Goal: Complete application form: Complete application form

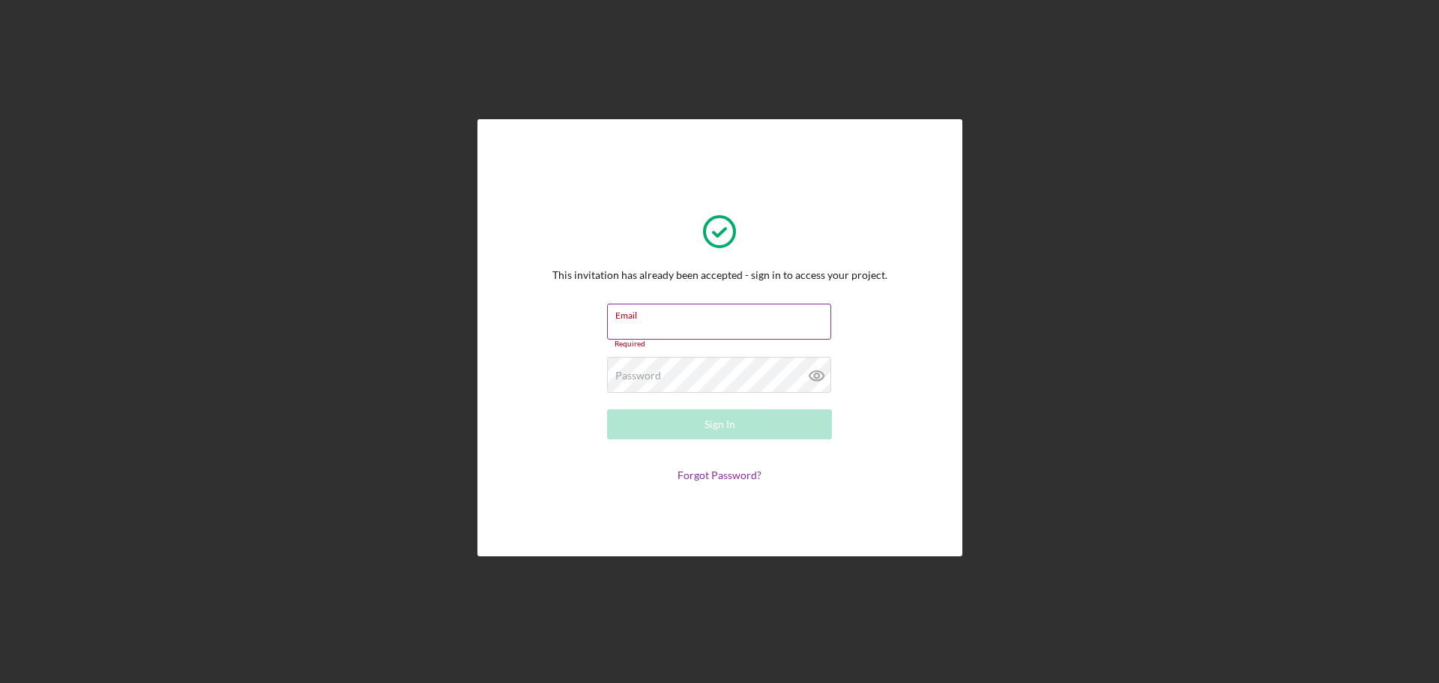
click at [673, 336] on input "Email" at bounding box center [719, 322] width 224 height 36
type input "[PERSON_NAME][EMAIL_ADDRESS][DOMAIN_NAME]"
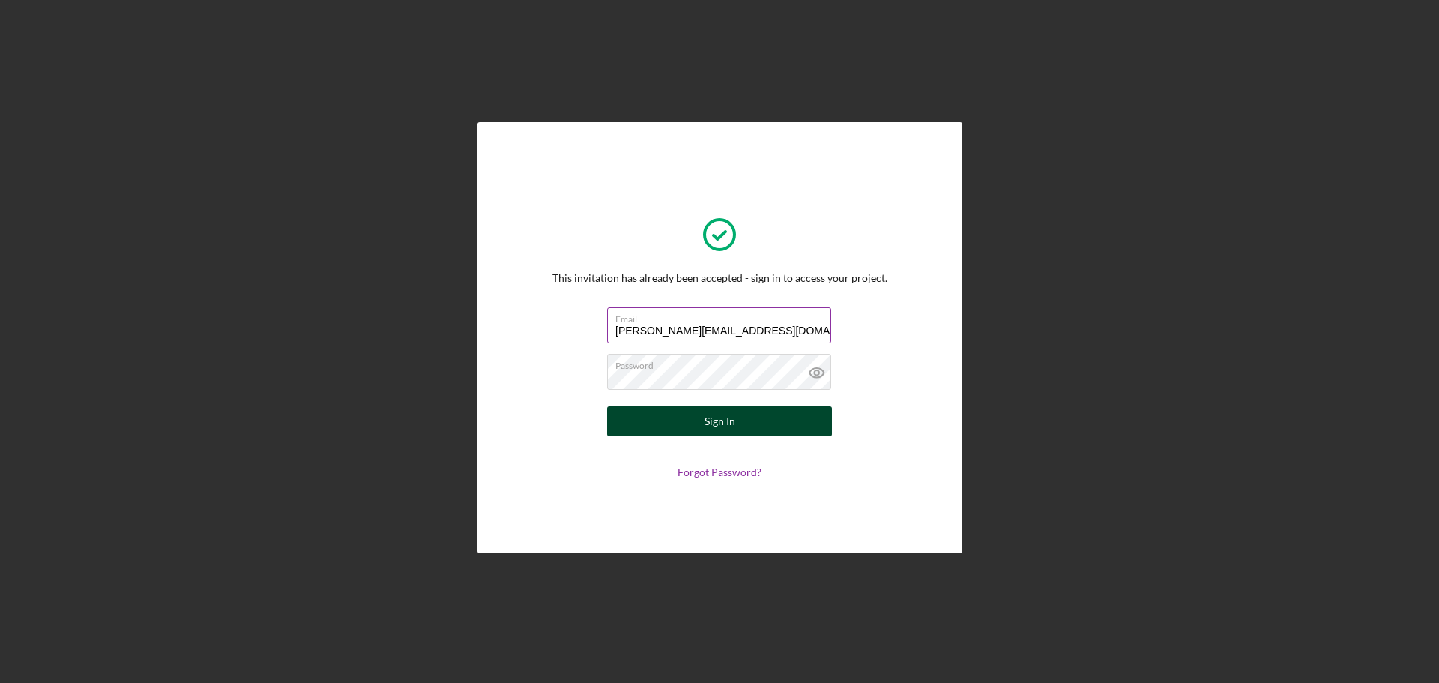
click at [747, 416] on button "Sign In" at bounding box center [719, 421] width 225 height 30
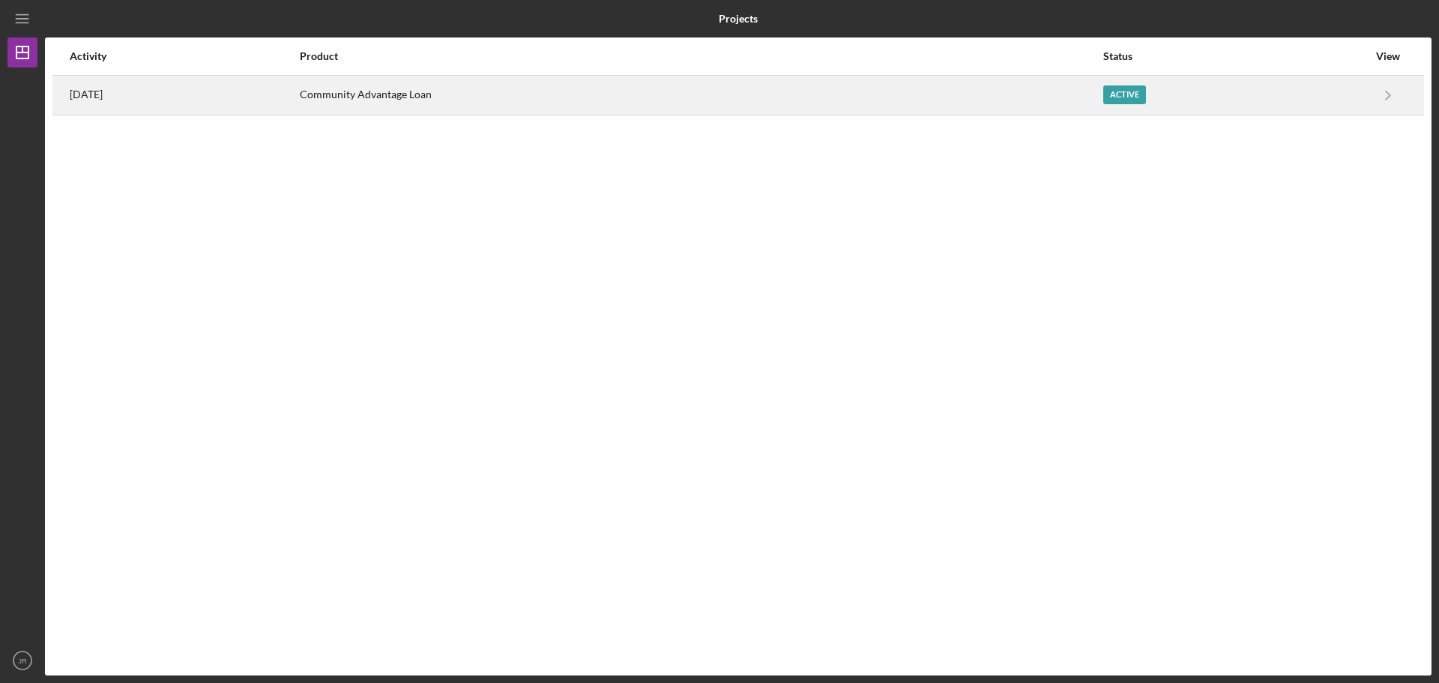
click at [441, 87] on div "Community Advantage Loan" at bounding box center [701, 94] width 802 height 37
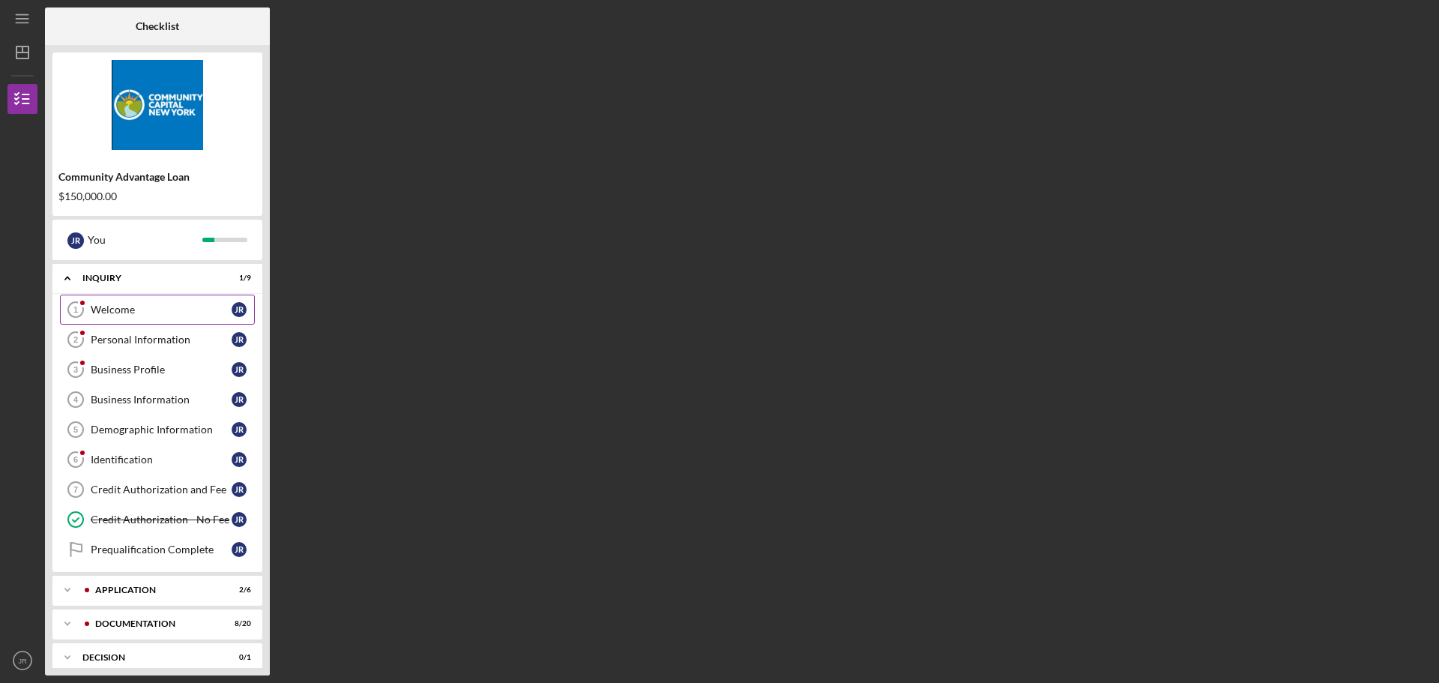
click at [154, 306] on div "Welcome" at bounding box center [161, 310] width 141 height 12
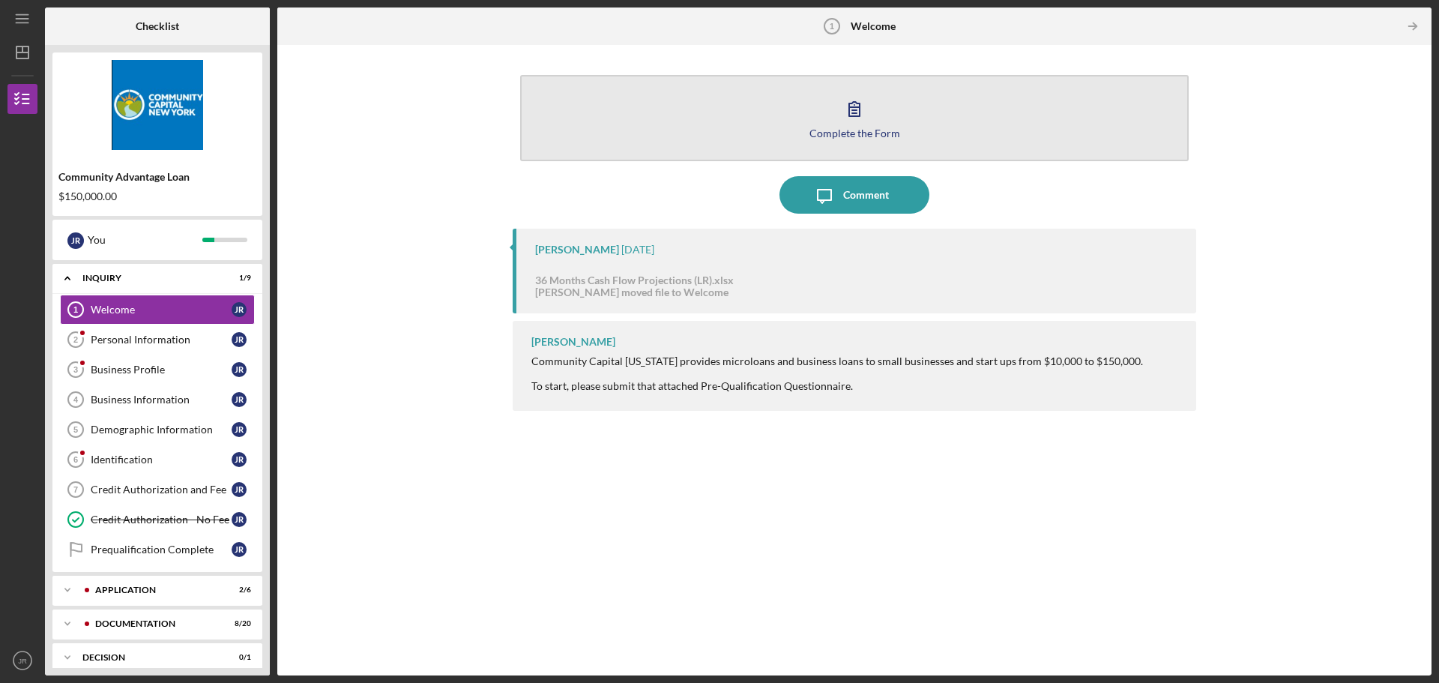
click at [855, 116] on icon "button" at bounding box center [854, 108] width 37 height 37
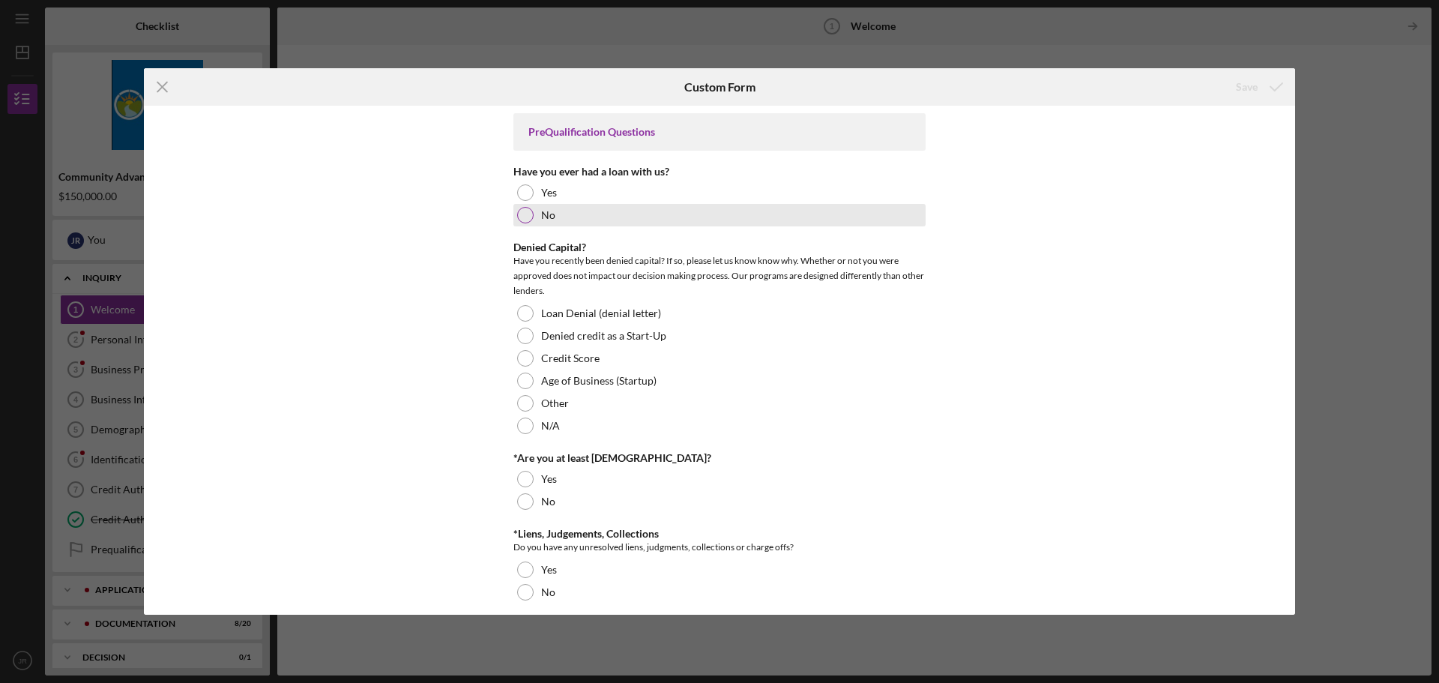
click at [520, 219] on div at bounding box center [525, 215] width 16 height 16
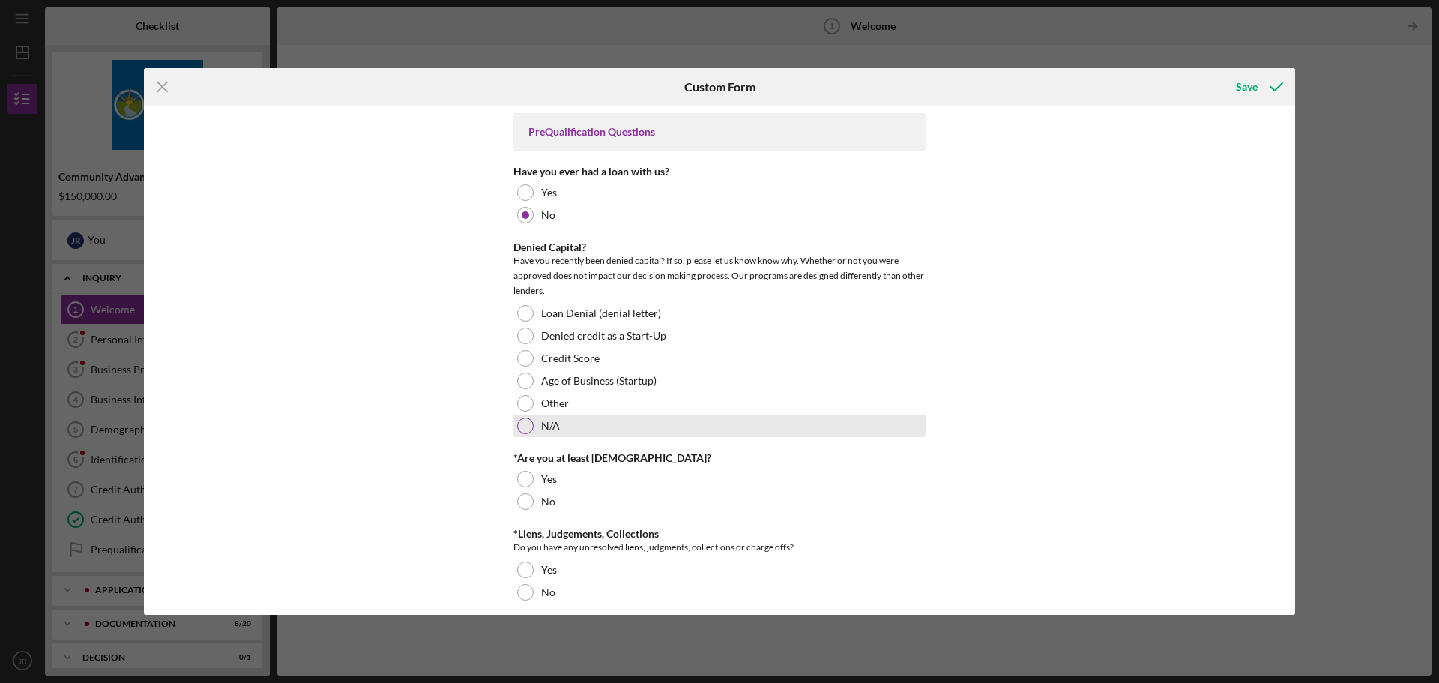
click at [517, 427] on div at bounding box center [525, 426] width 16 height 16
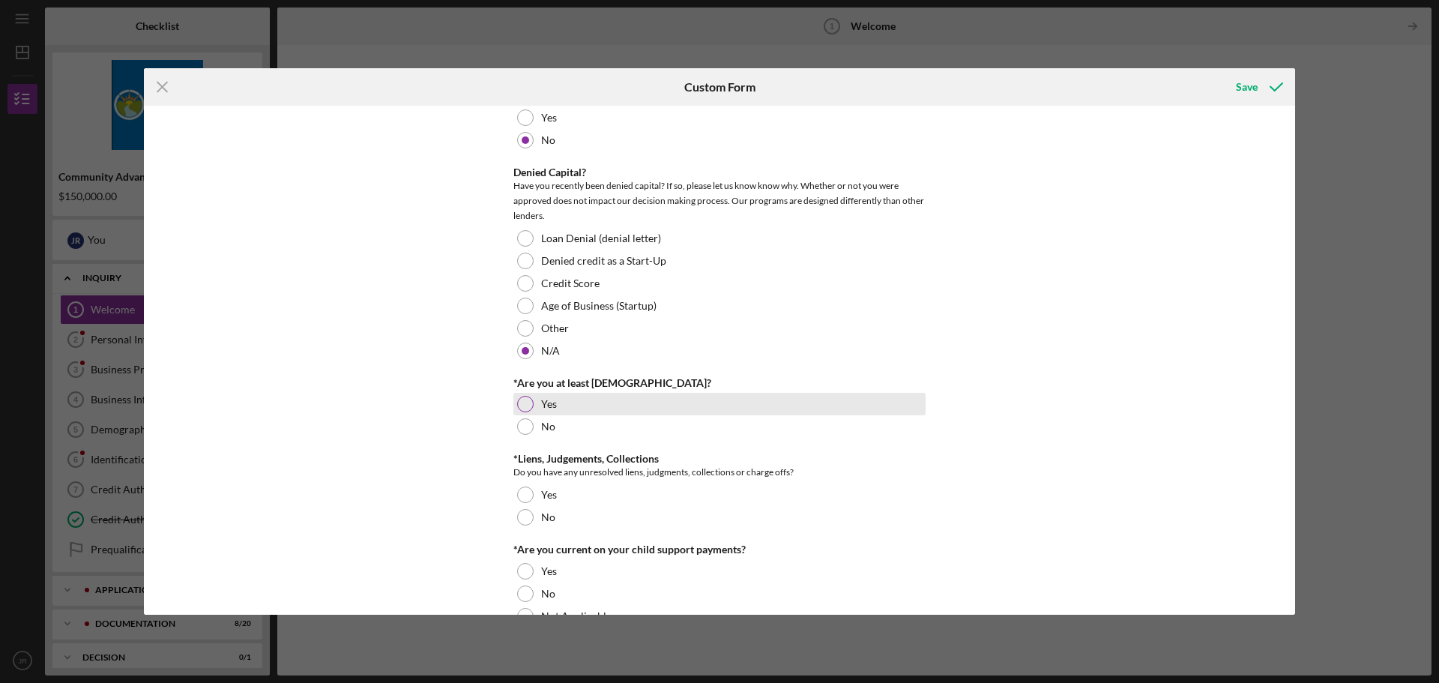
click at [534, 405] on div "Yes" at bounding box center [720, 404] width 412 height 22
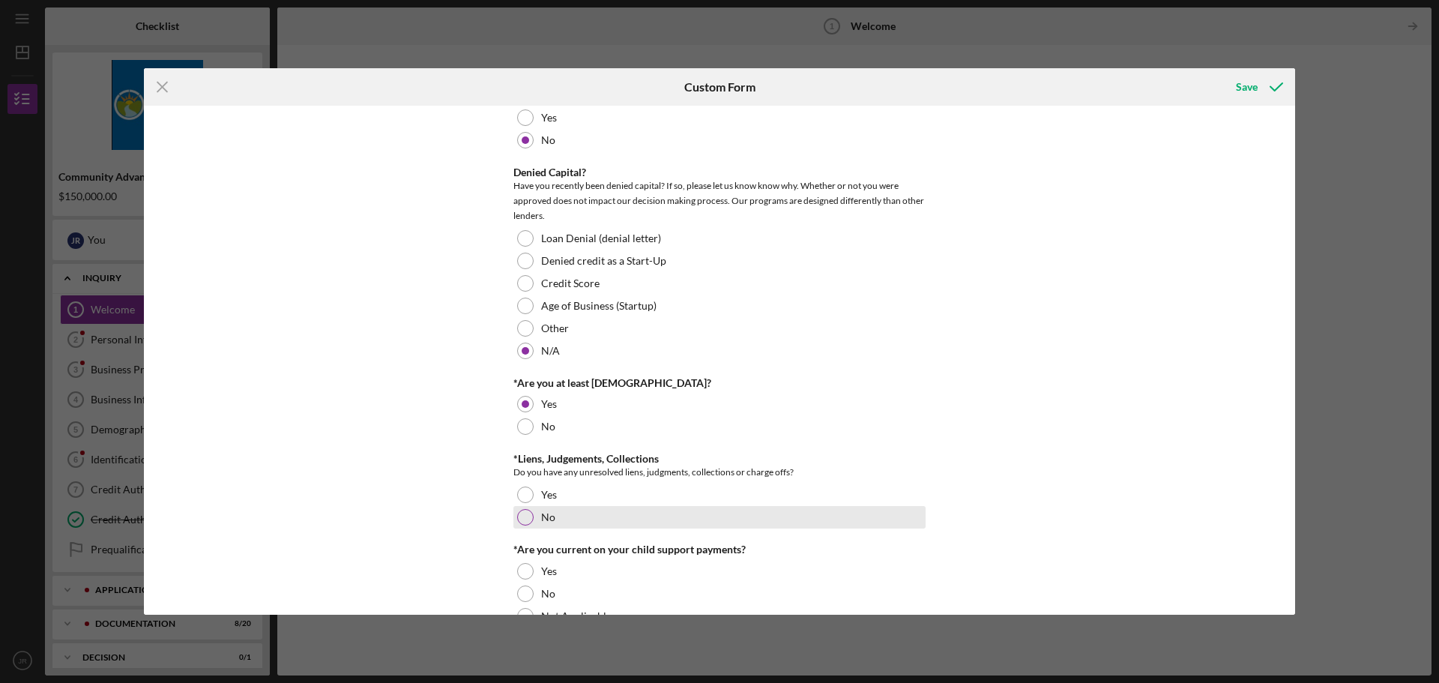
click at [520, 520] on div at bounding box center [525, 517] width 16 height 16
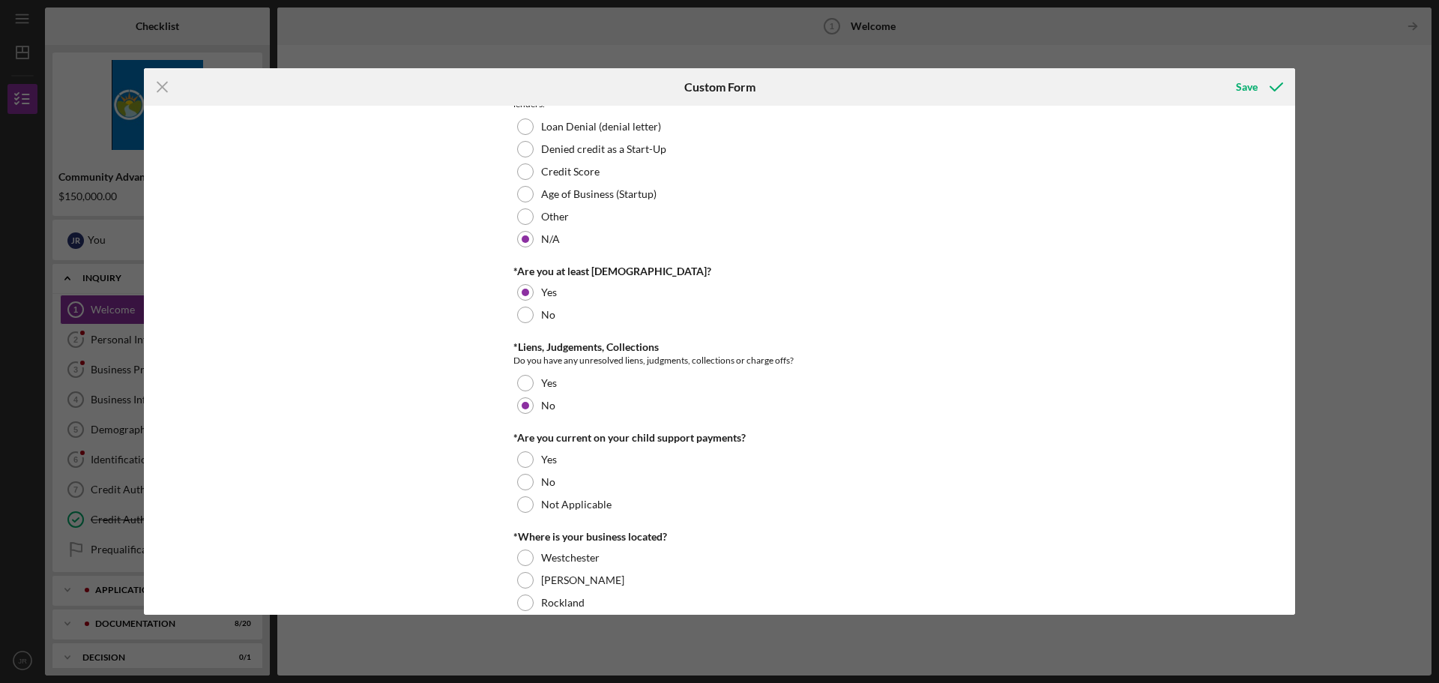
scroll to position [225, 0]
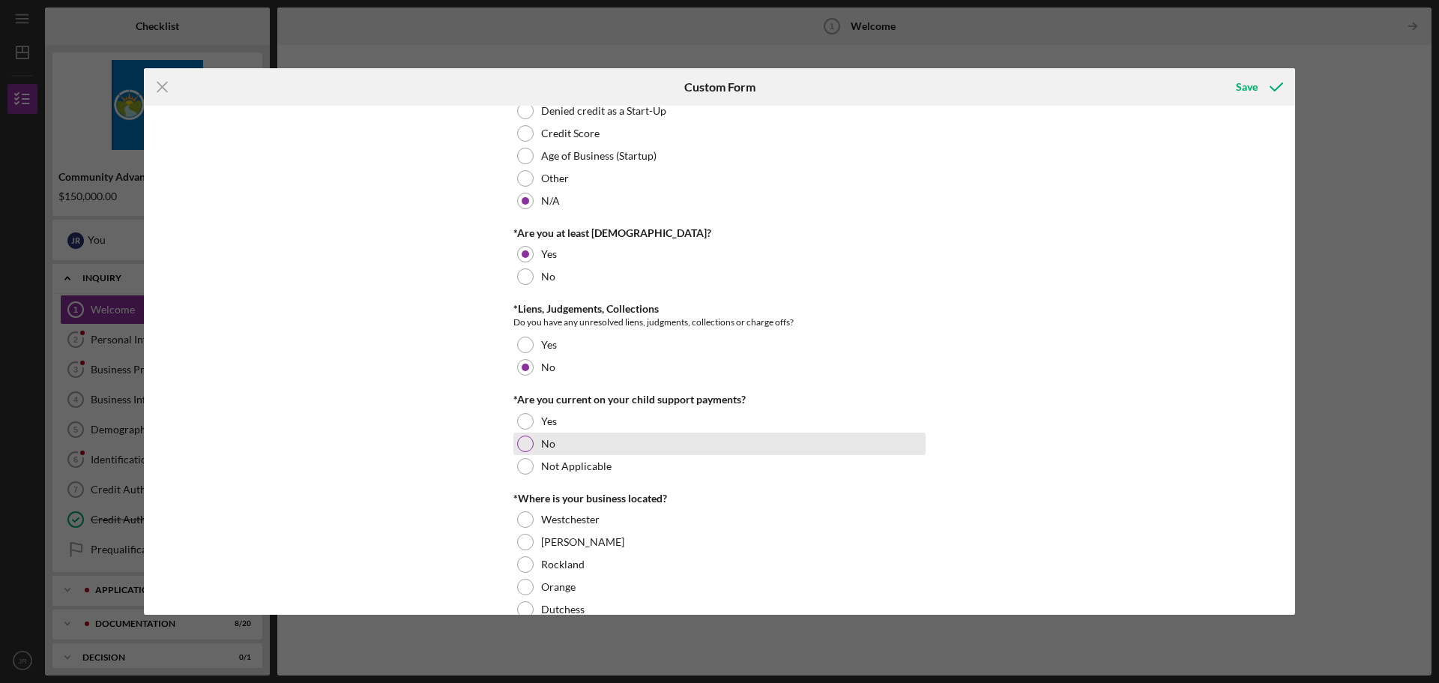
click at [521, 446] on div at bounding box center [525, 444] width 16 height 16
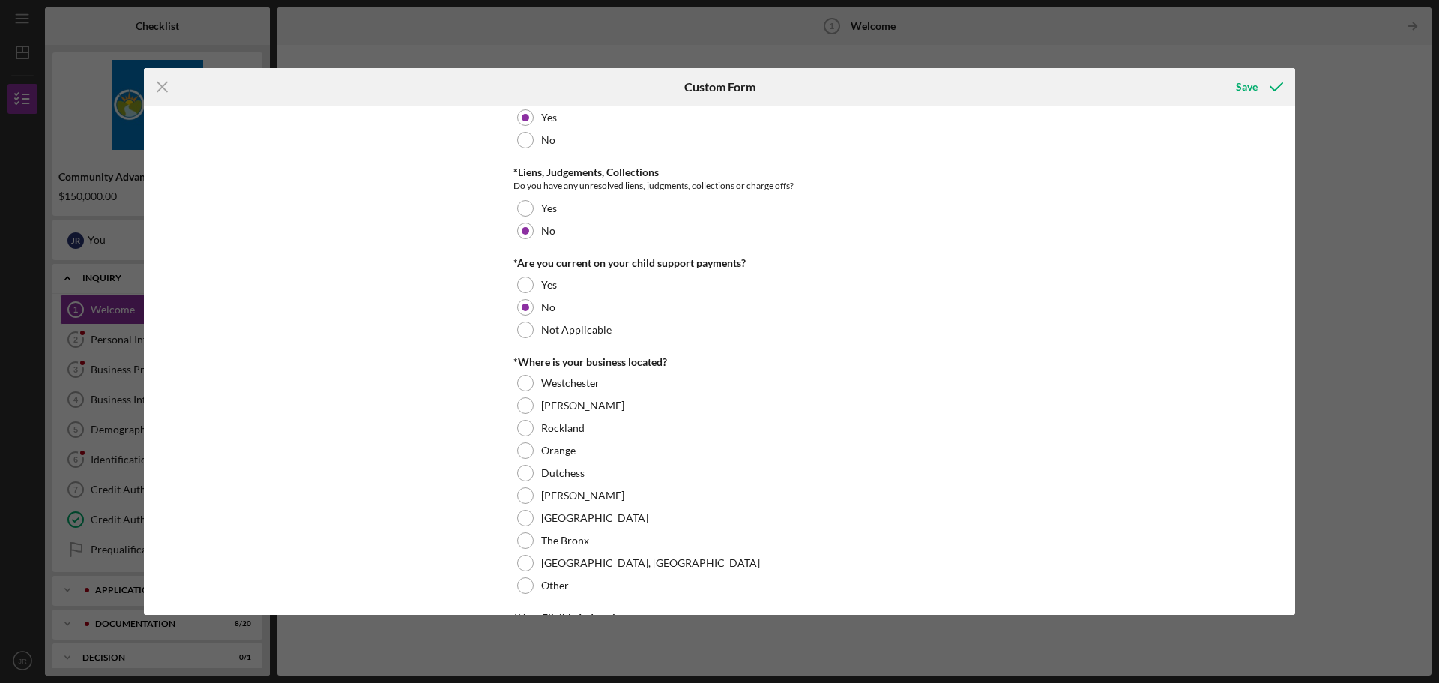
scroll to position [375, 0]
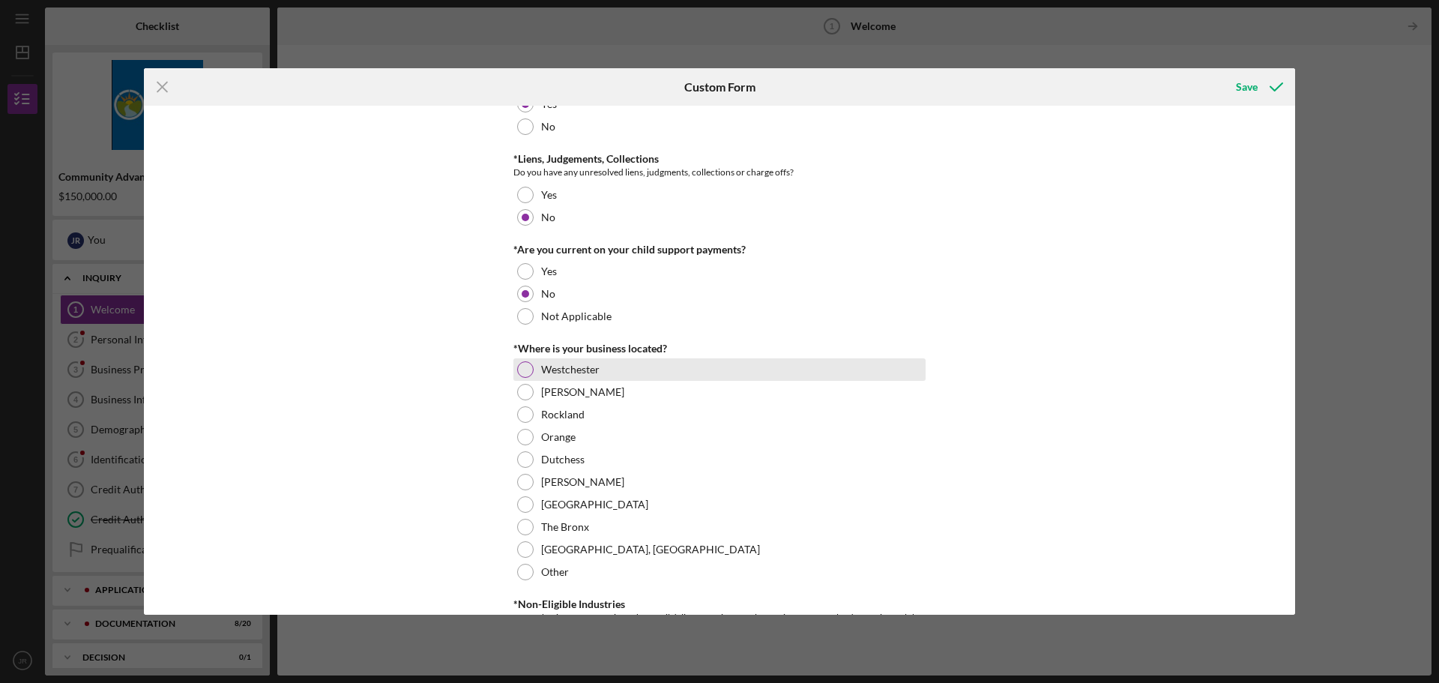
click at [517, 368] on div at bounding box center [525, 369] width 16 height 16
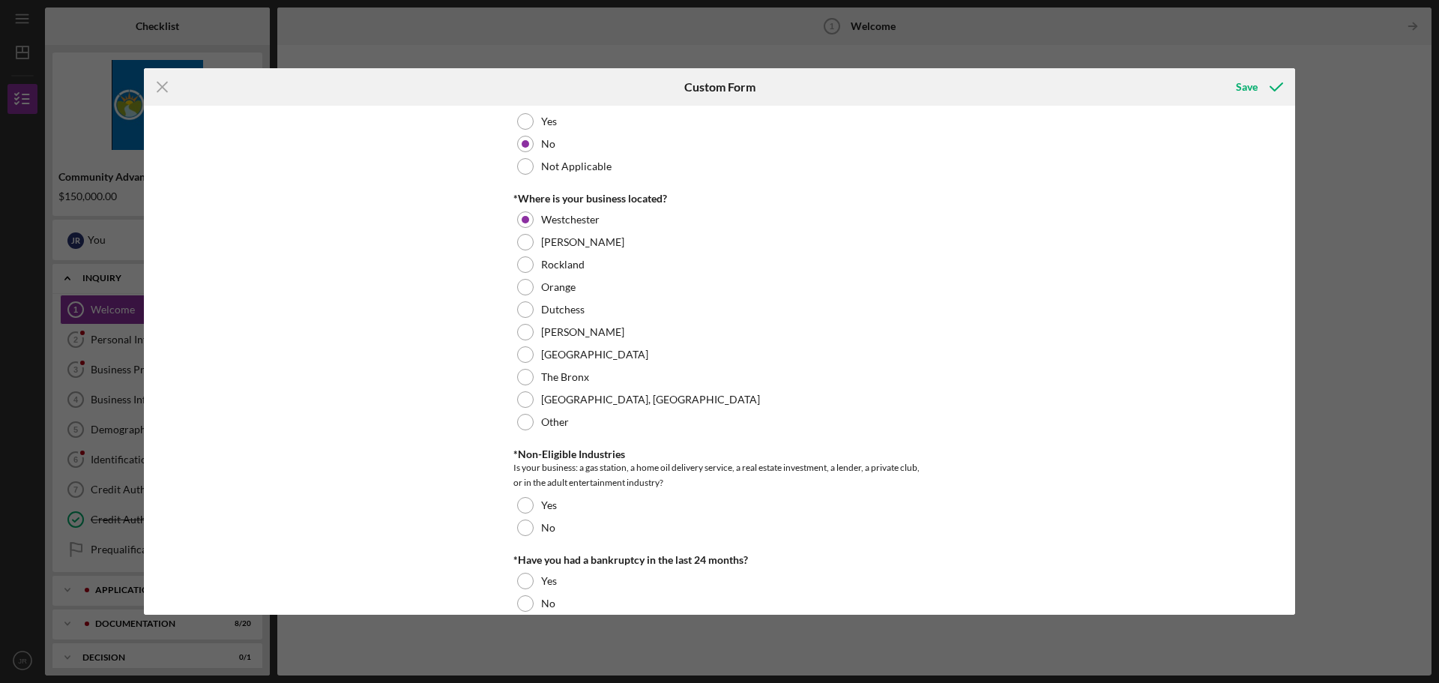
scroll to position [600, 0]
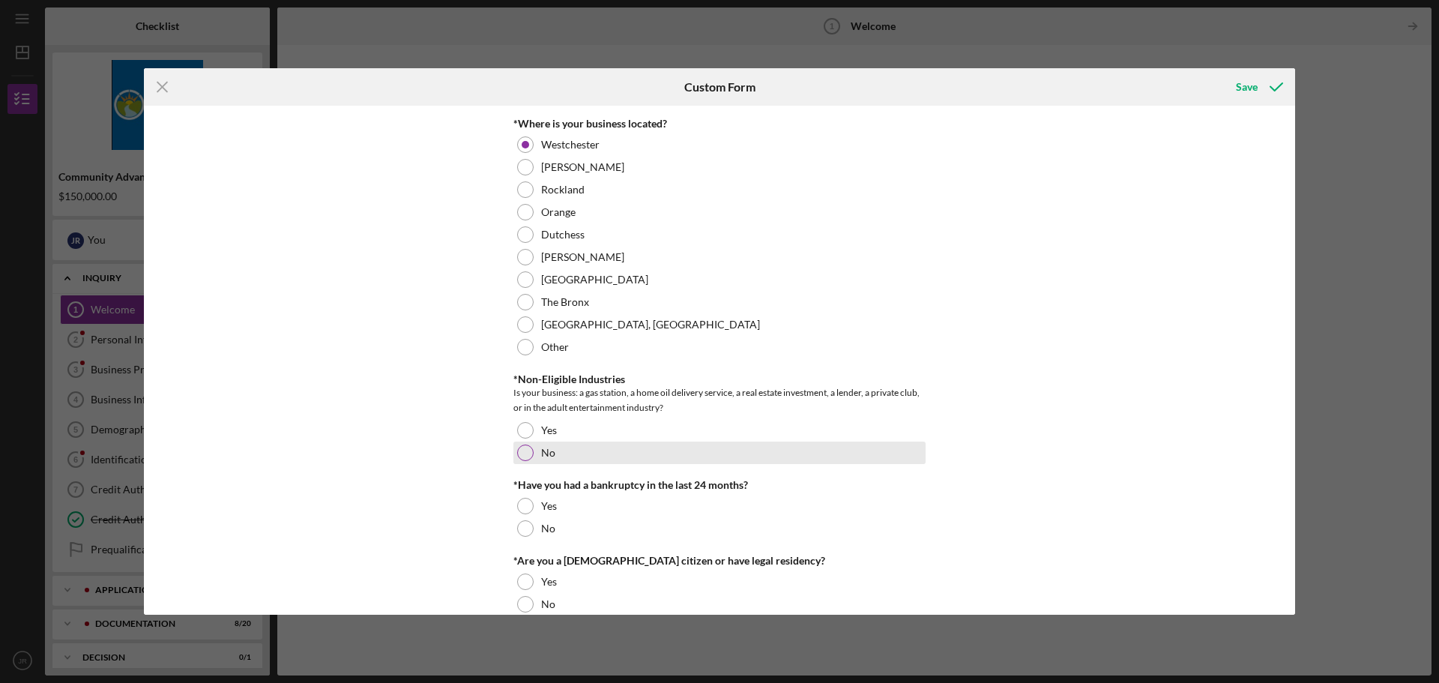
click at [526, 455] on div at bounding box center [525, 453] width 16 height 16
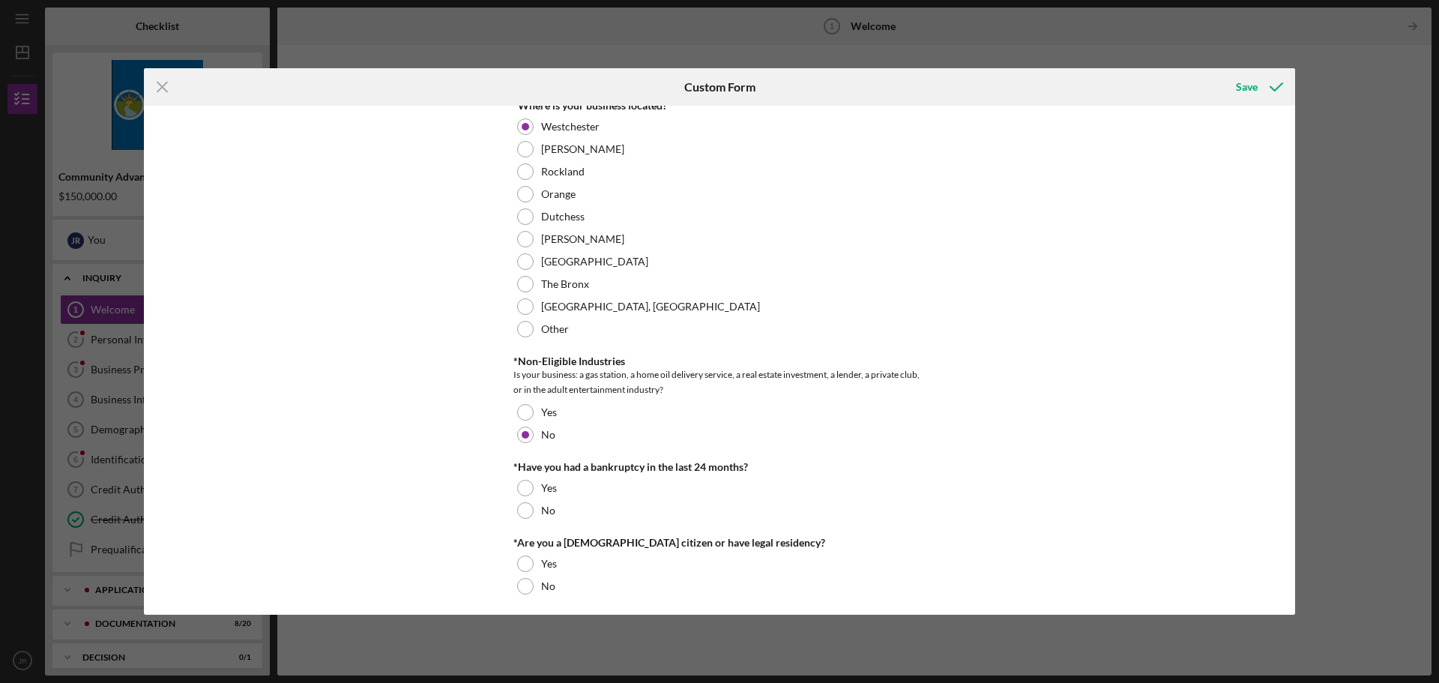
scroll to position [623, 0]
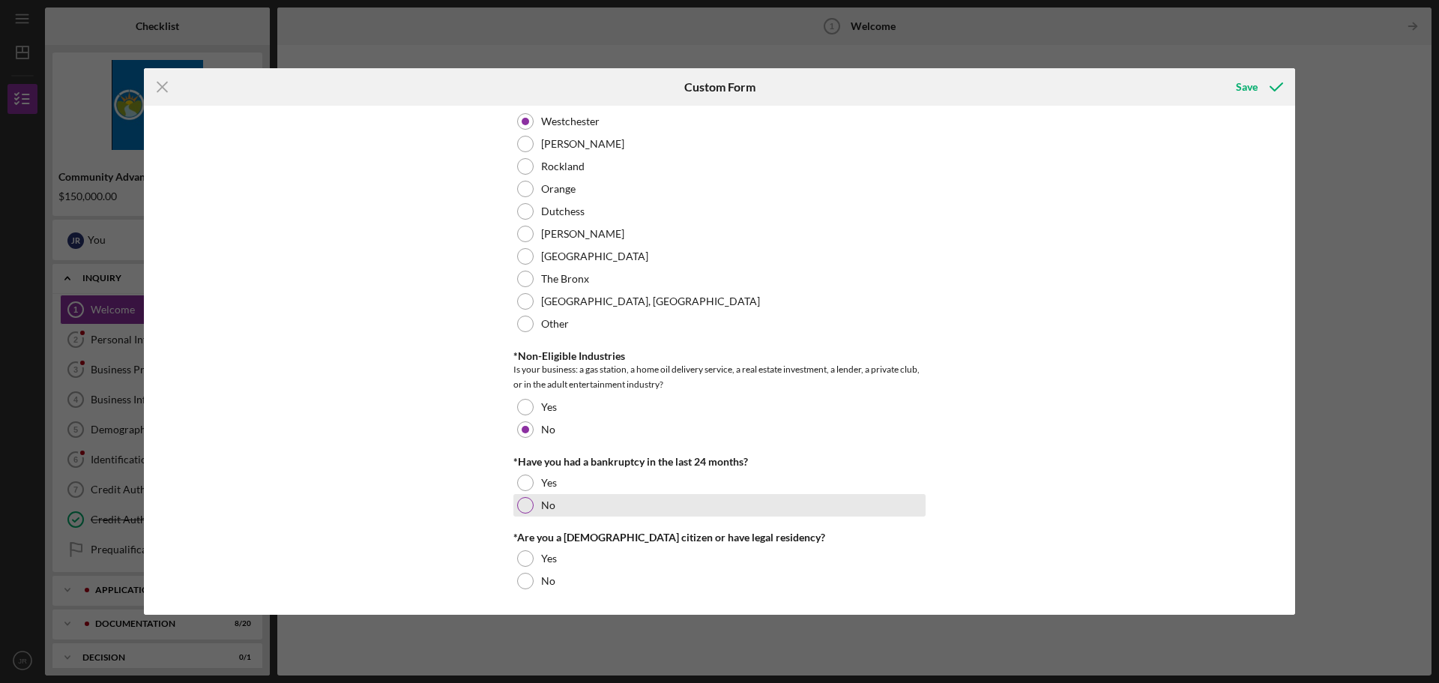
click at [527, 508] on div at bounding box center [525, 505] width 16 height 16
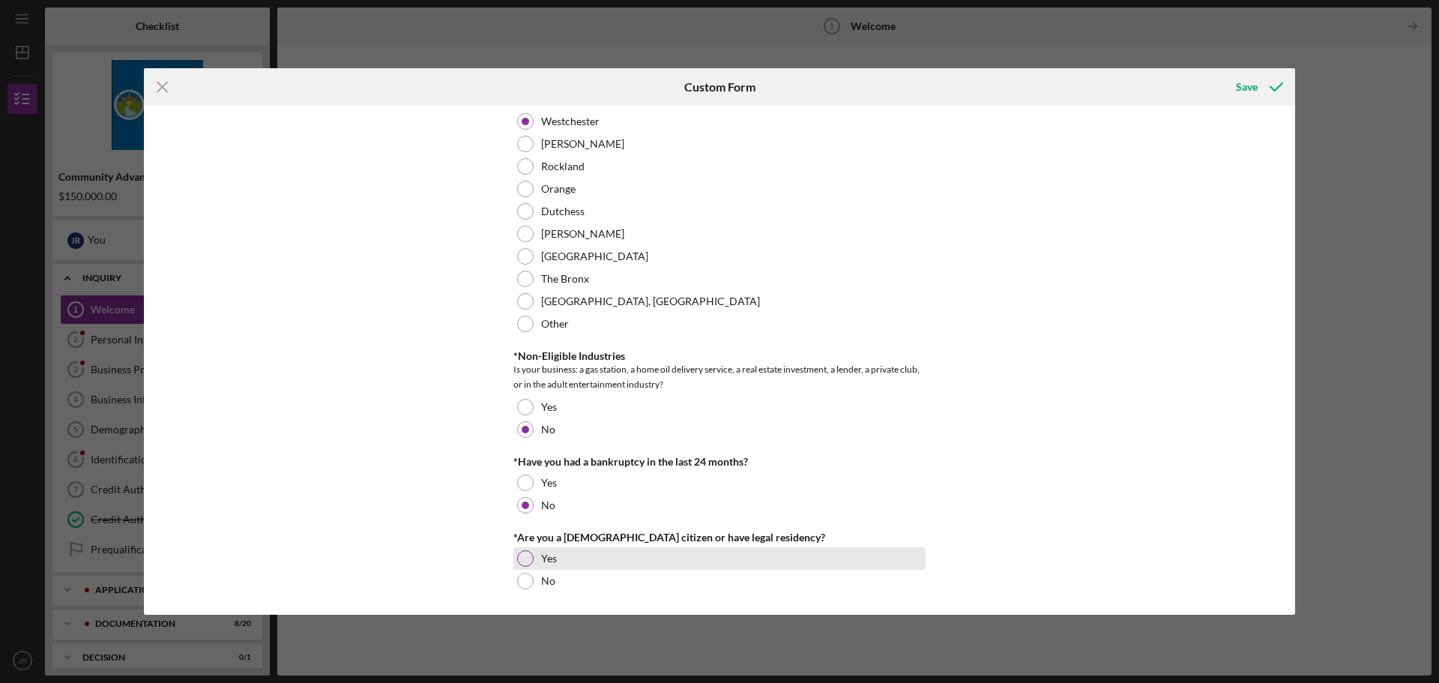
click at [527, 558] on div at bounding box center [525, 558] width 16 height 16
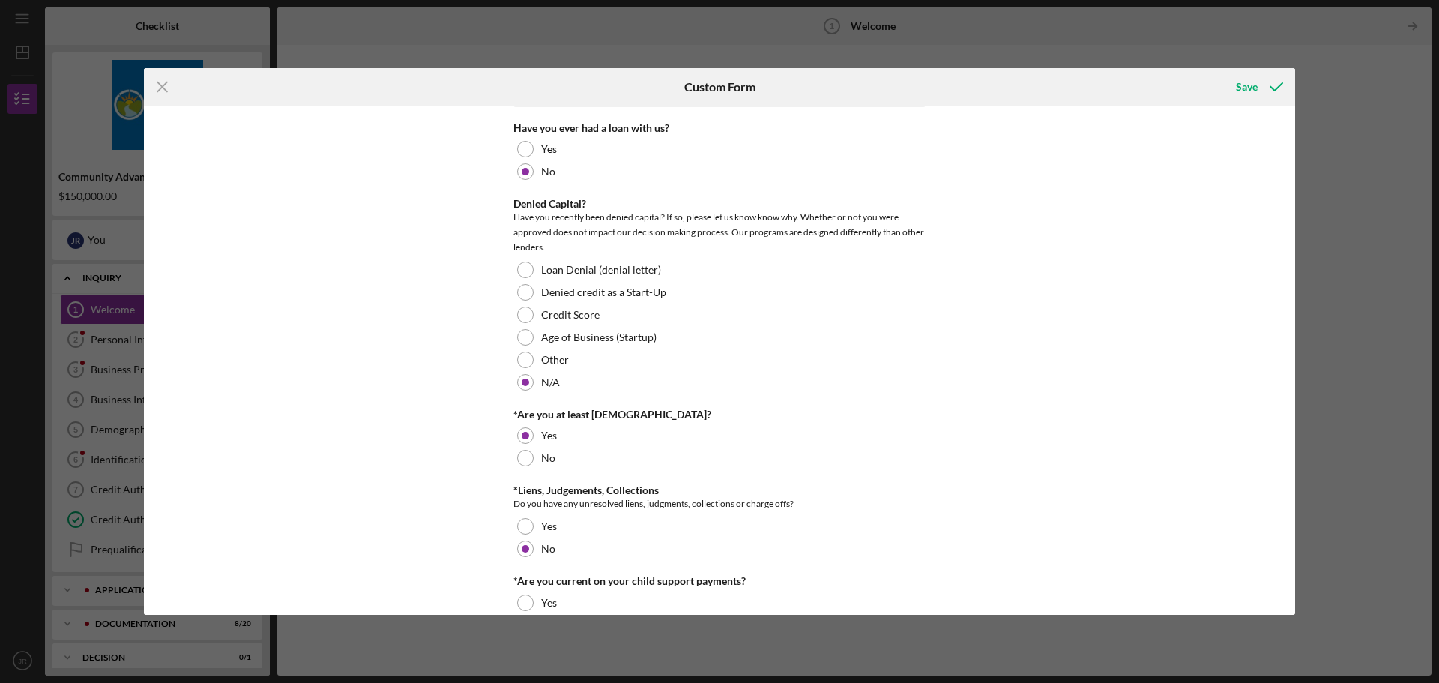
scroll to position [0, 0]
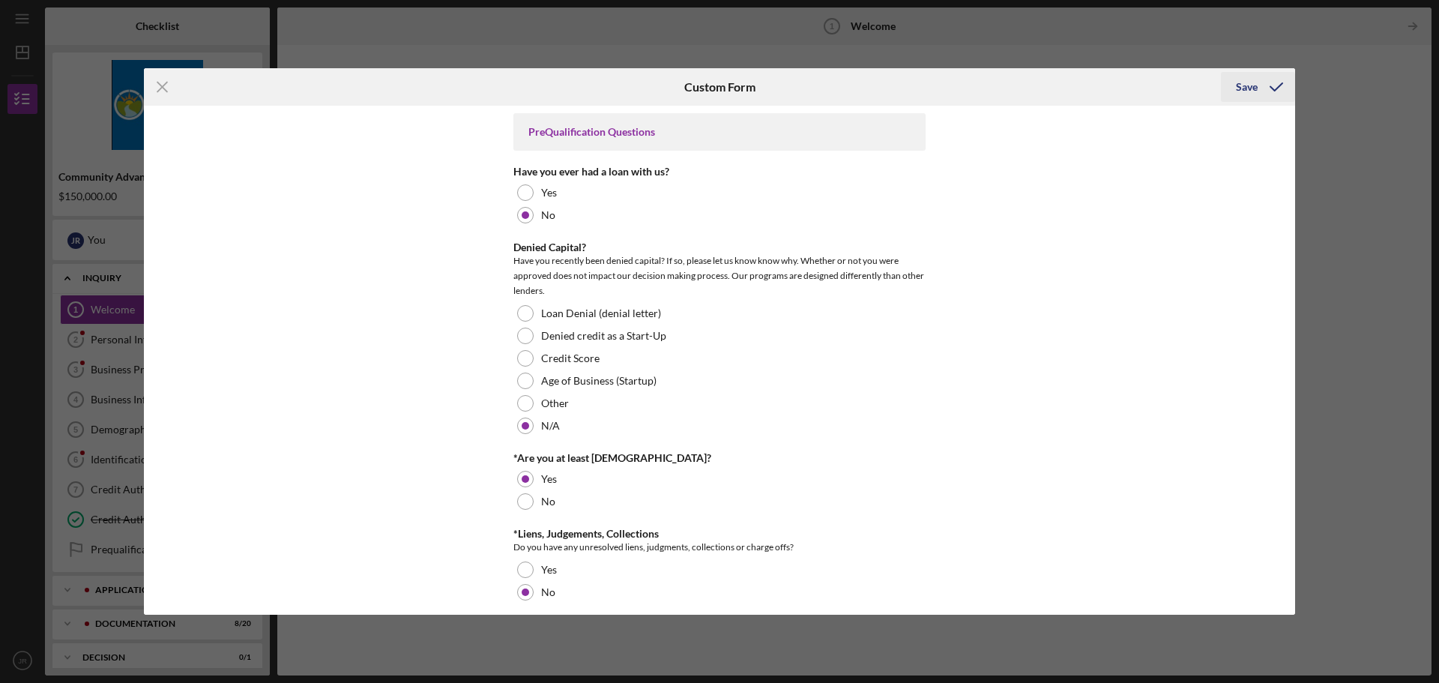
click at [1245, 90] on div "Save" at bounding box center [1247, 87] width 22 height 30
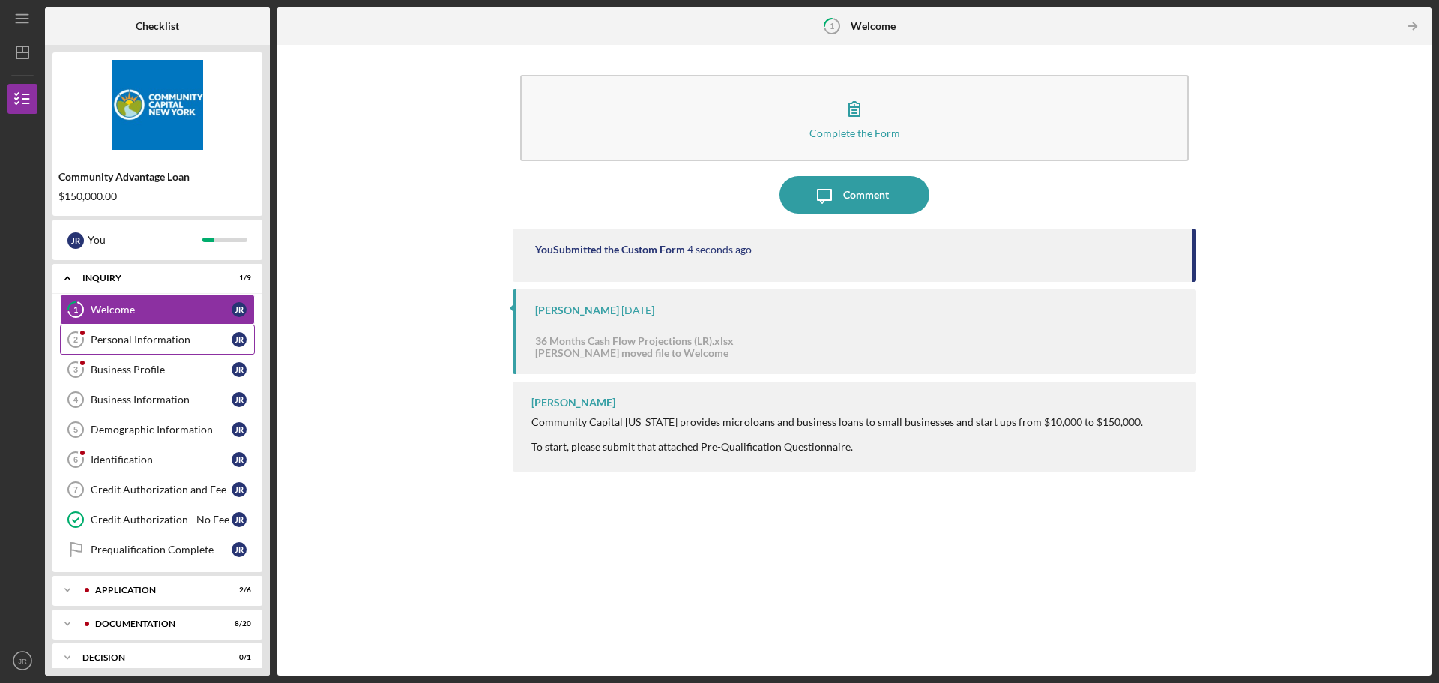
click at [213, 338] on div "Personal Information" at bounding box center [161, 340] width 141 height 12
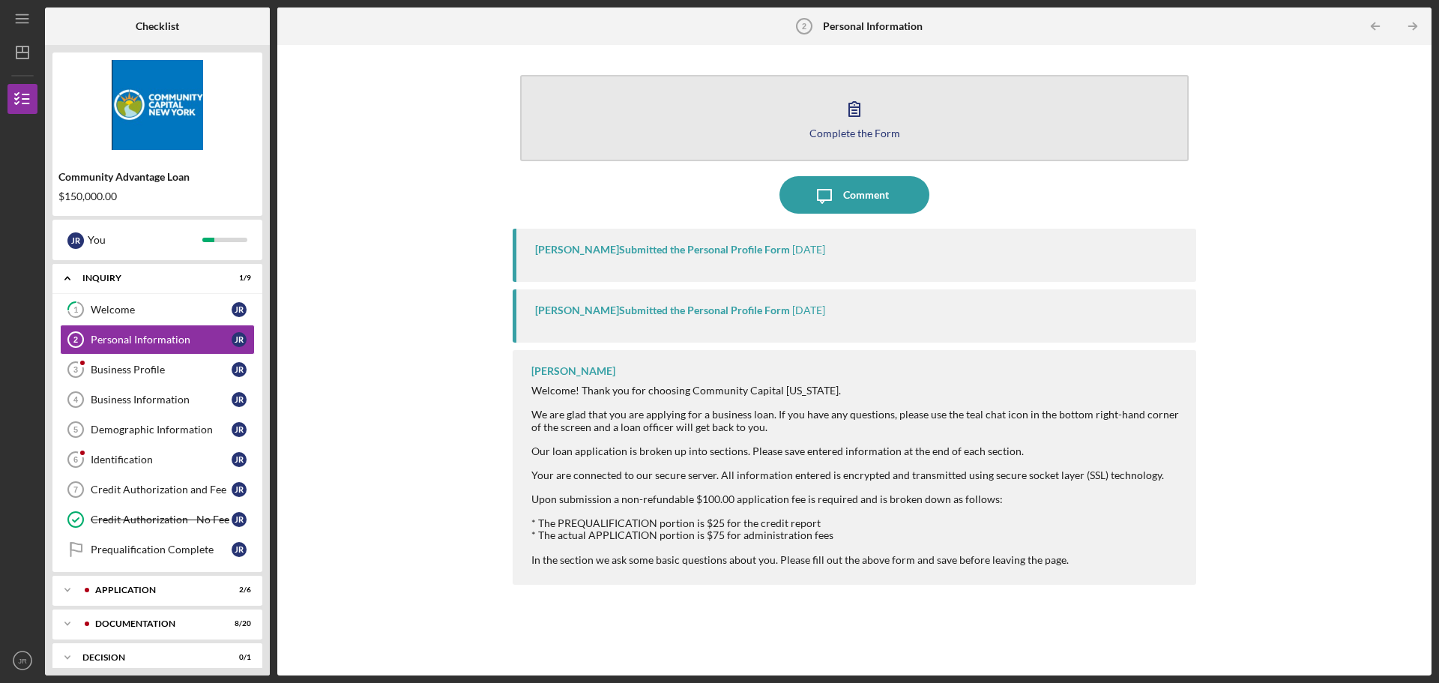
click at [843, 118] on icon "button" at bounding box center [854, 108] width 37 height 37
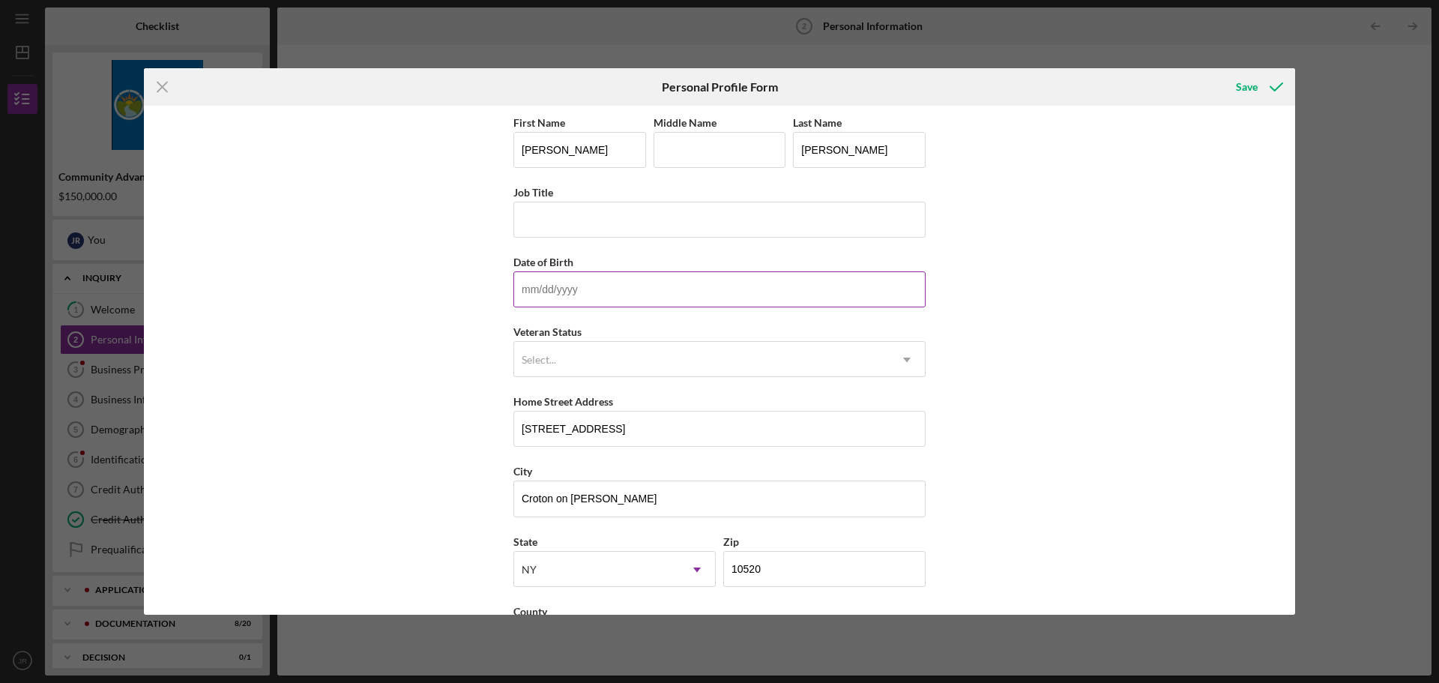
click at [661, 294] on input "Date of Birth" at bounding box center [720, 289] width 412 height 36
type input "[DATE]"
click at [759, 369] on div "Select..." at bounding box center [701, 360] width 375 height 34
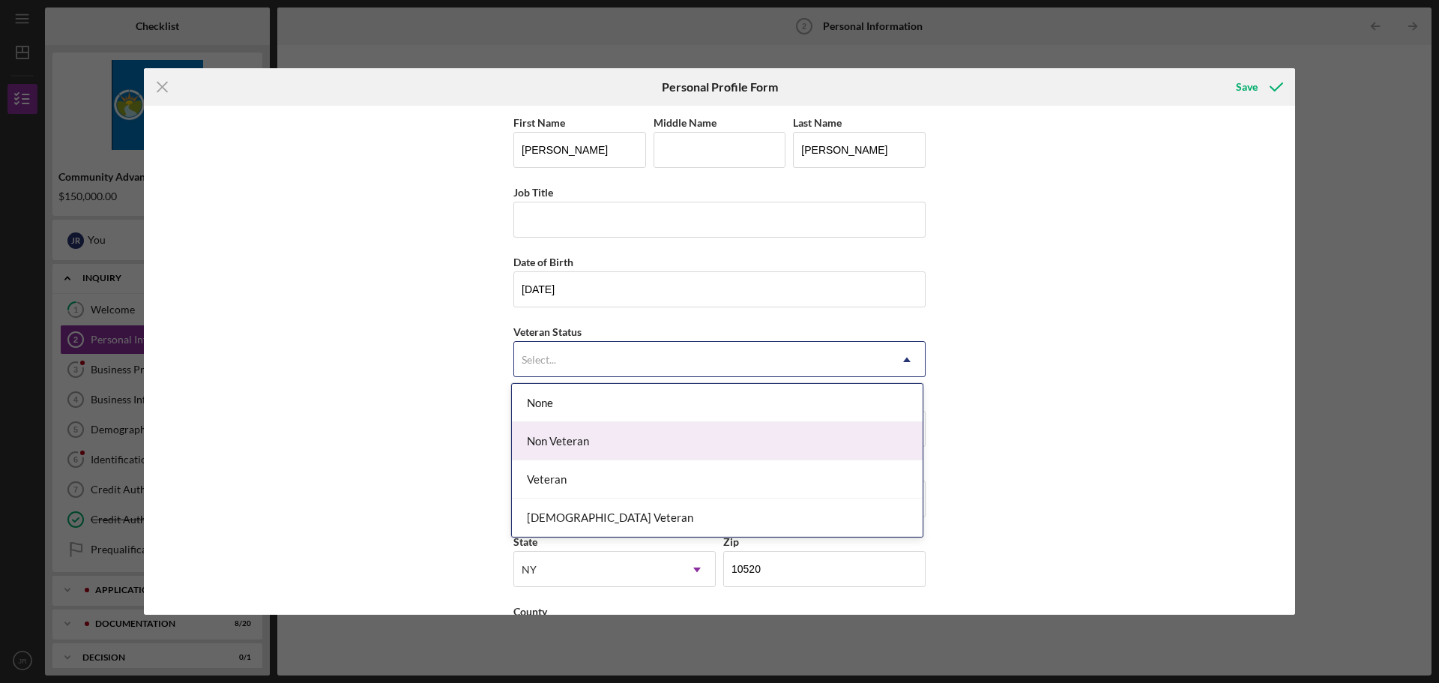
click at [728, 427] on div "Non Veteran" at bounding box center [717, 441] width 411 height 38
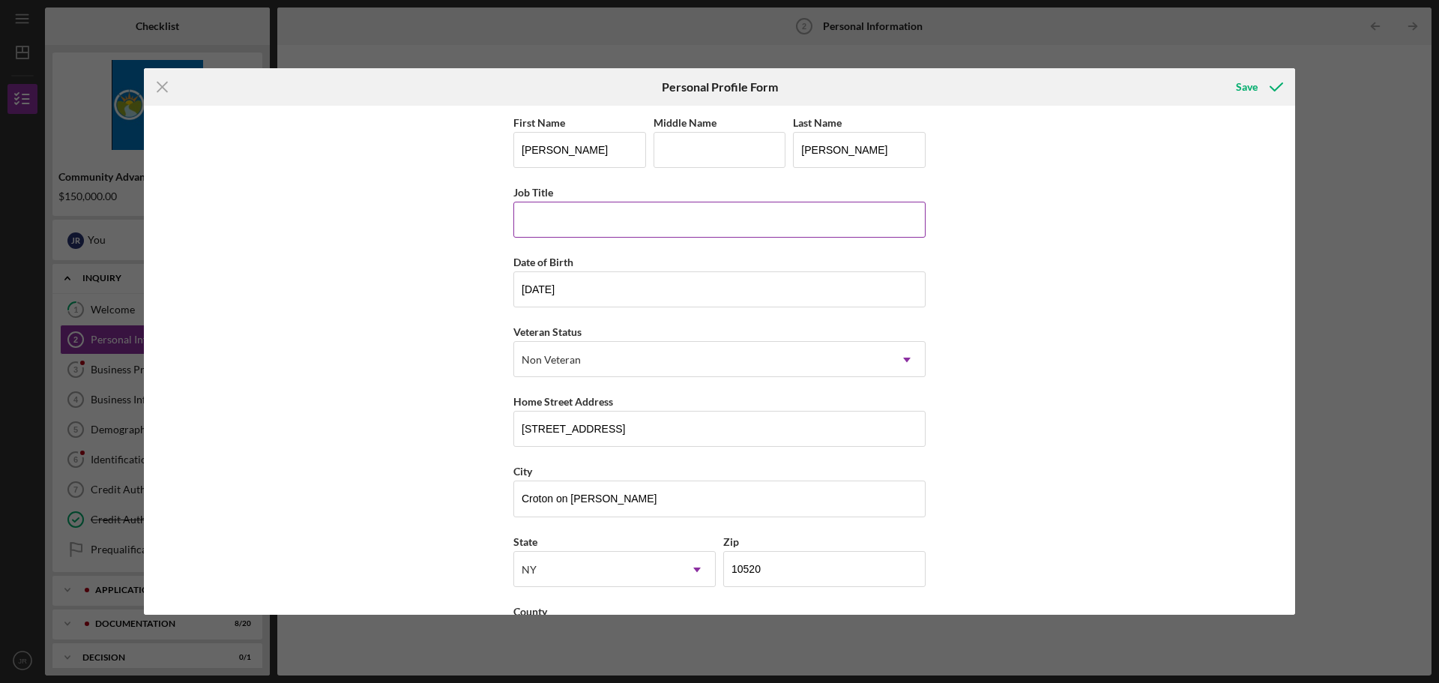
click at [702, 217] on input "Job Title" at bounding box center [720, 220] width 412 height 36
click at [562, 220] on input "Ecommerce Manager" at bounding box center [720, 220] width 412 height 36
click at [530, 223] on input "E commerce Manager" at bounding box center [720, 220] width 412 height 36
type input "E-commerce Manager"
click at [1238, 94] on div "Save" at bounding box center [1247, 87] width 22 height 30
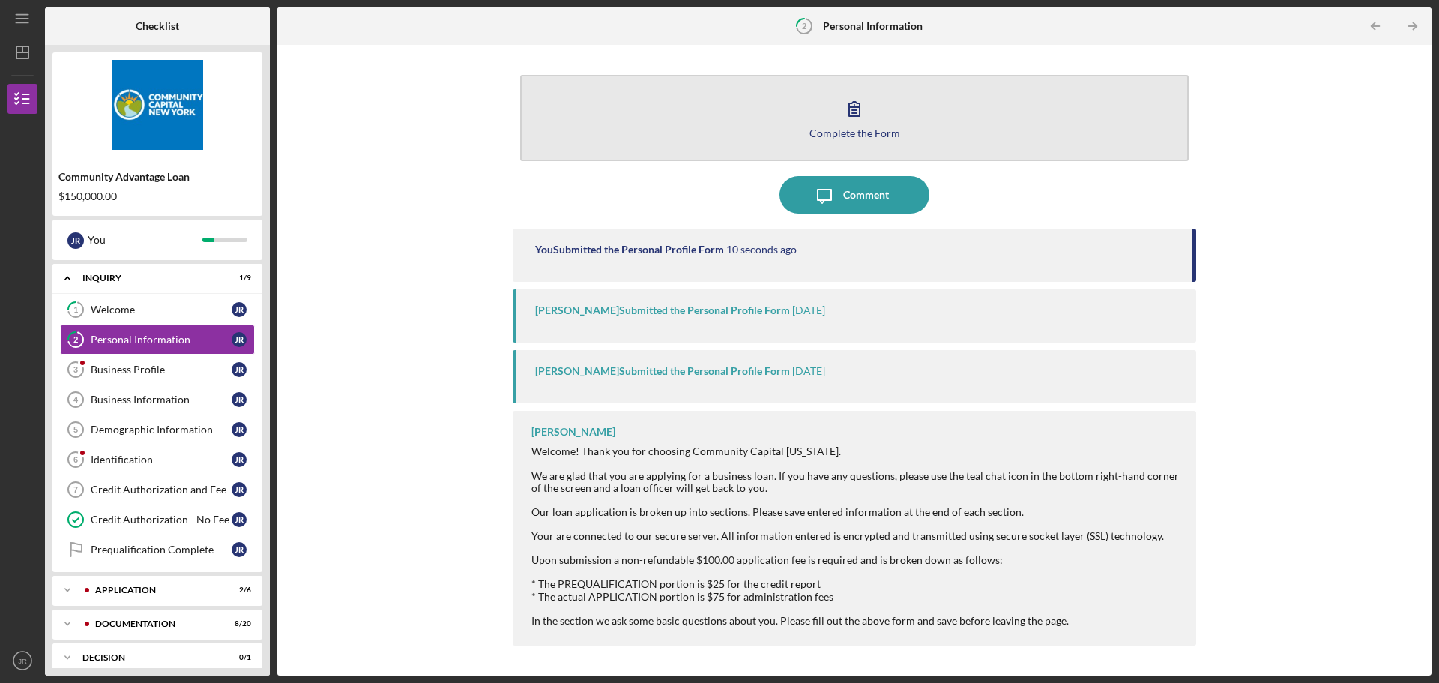
click at [873, 111] on button "Complete the Form Form" at bounding box center [854, 118] width 669 height 86
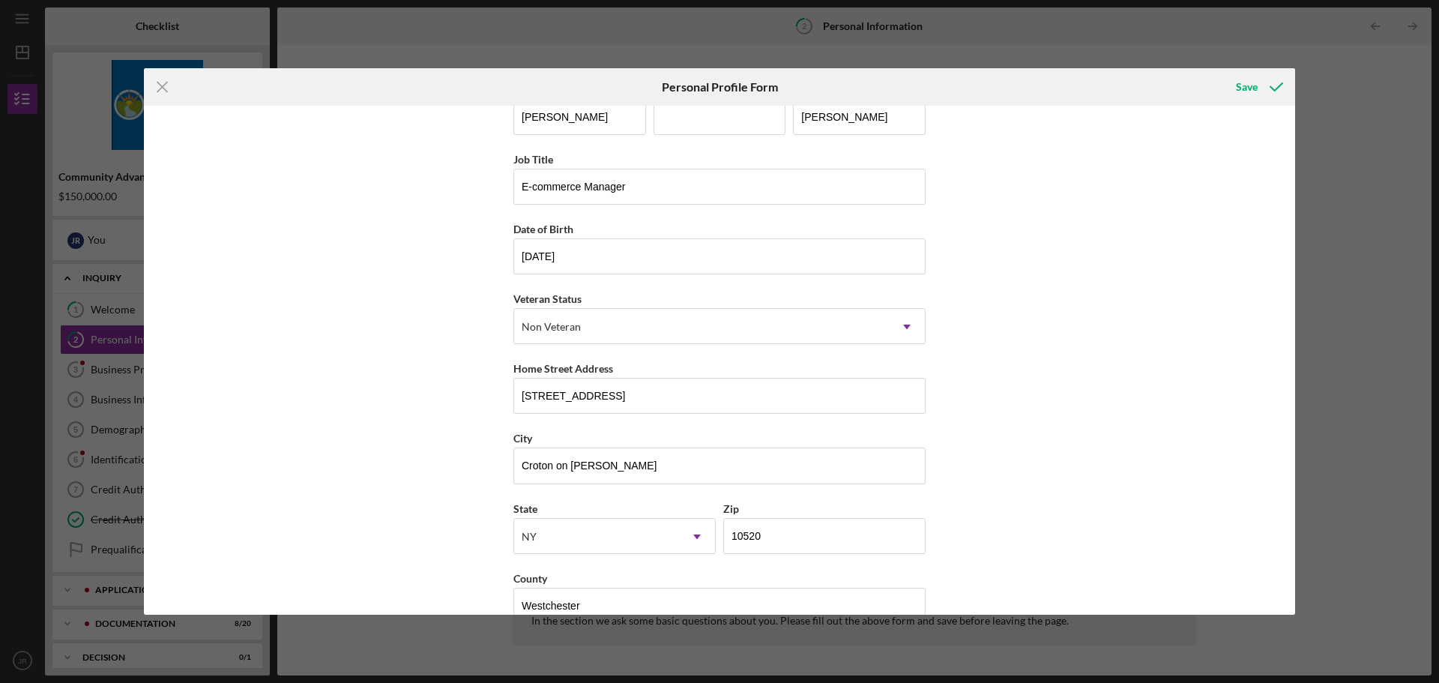
scroll to position [64, 0]
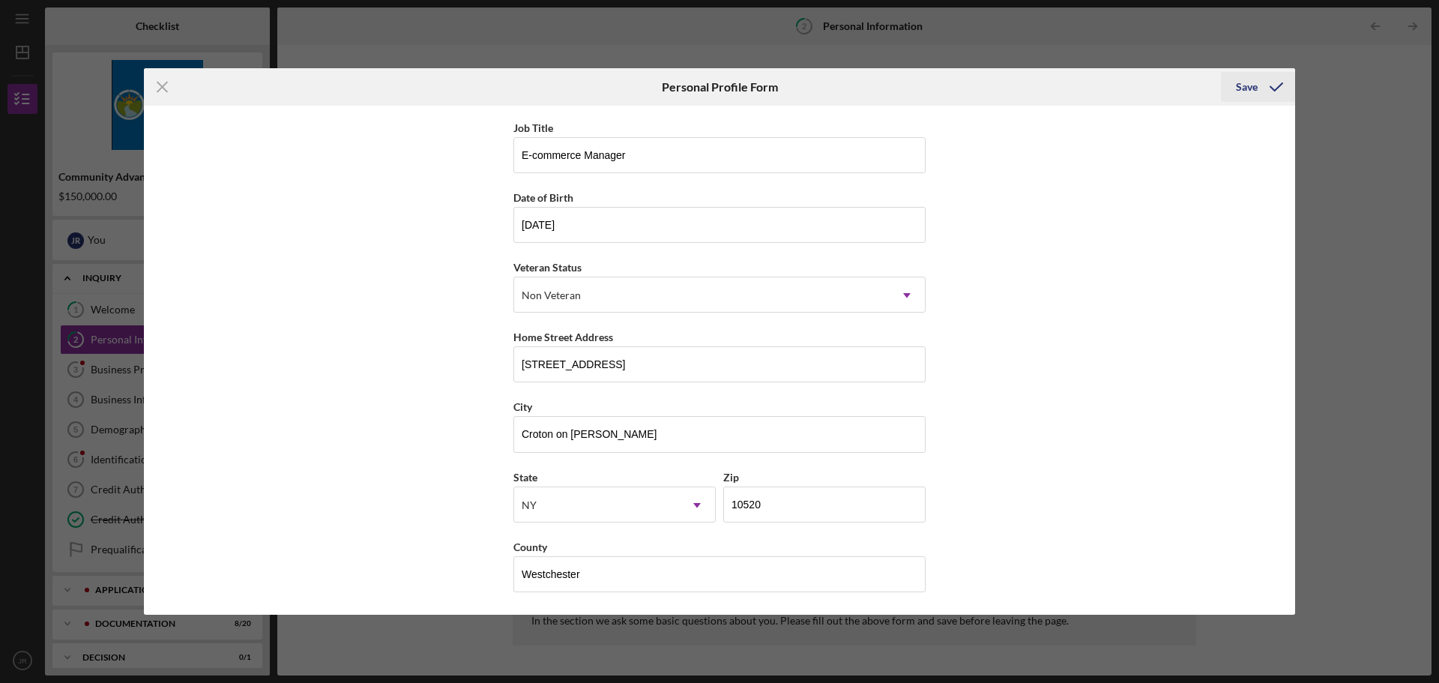
click at [1249, 85] on div "Save" at bounding box center [1247, 87] width 22 height 30
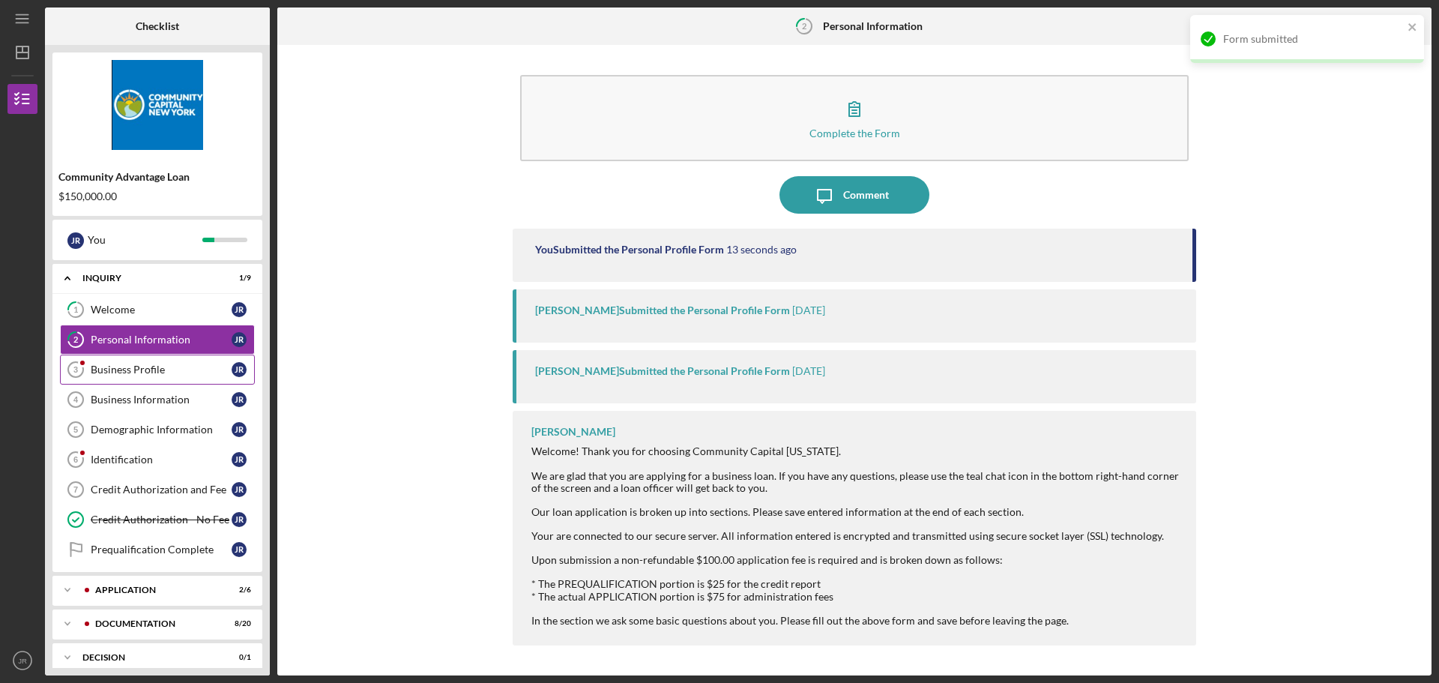
click at [169, 366] on div "Business Profile" at bounding box center [161, 370] width 141 height 12
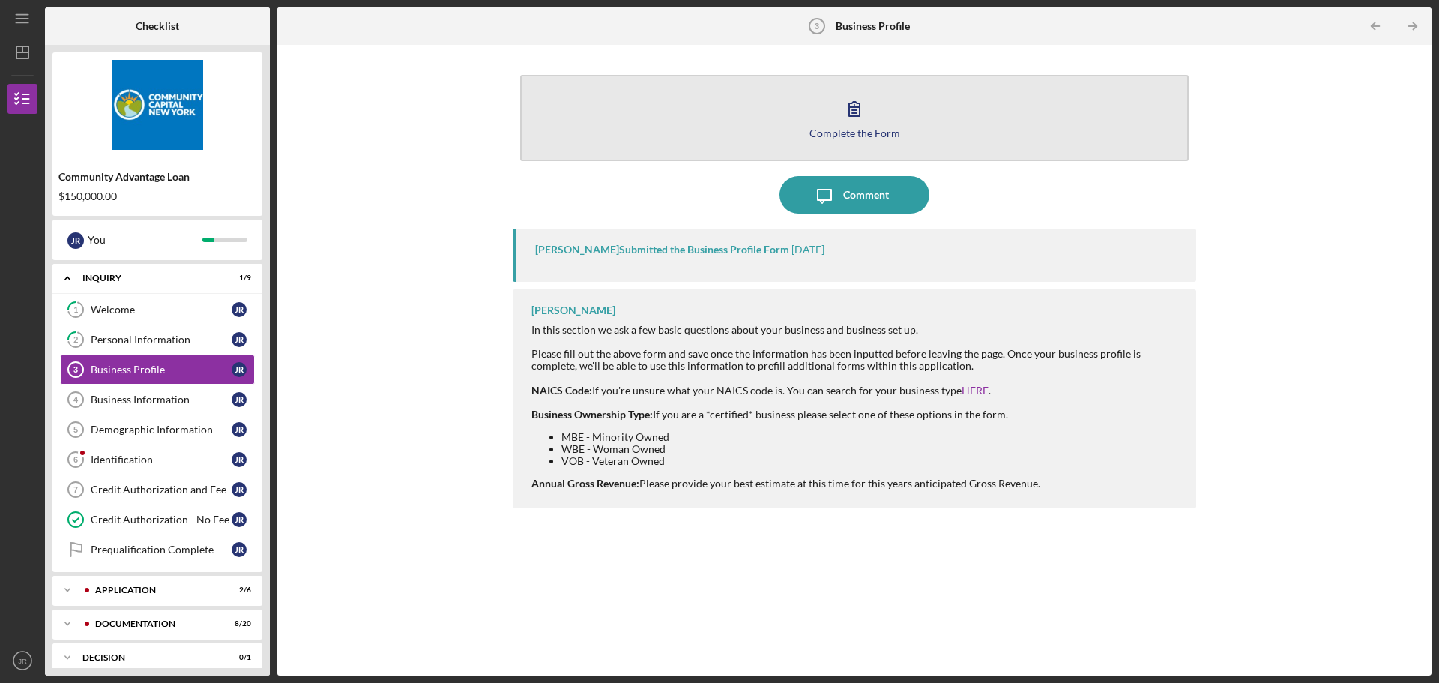
click at [860, 108] on icon "button" at bounding box center [854, 109] width 10 height 14
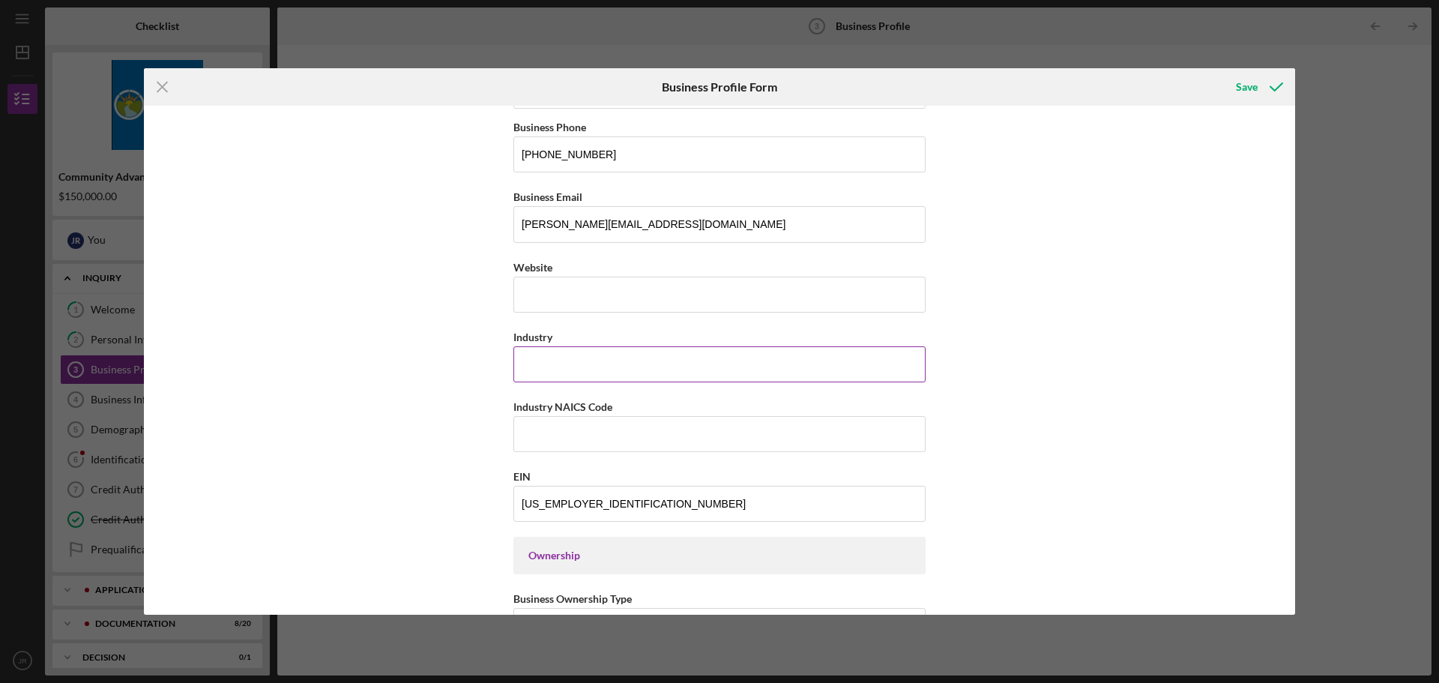
scroll to position [225, 0]
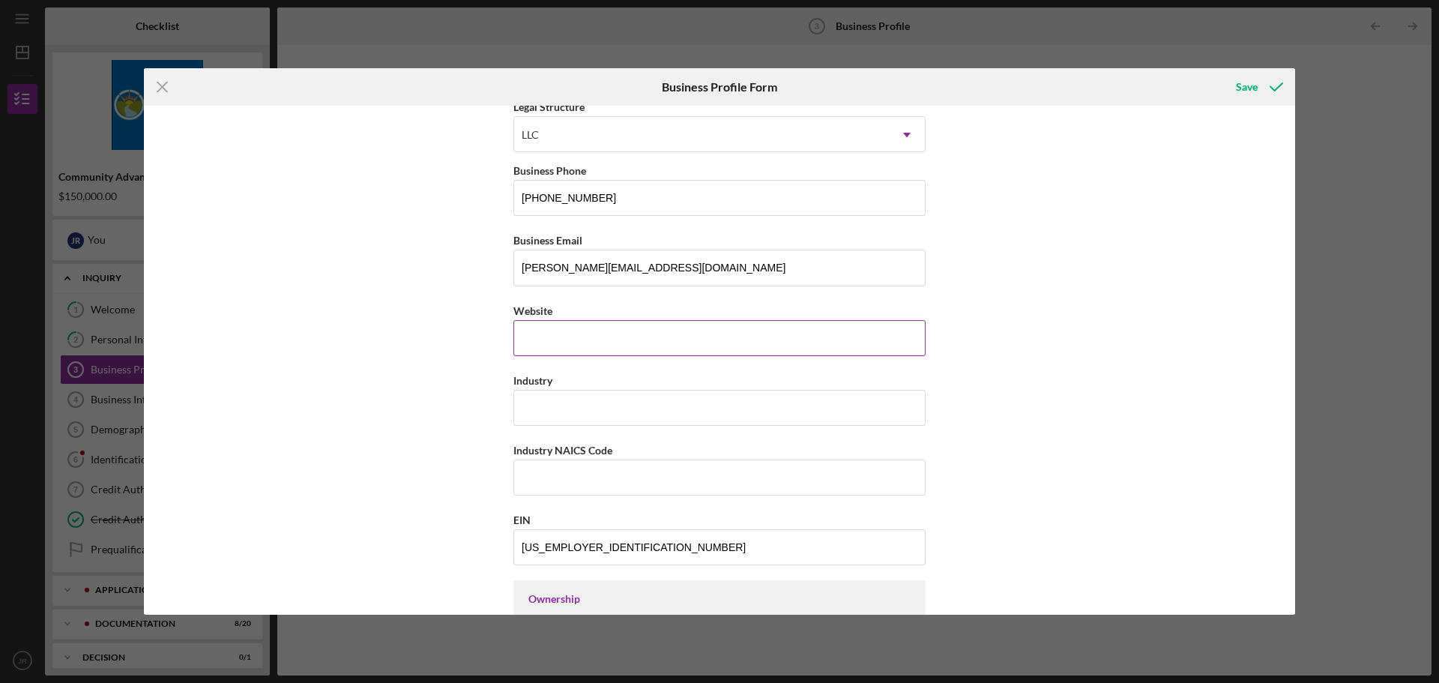
click at [631, 337] on input "Website" at bounding box center [720, 338] width 412 height 36
paste input "[DOMAIN_NAME][URL]"
type input "[DOMAIN_NAME][URL]"
drag, startPoint x: 615, startPoint y: 450, endPoint x: 554, endPoint y: 446, distance: 61.6
click at [554, 446] on div "Industry NAICS Code" at bounding box center [720, 450] width 412 height 19
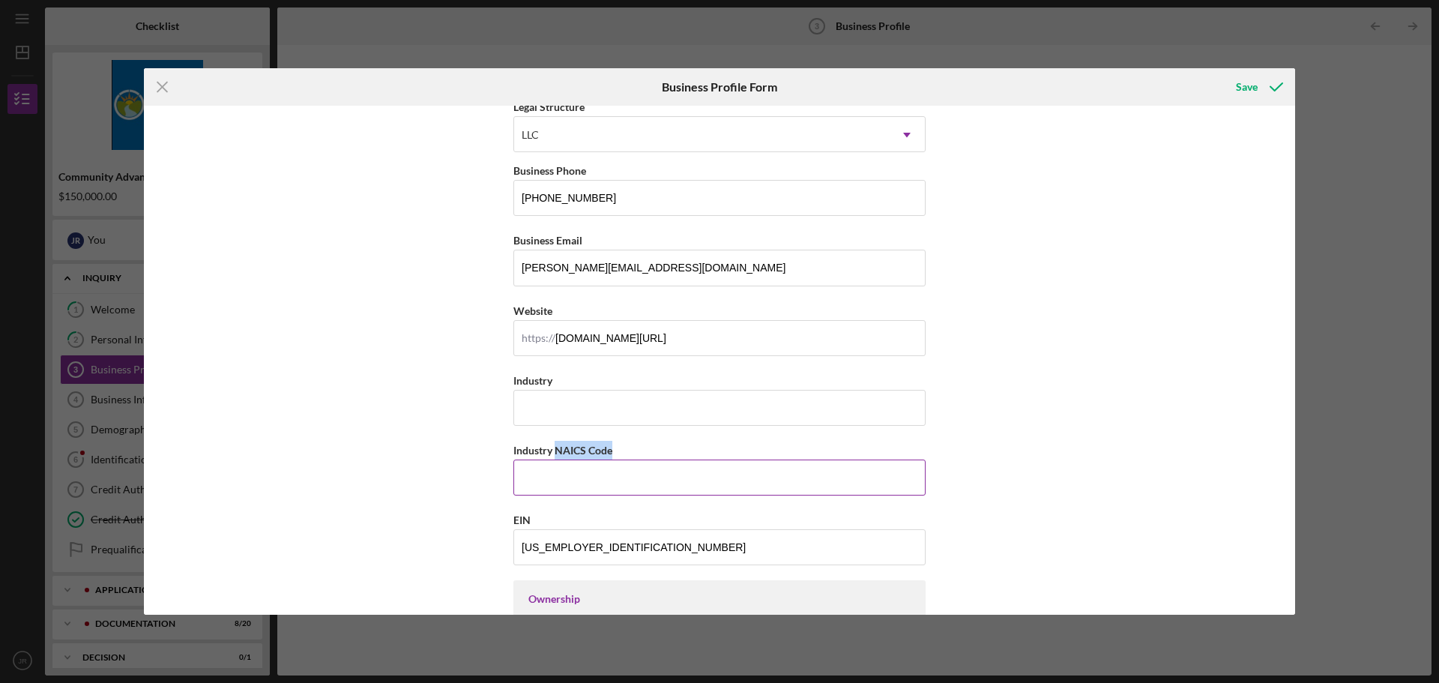
copy label "NAICS Code"
click at [556, 416] on input "Industry" at bounding box center [720, 408] width 412 height 36
type input "Hair Care"
click at [612, 482] on input "Industry NAICS Code" at bounding box center [720, 478] width 412 height 36
paste input "325620"
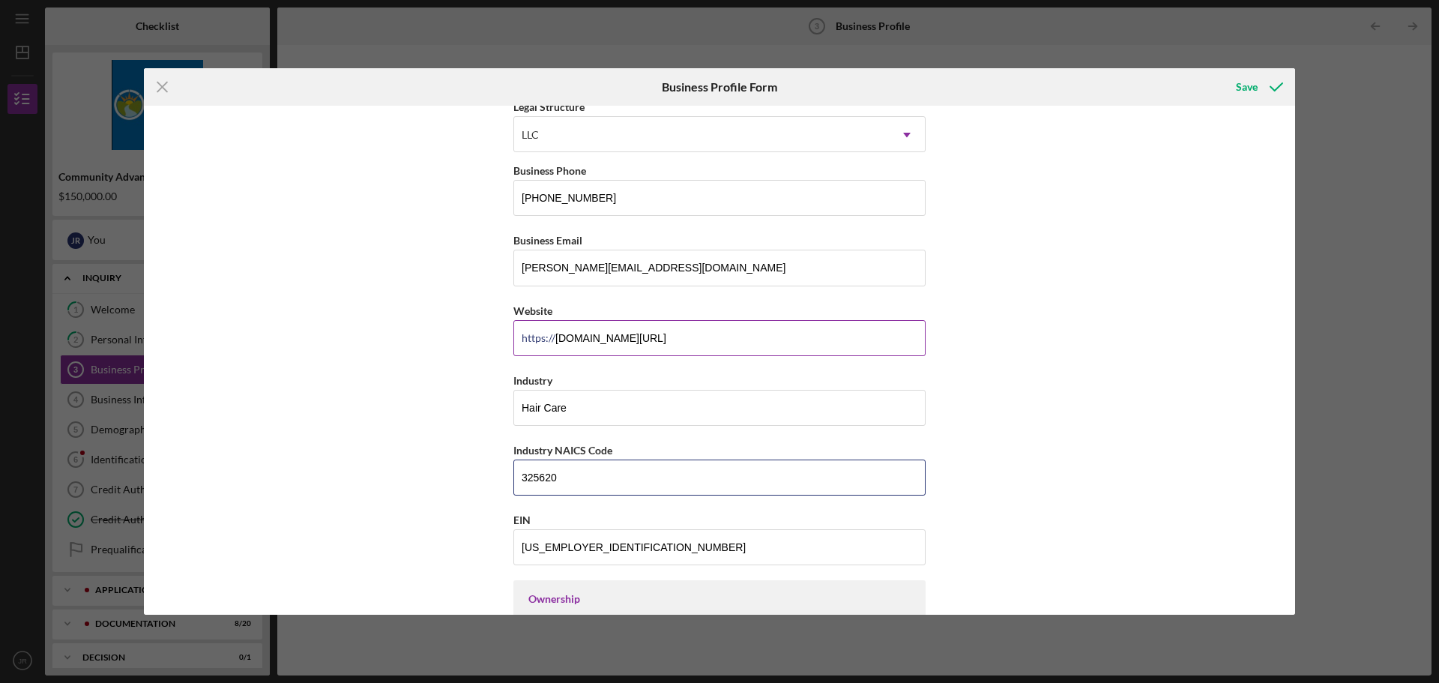
scroll to position [525, 0]
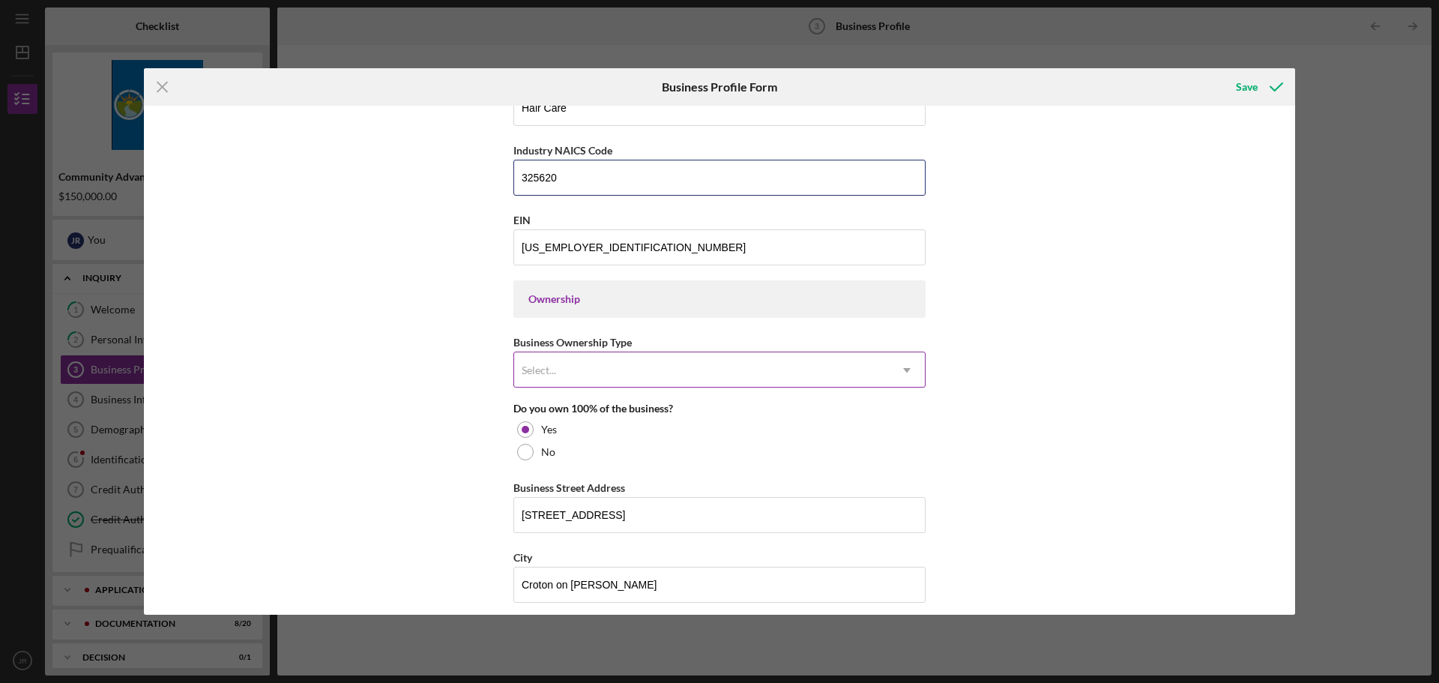
type input "325620"
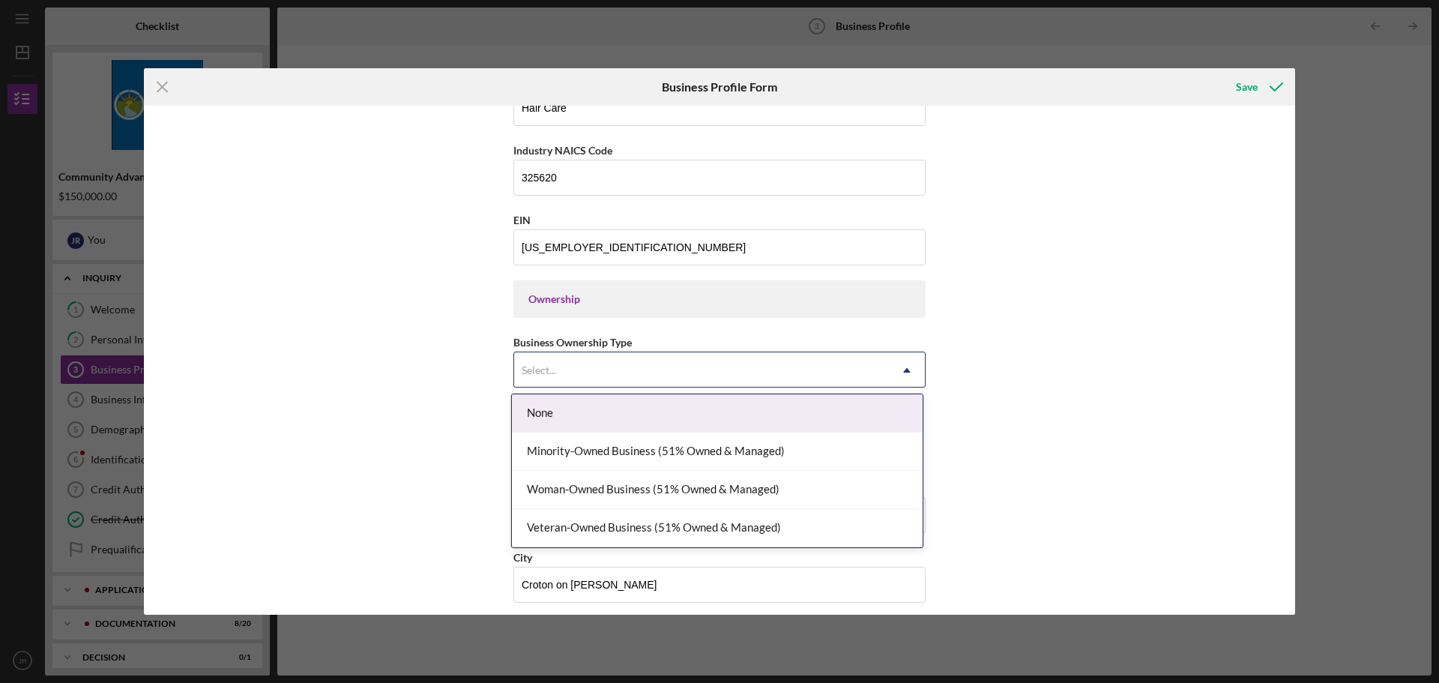
click at [594, 367] on div "Select..." at bounding box center [701, 370] width 375 height 34
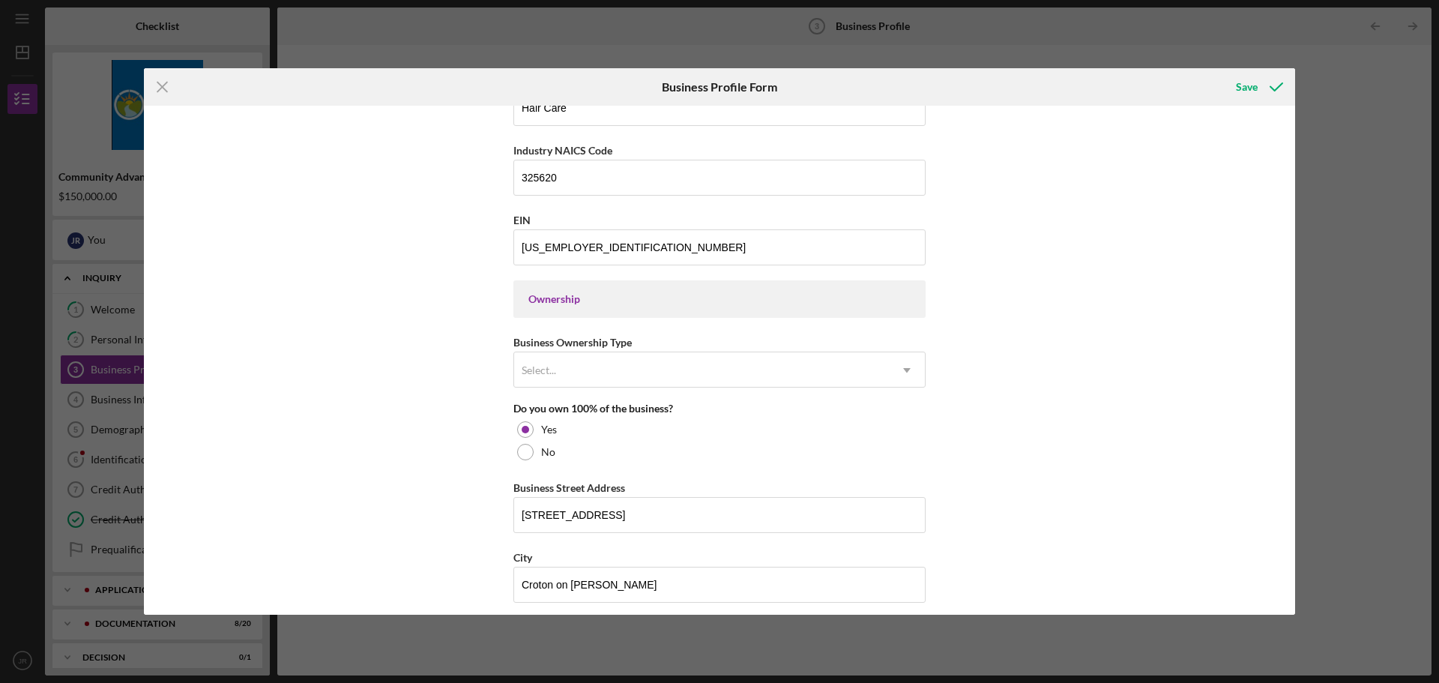
click at [452, 310] on div "Business Name Beach Hair Co. LLC DBA Business Start Date [DATE] Legal Structure…" at bounding box center [720, 360] width 1152 height 509
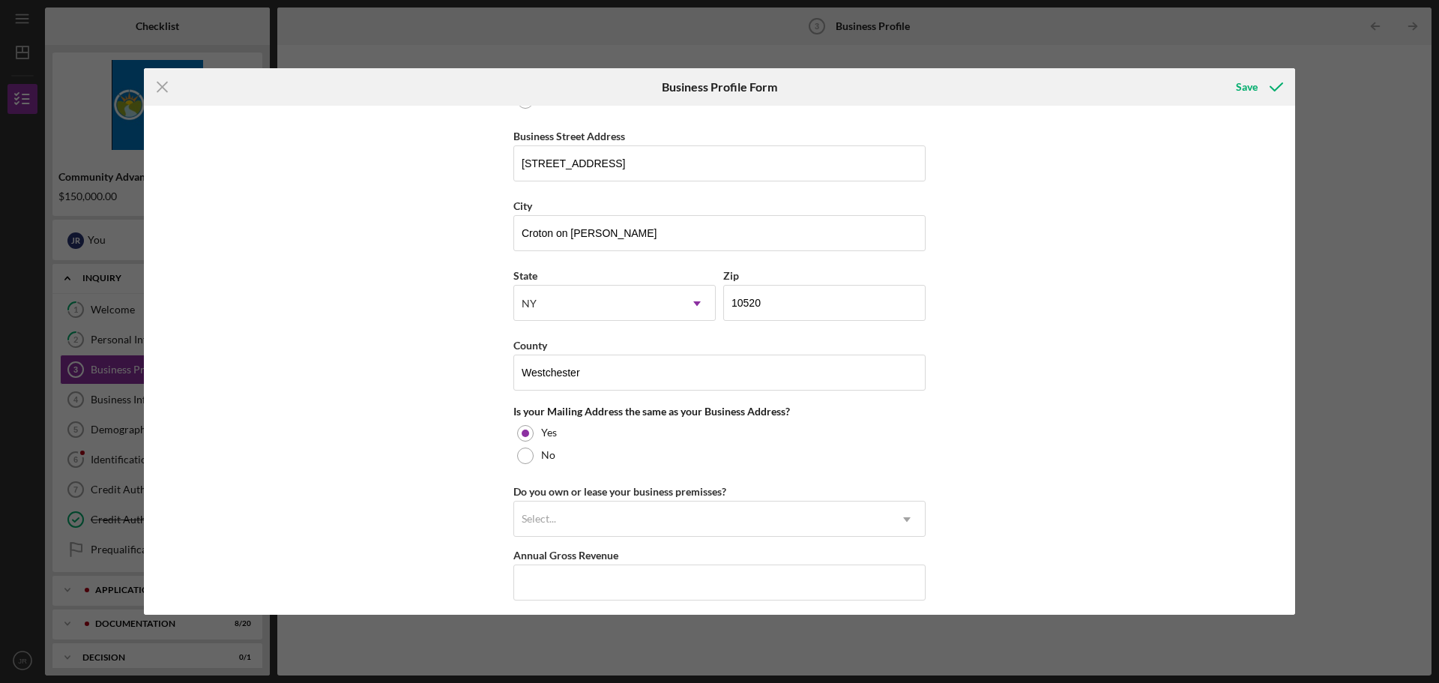
scroll to position [900, 0]
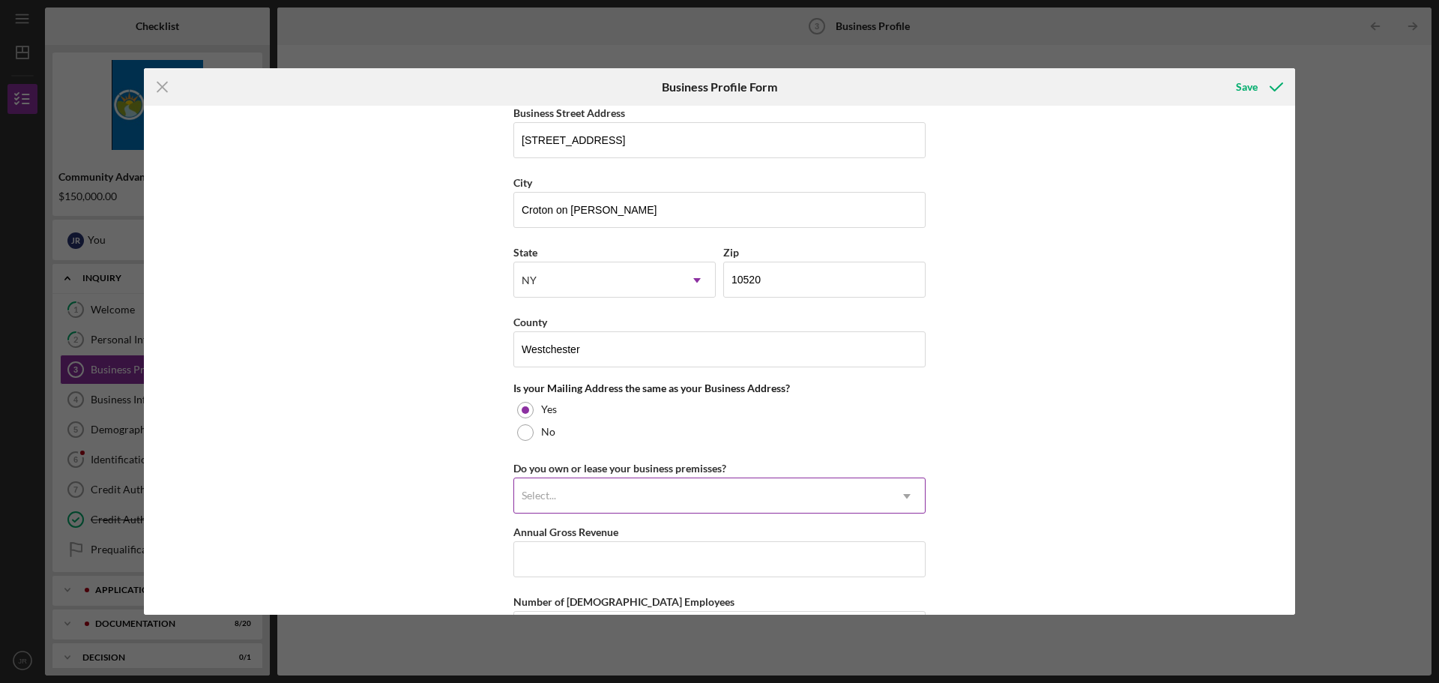
click at [659, 509] on div "Select..." at bounding box center [701, 496] width 375 height 34
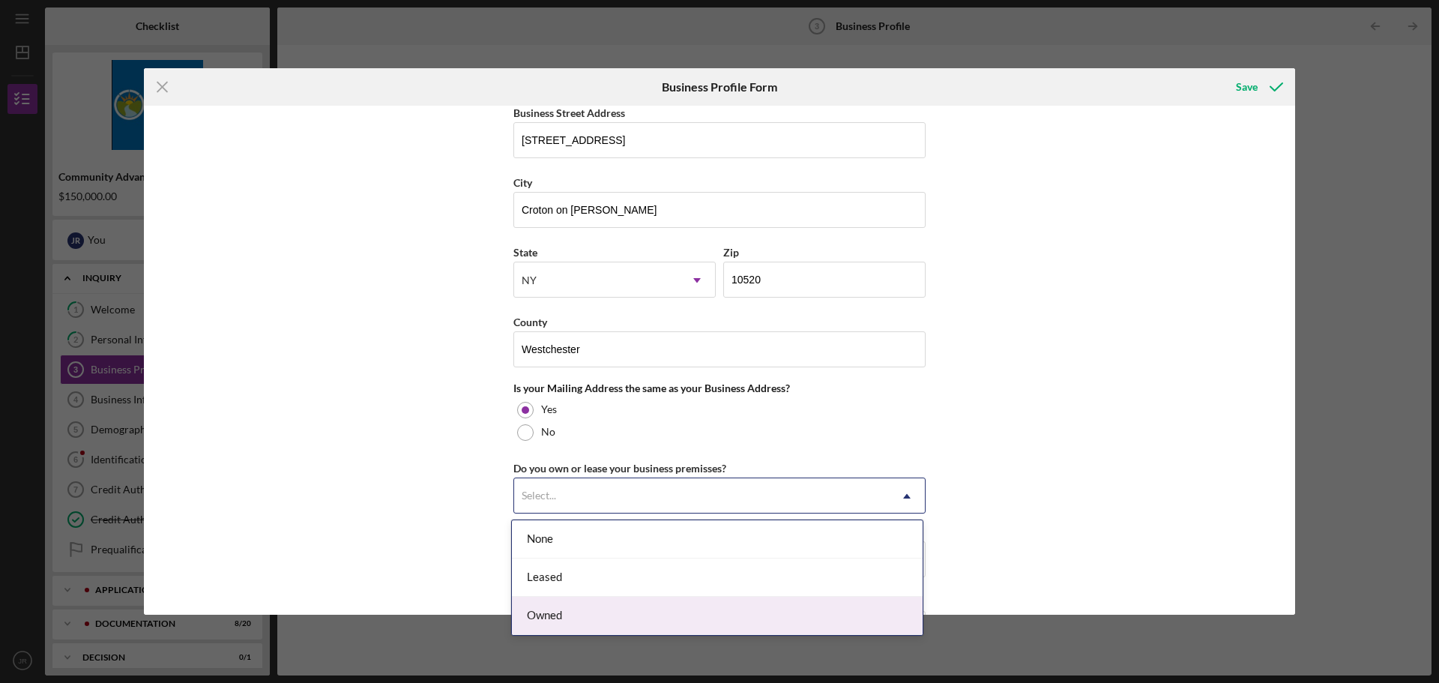
click at [643, 610] on div "Owned" at bounding box center [717, 616] width 411 height 38
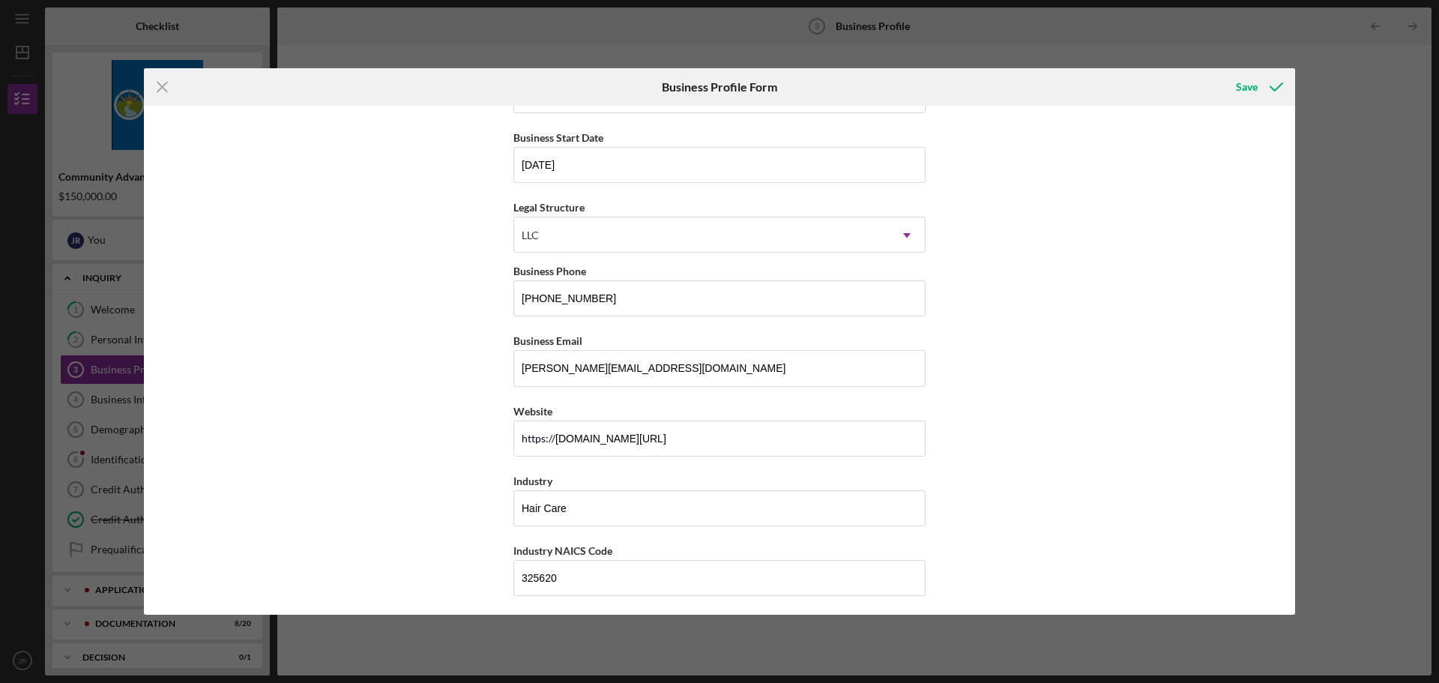
scroll to position [0, 0]
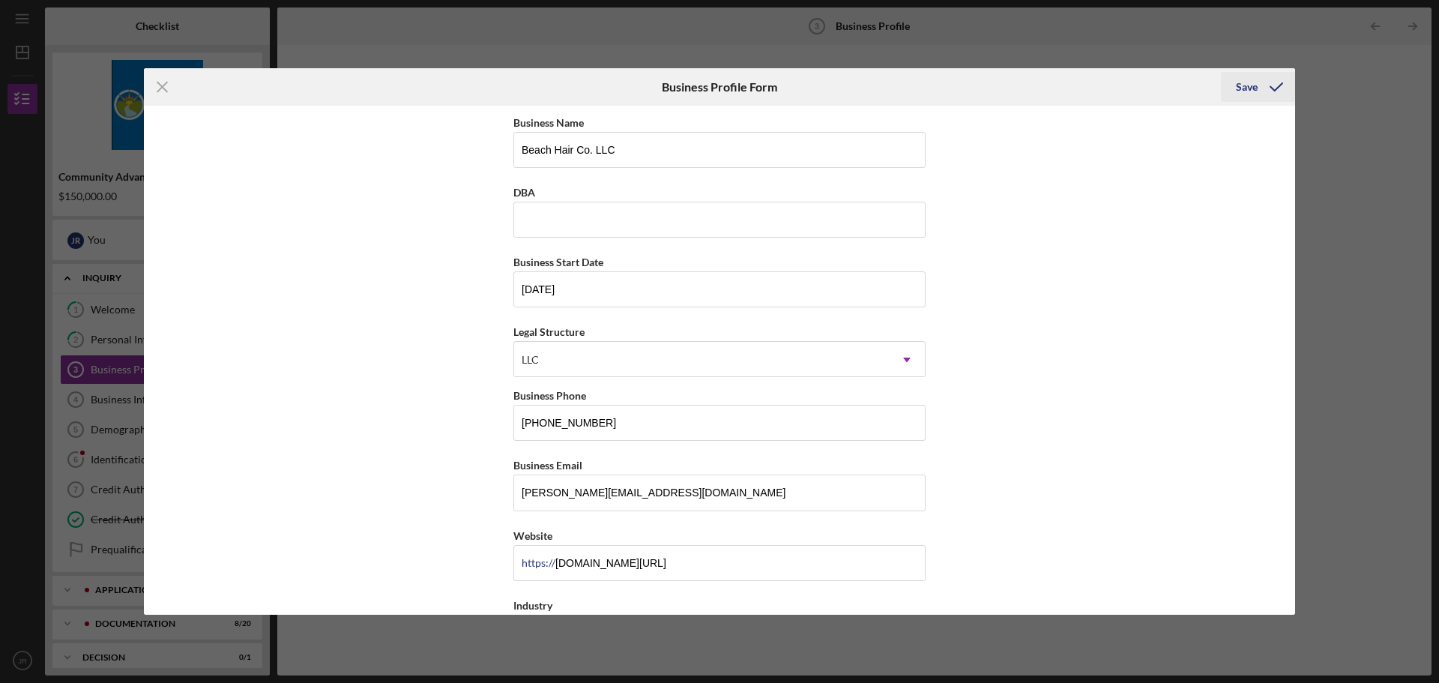
click at [1252, 90] on div "Save" at bounding box center [1247, 87] width 22 height 30
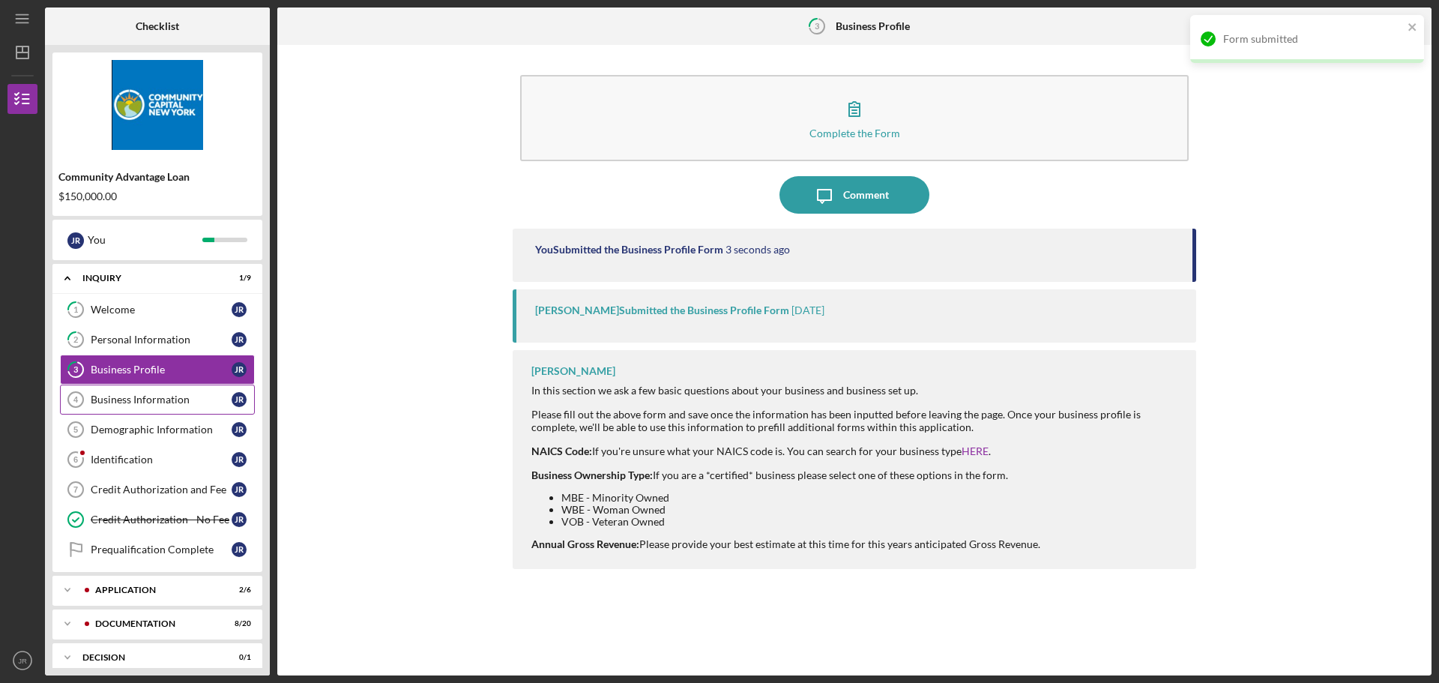
click at [176, 396] on div "Business Information" at bounding box center [161, 400] width 141 height 12
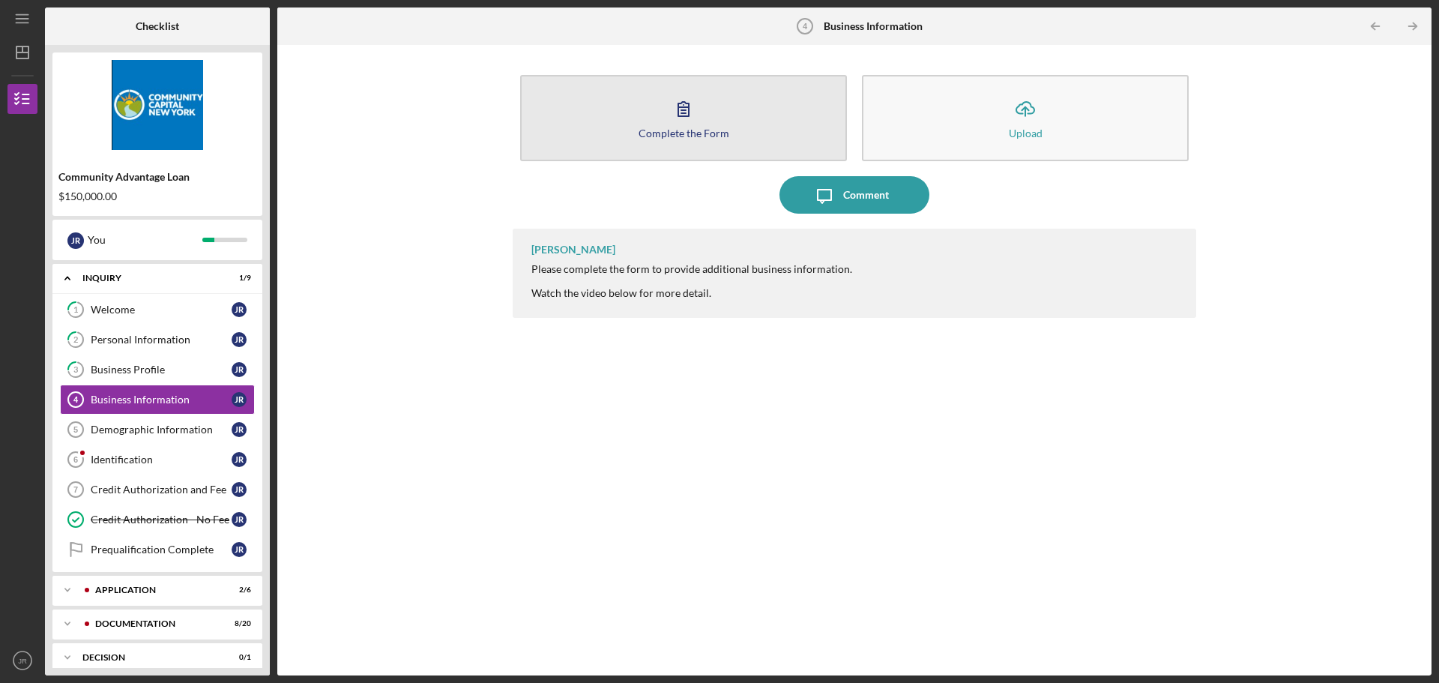
click at [711, 127] on div "Complete the Form" at bounding box center [684, 132] width 91 height 11
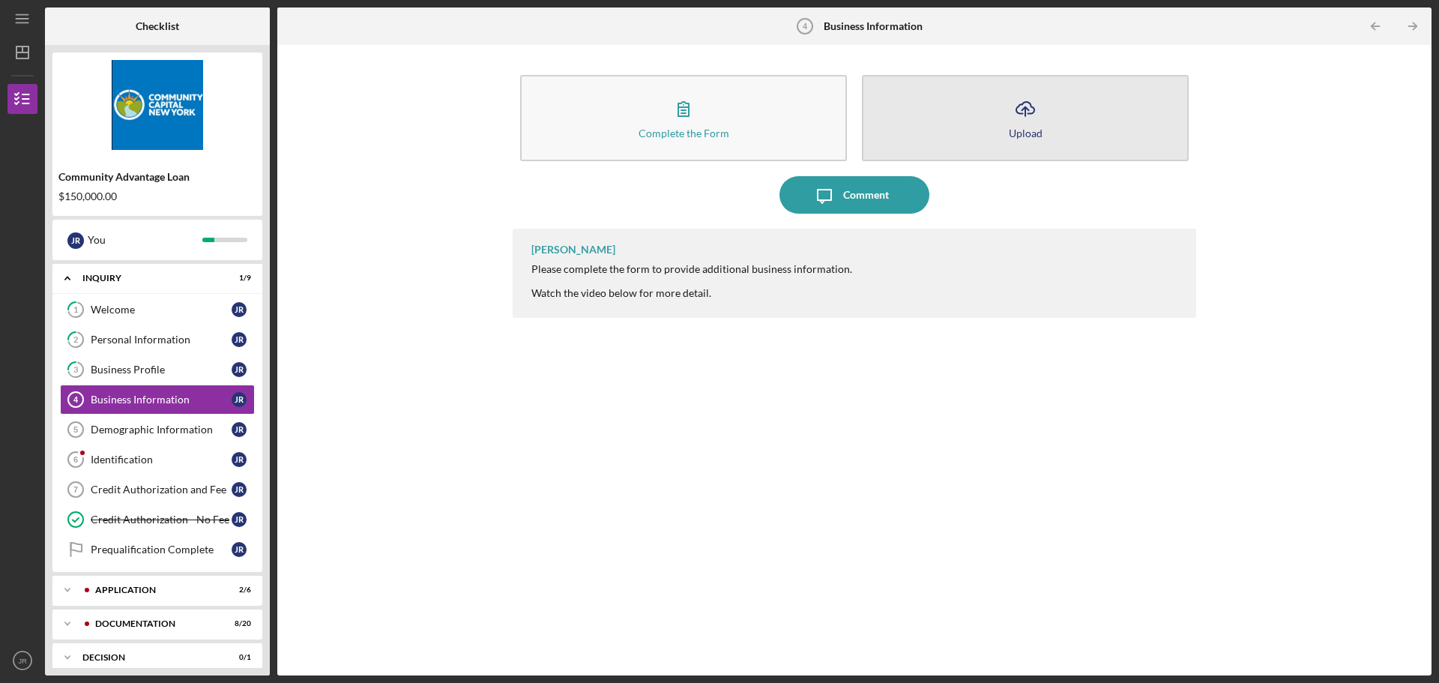
click at [1019, 139] on button "Icon/Upload Upload" at bounding box center [1025, 118] width 327 height 86
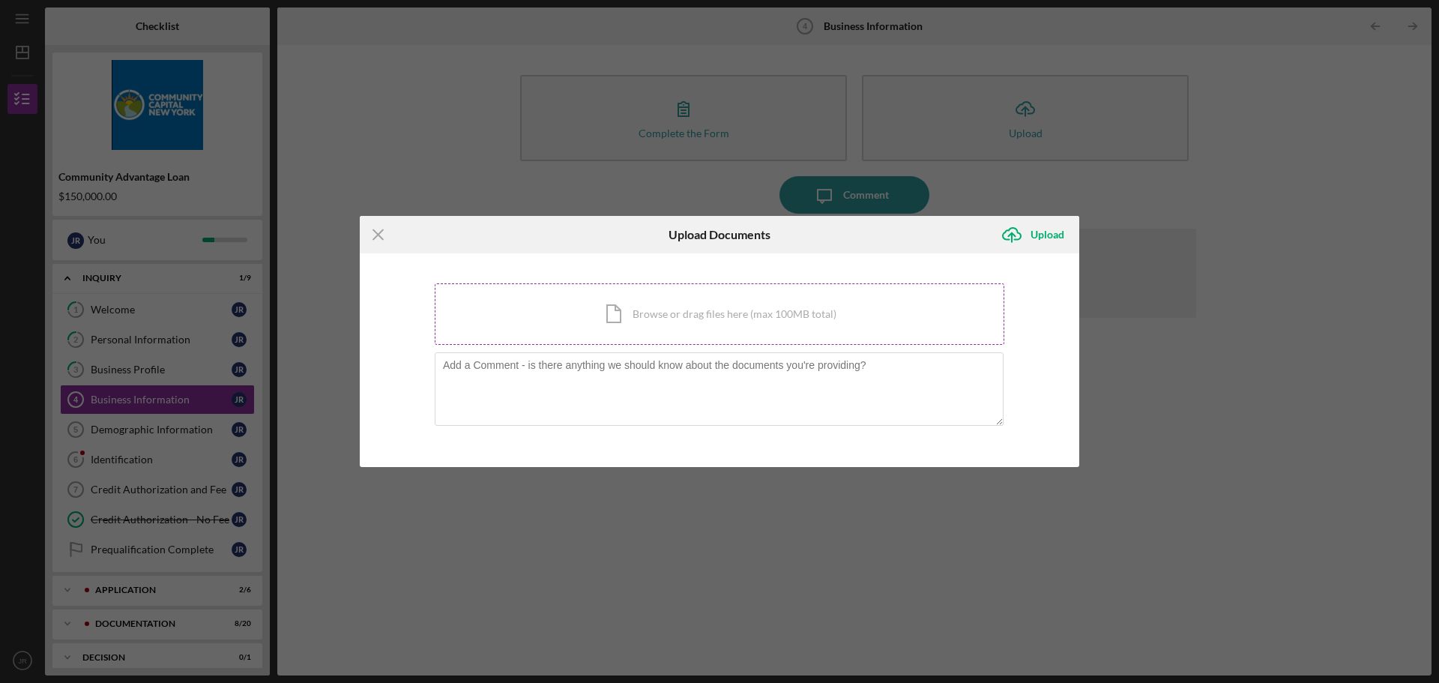
click at [768, 312] on div "Icon/Document Browse or drag files here (max 100MB total) Tap to choose files o…" at bounding box center [720, 313] width 570 height 61
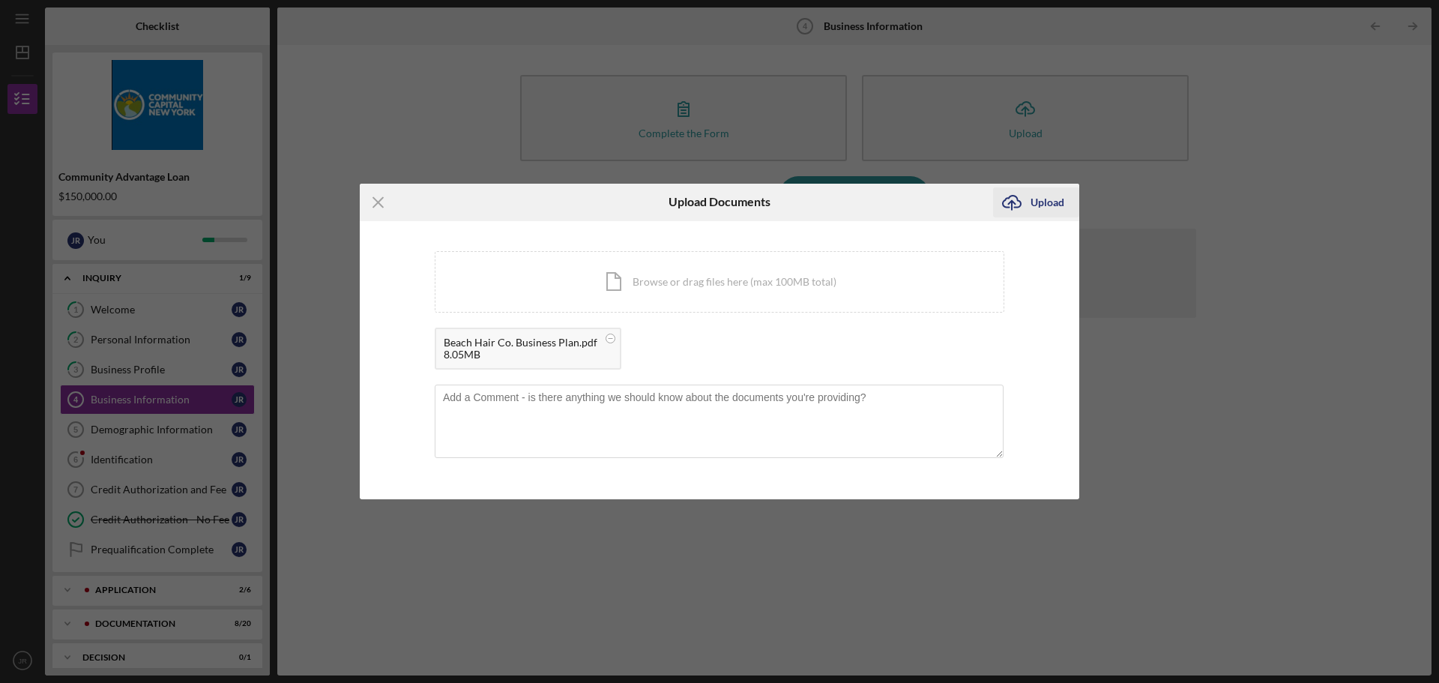
click at [1031, 214] on div "Upload" at bounding box center [1048, 202] width 34 height 30
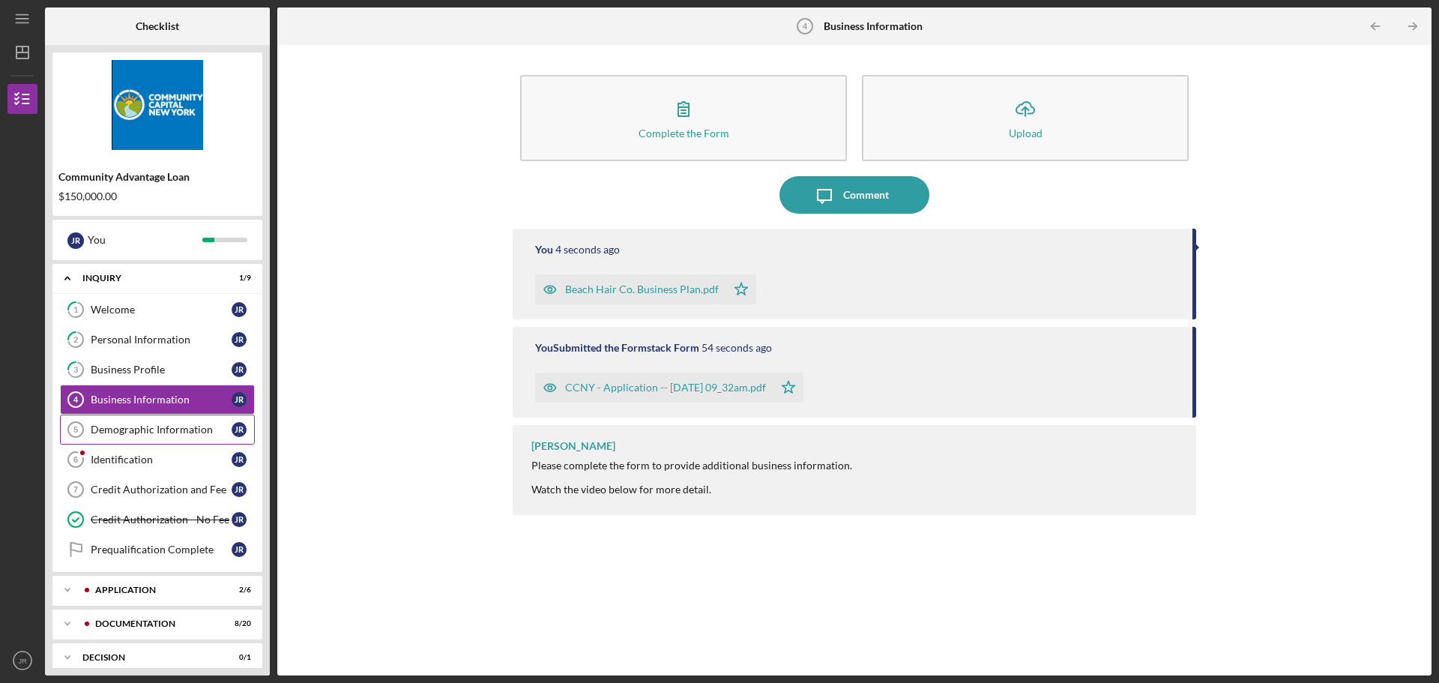
click at [174, 429] on div "Demographic Information" at bounding box center [161, 430] width 141 height 12
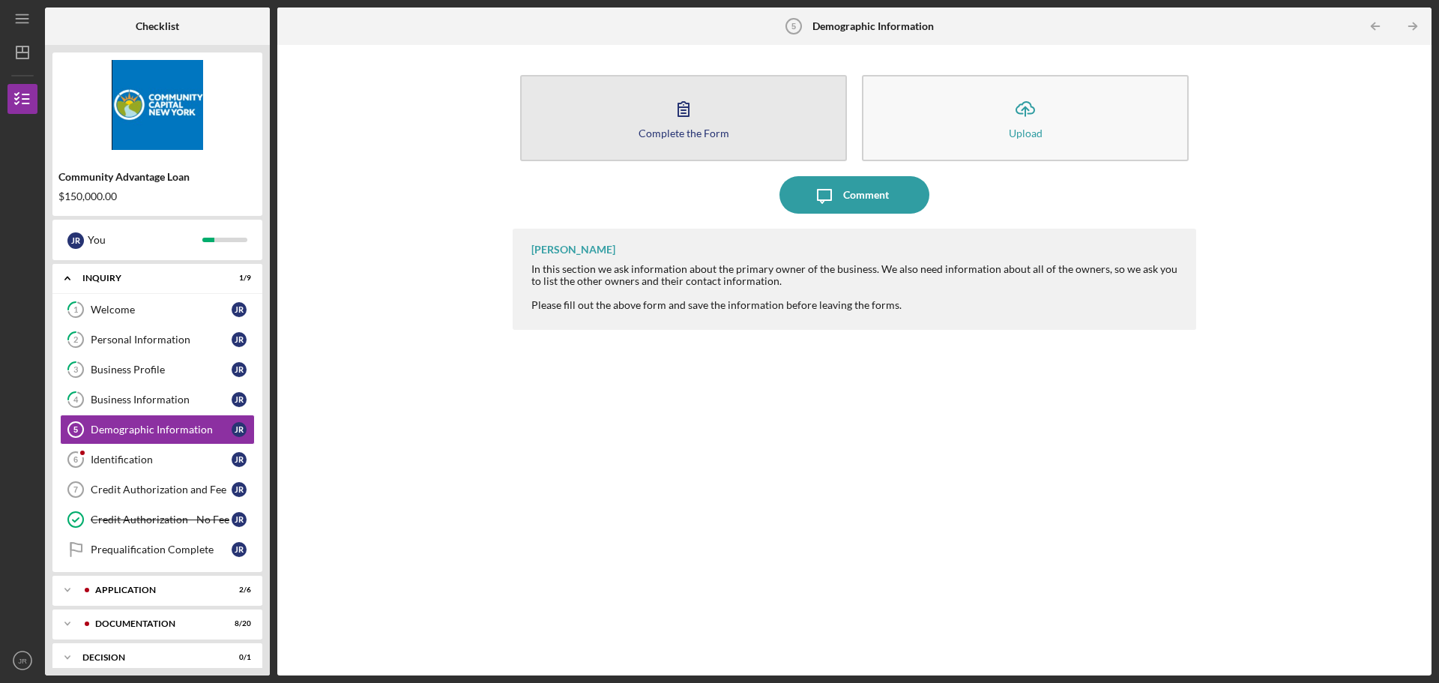
click at [700, 113] on icon "button" at bounding box center [683, 108] width 37 height 37
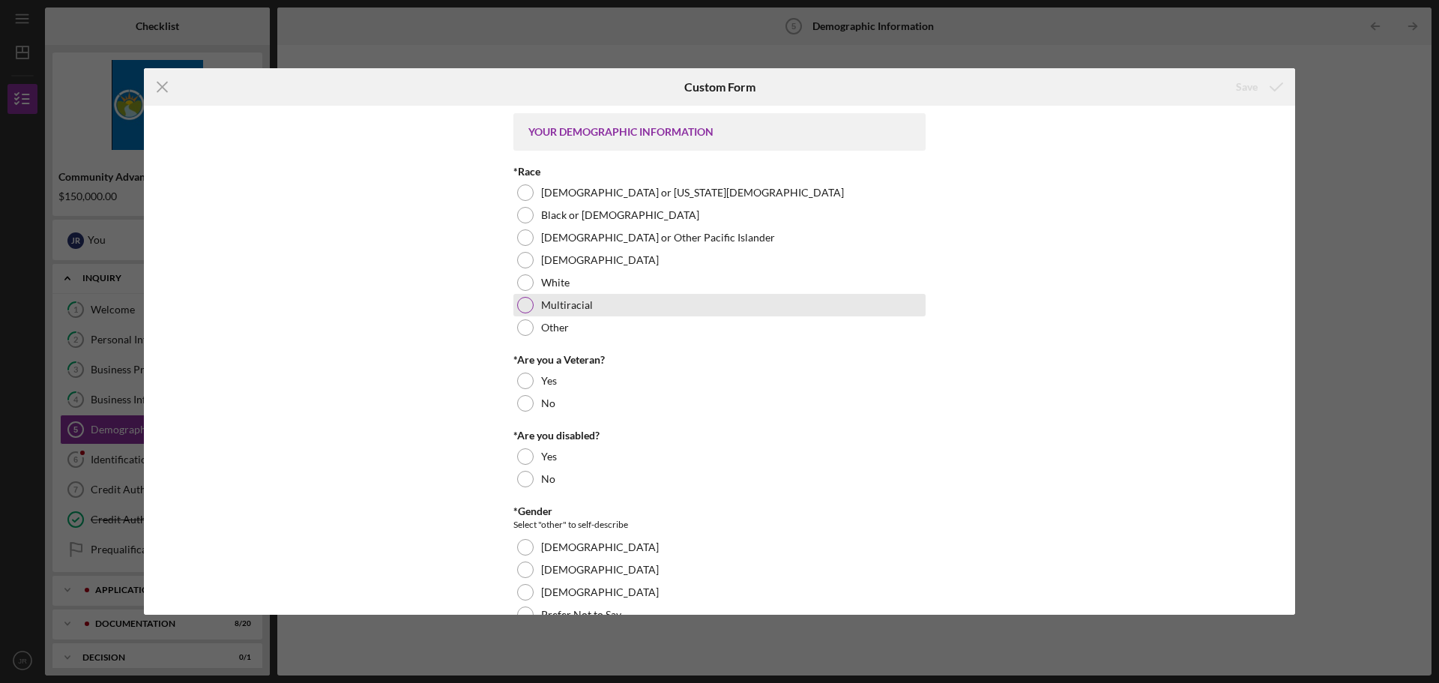
click at [526, 299] on div at bounding box center [525, 305] width 16 height 16
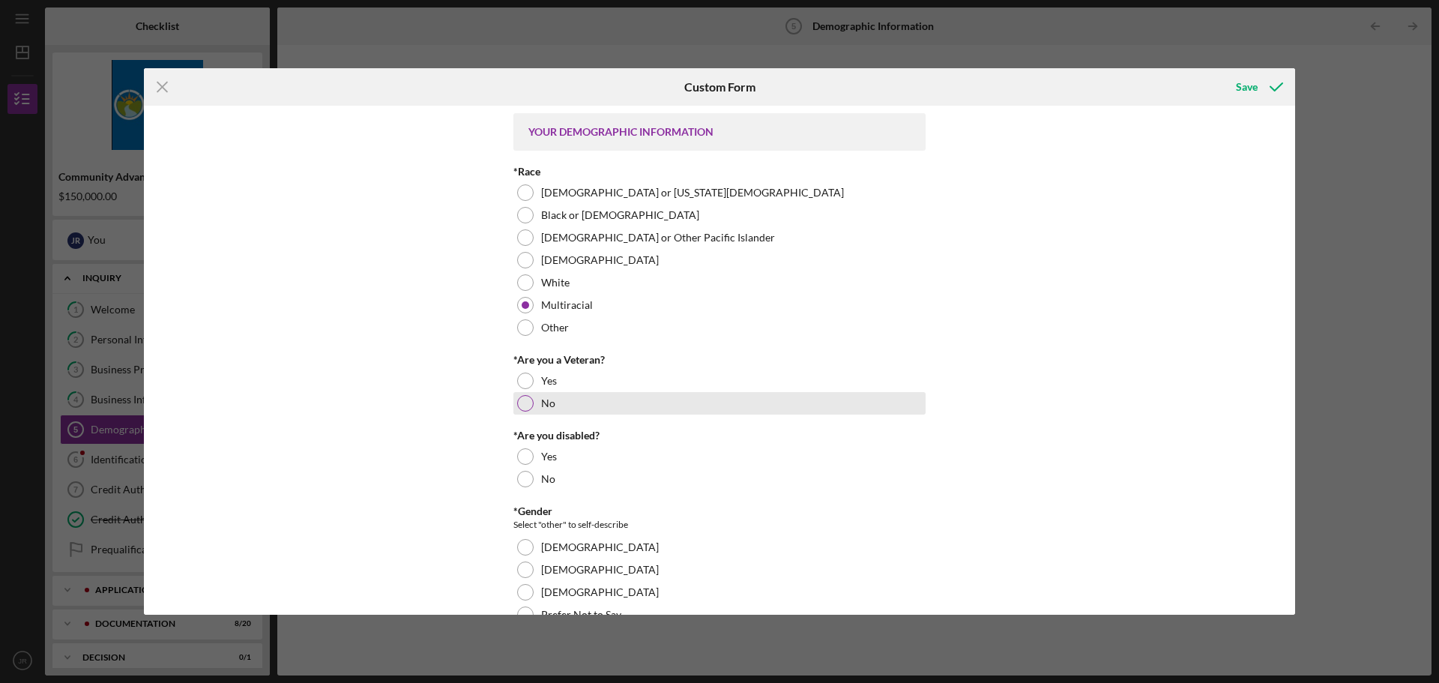
click at [526, 408] on div at bounding box center [525, 403] width 16 height 16
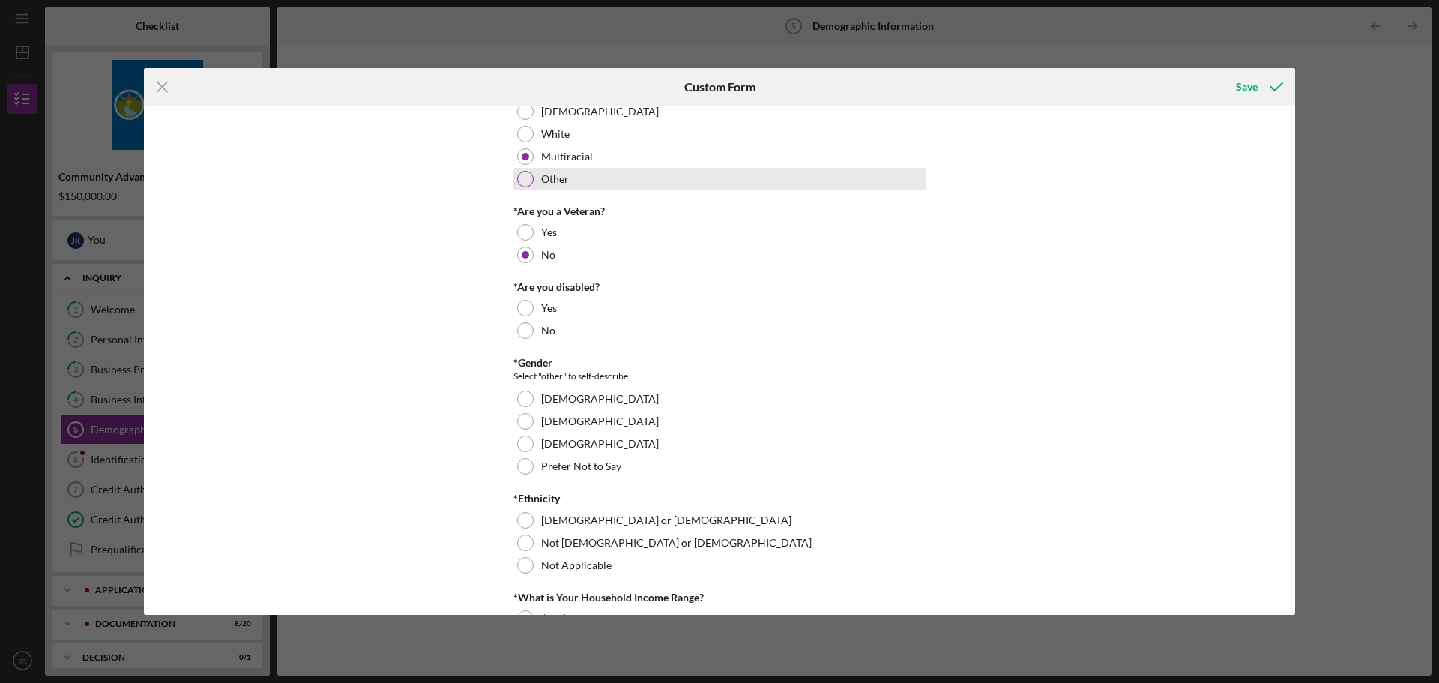
scroll to position [150, 0]
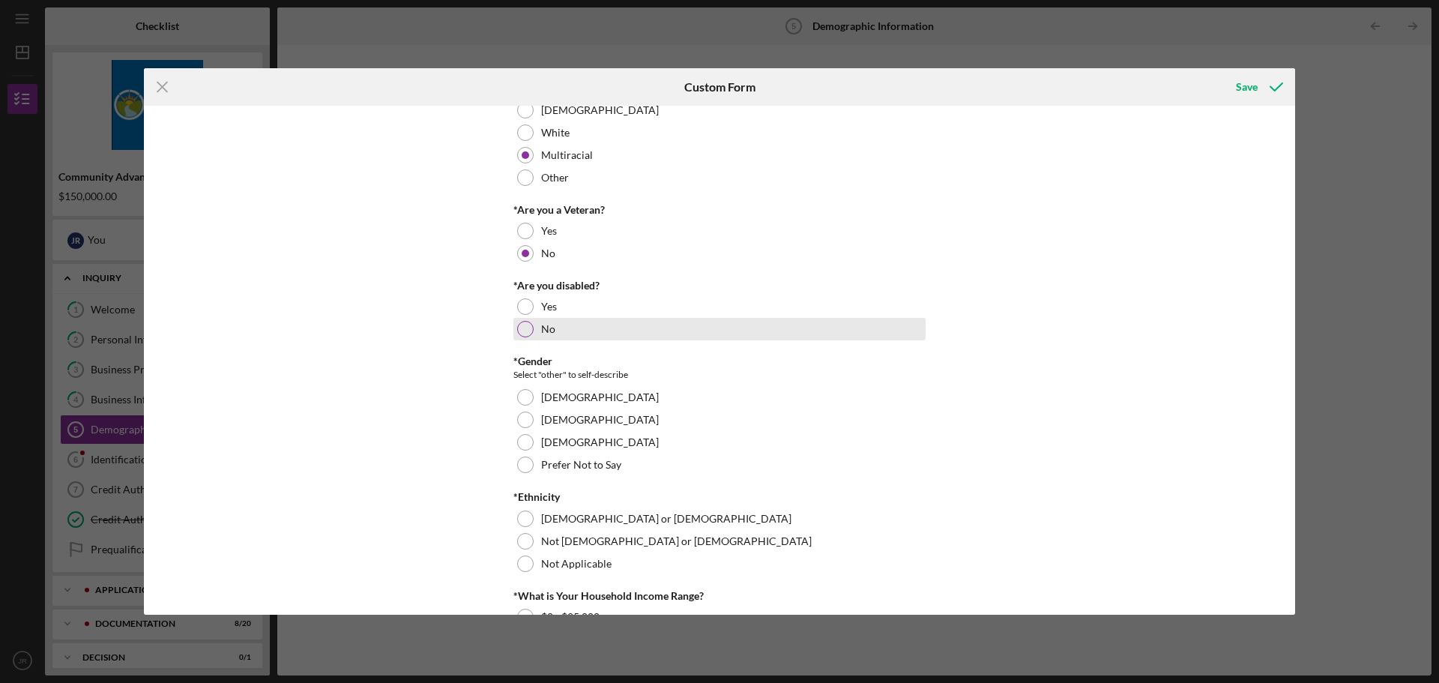
click at [526, 327] on div at bounding box center [525, 329] width 16 height 16
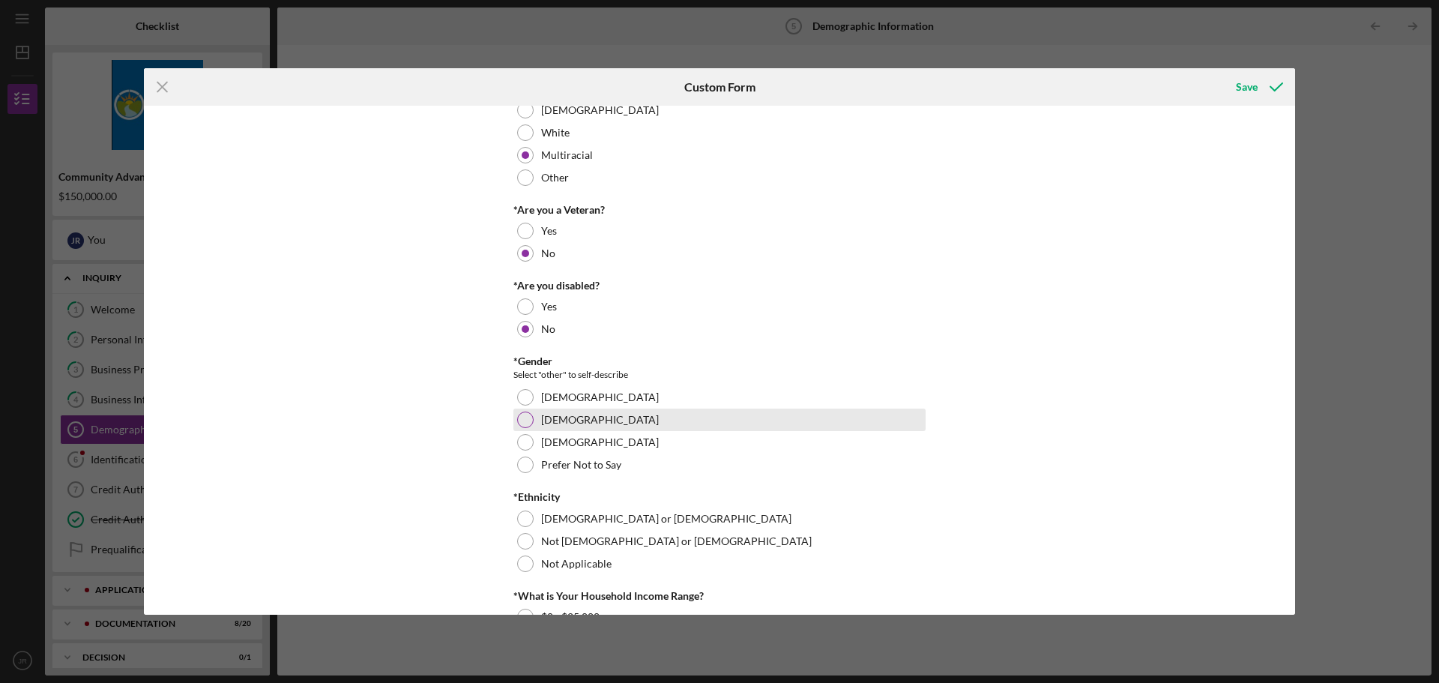
click at [531, 418] on div at bounding box center [525, 420] width 16 height 16
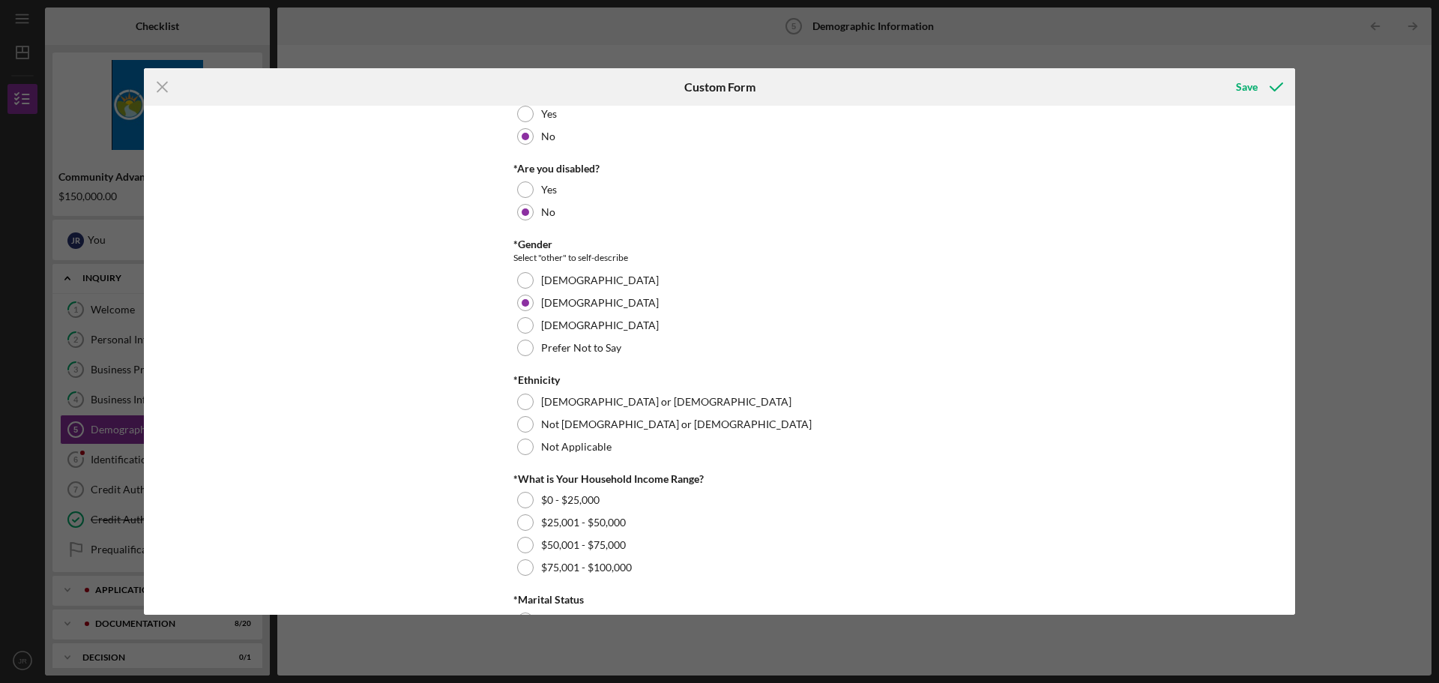
scroll to position [300, 0]
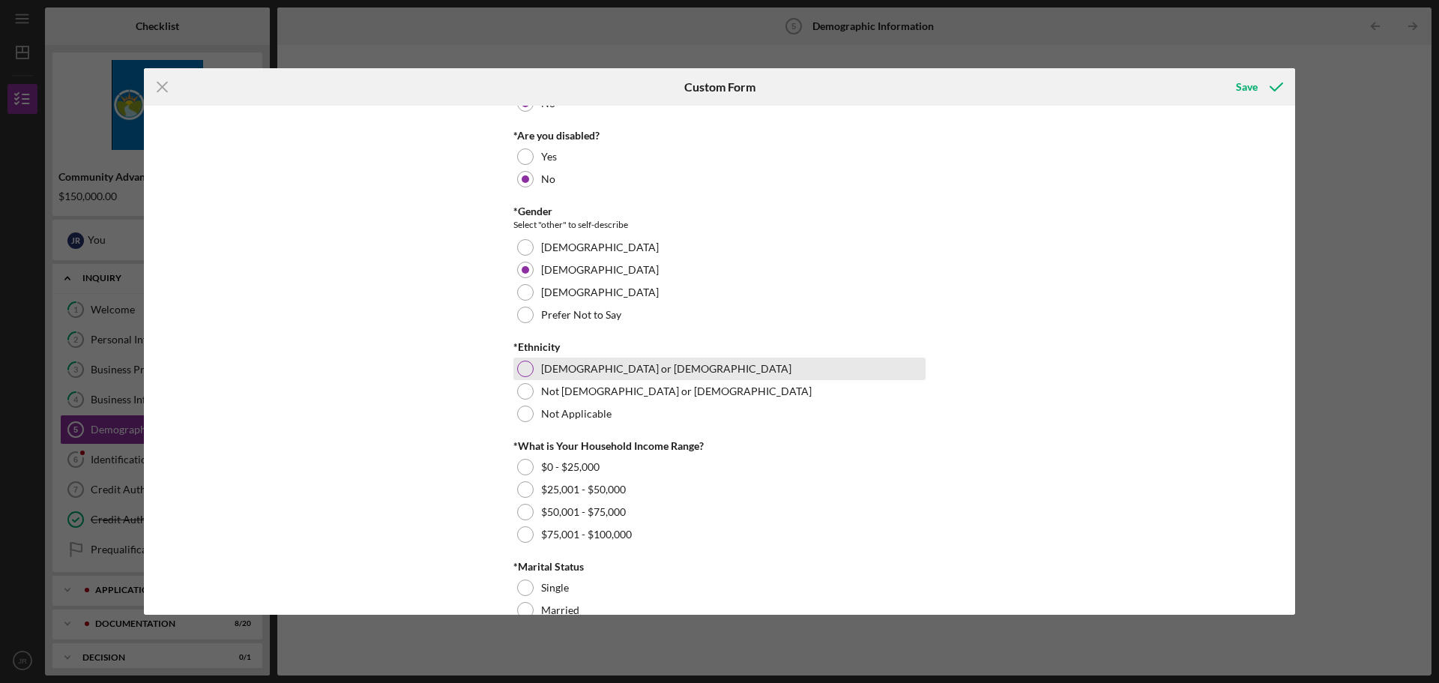
click at [527, 369] on div at bounding box center [525, 369] width 16 height 16
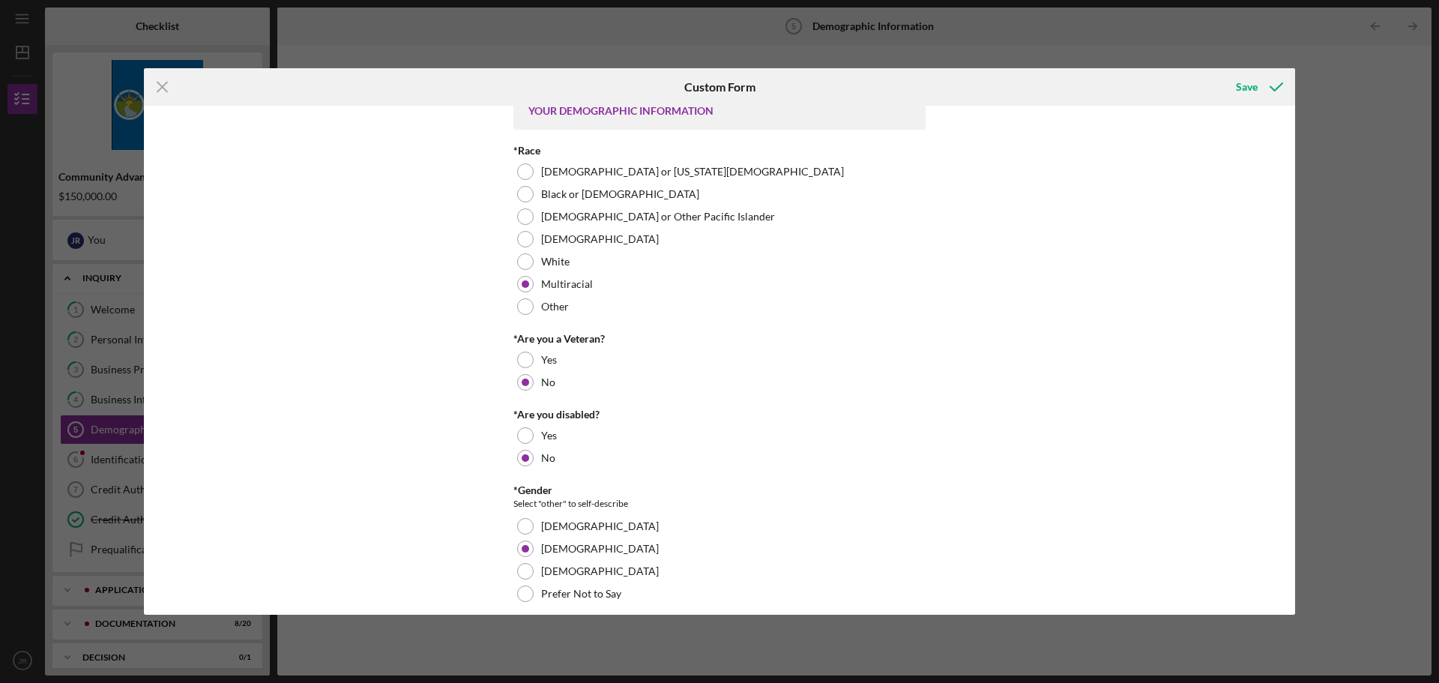
scroll to position [0, 0]
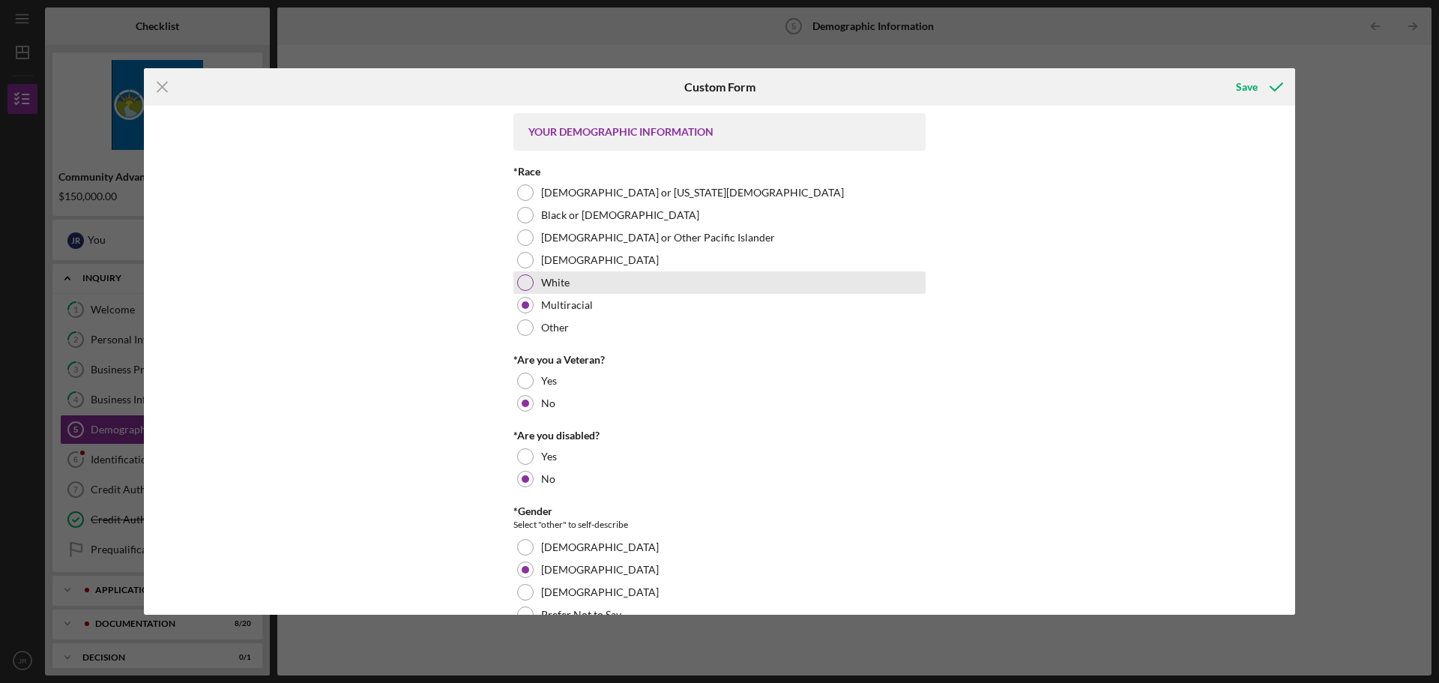
click at [517, 286] on div at bounding box center [525, 282] width 16 height 16
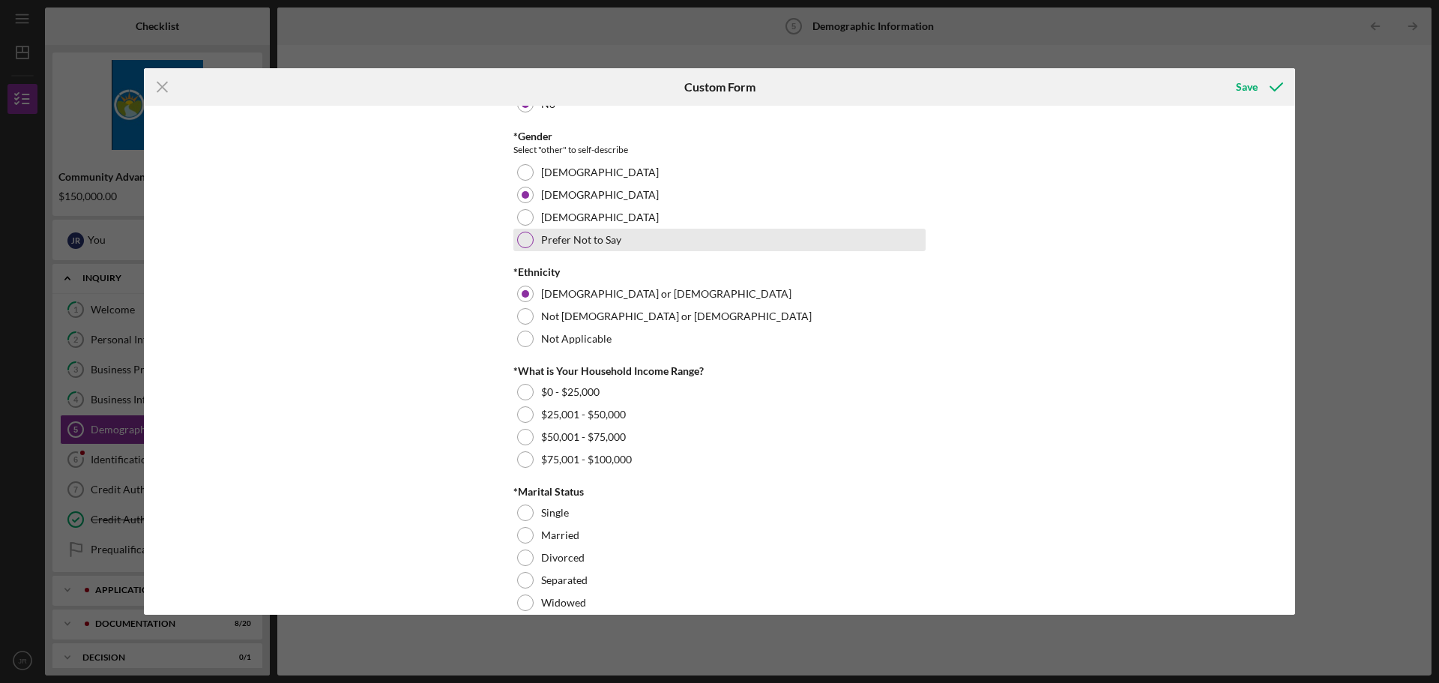
scroll to position [450, 0]
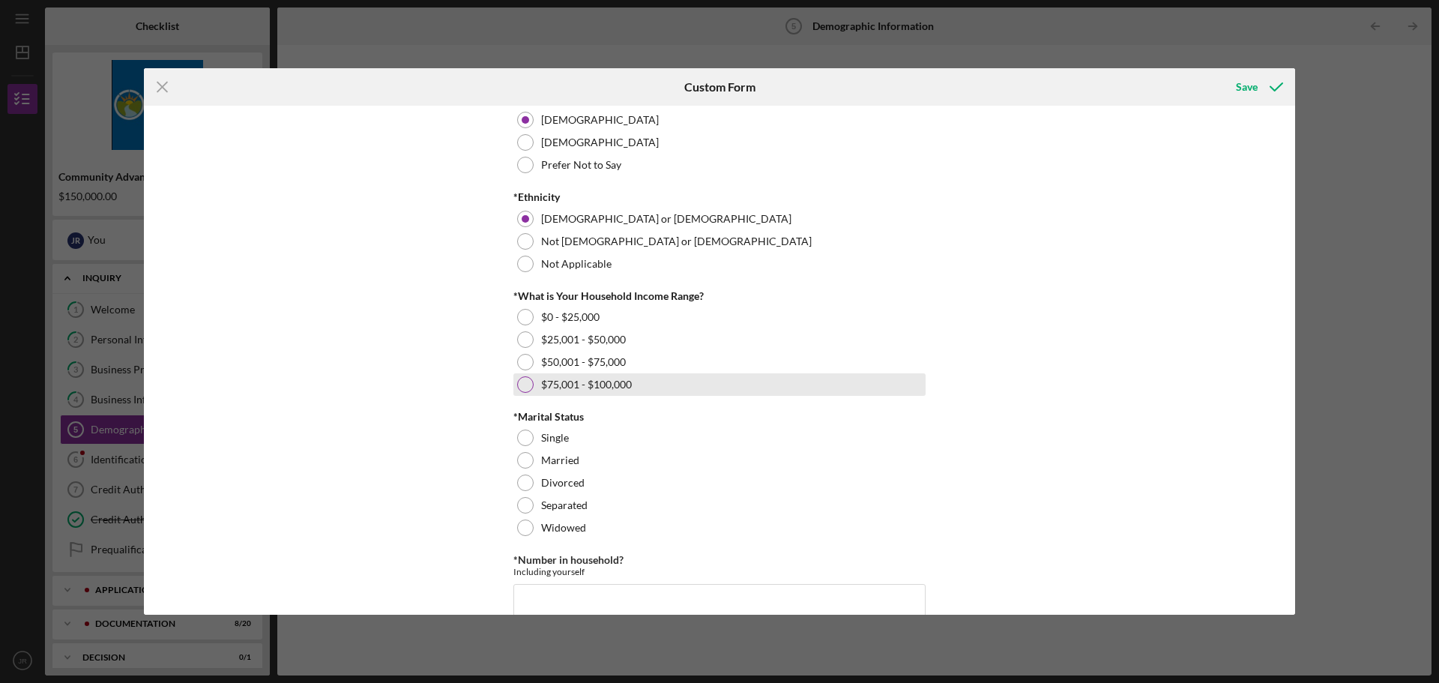
click at [519, 388] on div at bounding box center [525, 384] width 16 height 16
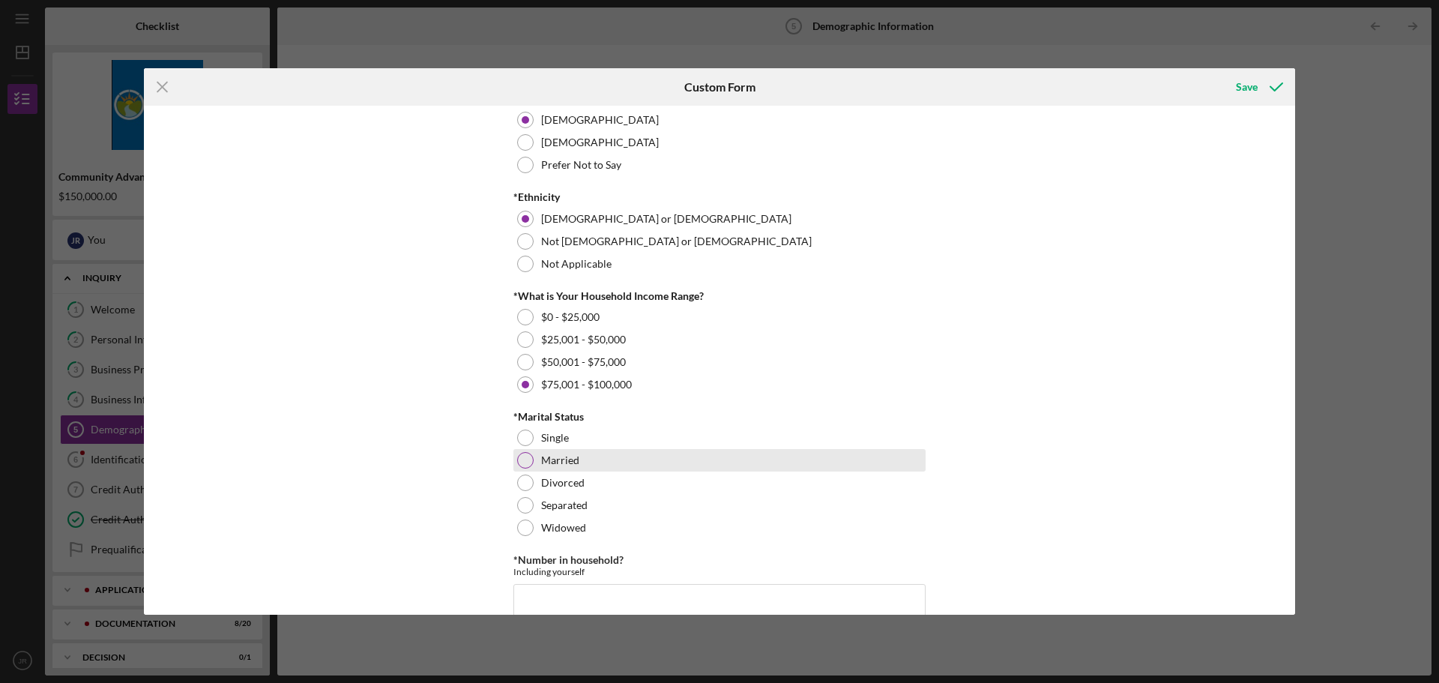
click at [520, 459] on div at bounding box center [525, 460] width 16 height 16
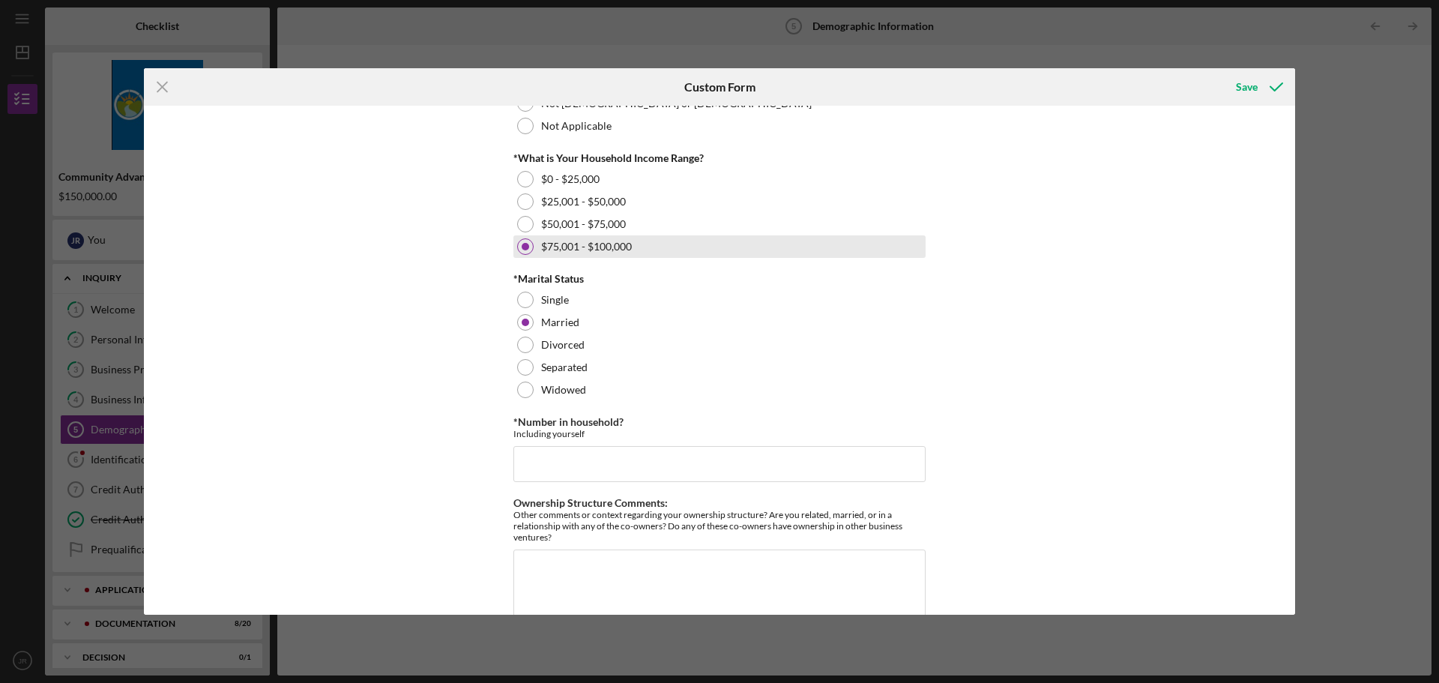
scroll to position [600, 0]
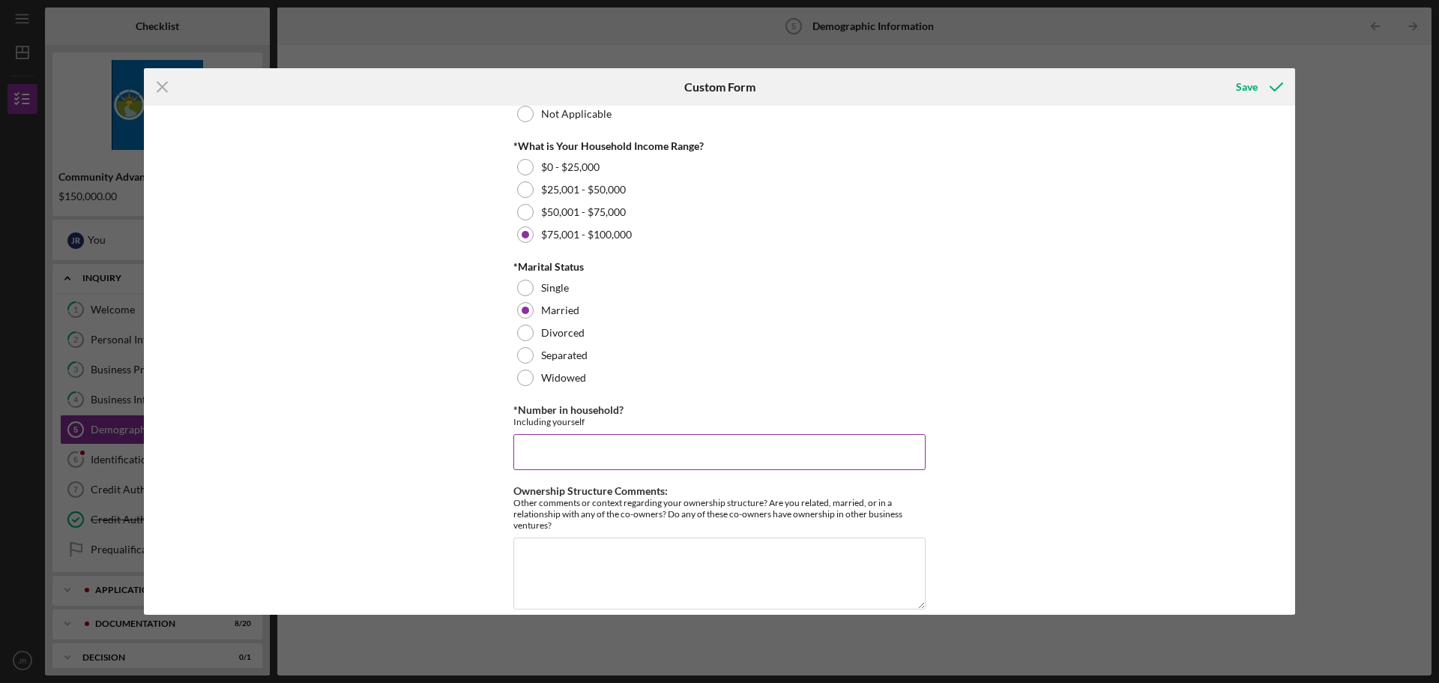
click at [651, 446] on input "*Number in household?" at bounding box center [720, 452] width 412 height 36
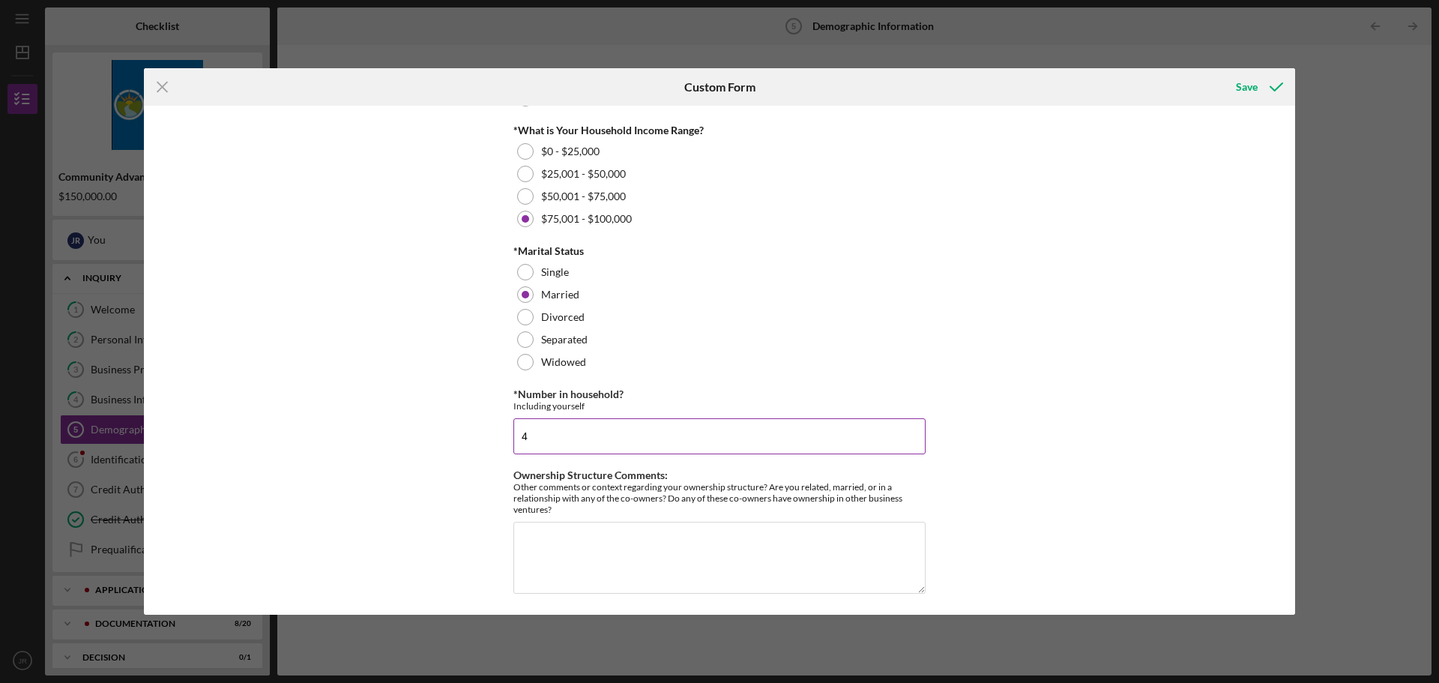
scroll to position [619, 0]
type input "4"
click at [1244, 81] on div "Save" at bounding box center [1247, 87] width 22 height 30
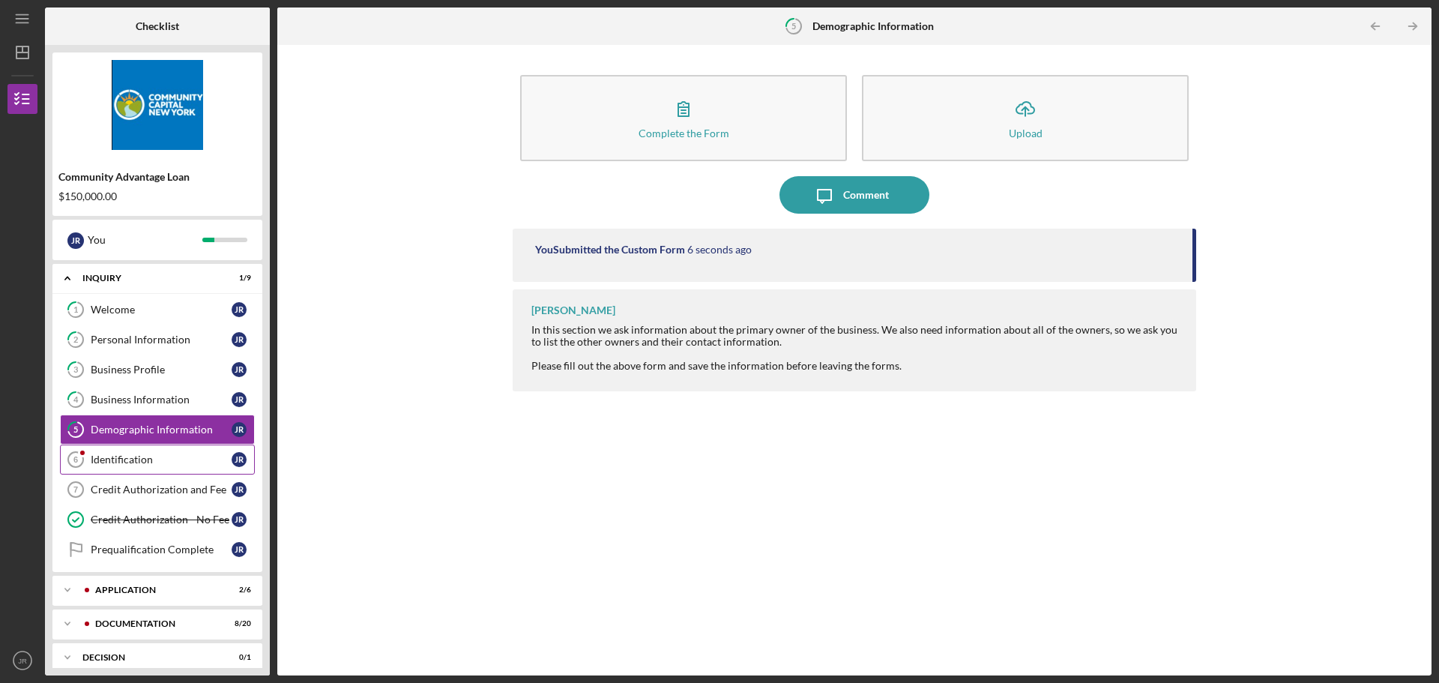
click at [143, 463] on div "Identification" at bounding box center [161, 460] width 141 height 12
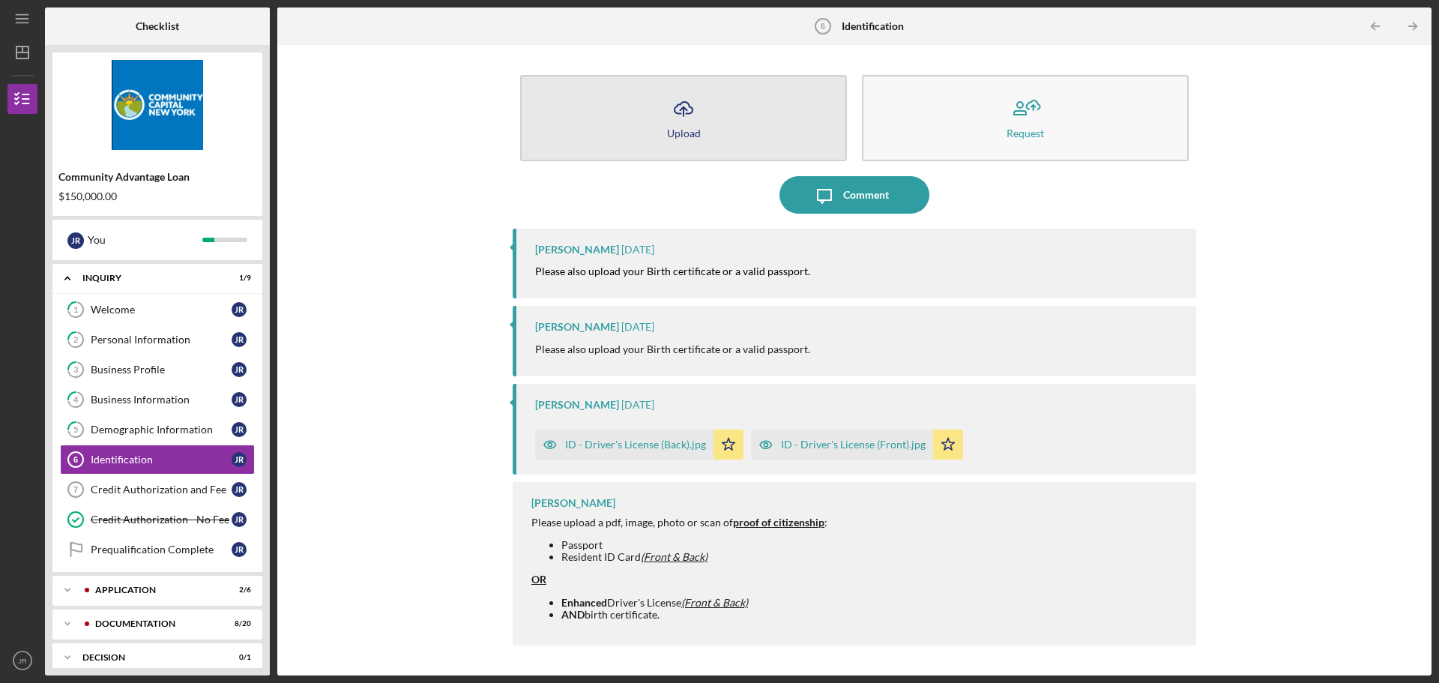
click at [705, 112] on button "Icon/Upload Upload" at bounding box center [683, 118] width 327 height 86
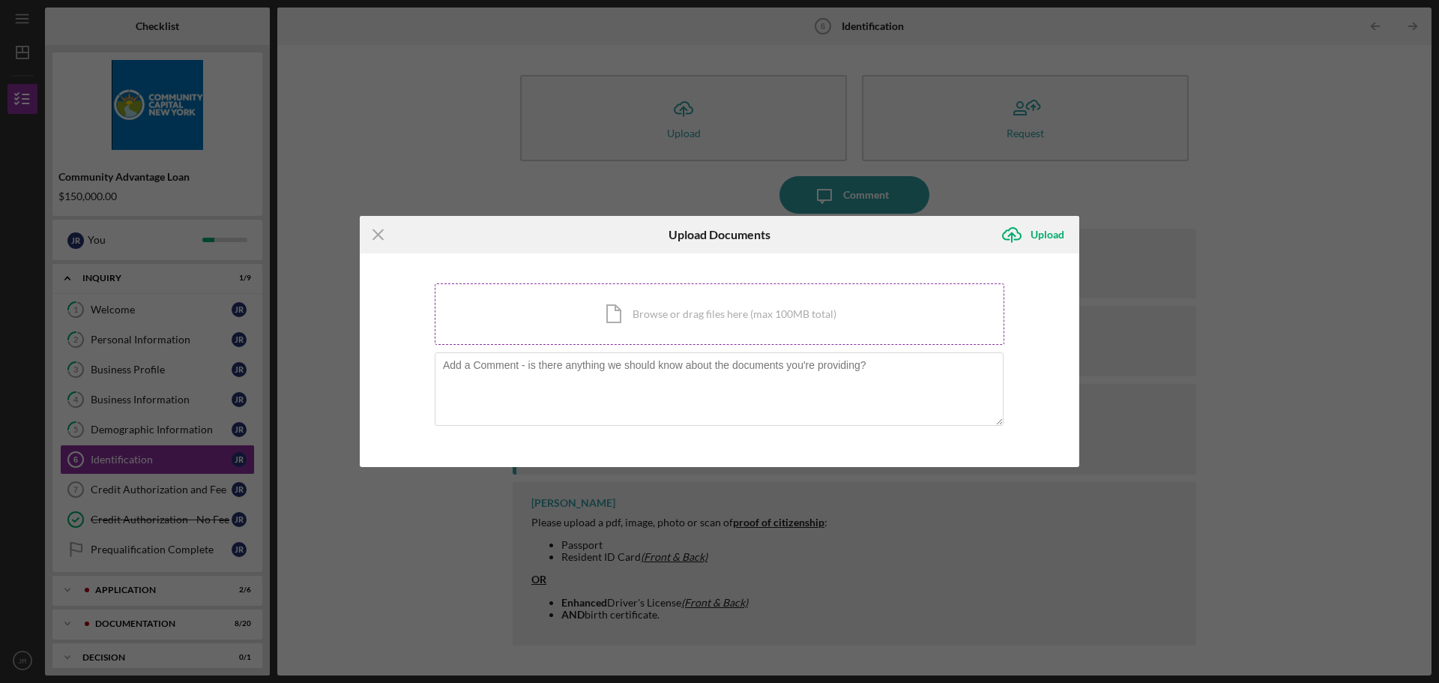
click at [709, 313] on div "Icon/Document Browse or drag files here (max 100MB total) Tap to choose files o…" at bounding box center [720, 313] width 570 height 61
click at [1013, 180] on div "Icon/Menu Close Upload Documents Icon/Upload Upload You're uploading documents …" at bounding box center [719, 341] width 1439 height 683
click at [390, 244] on icon "Icon/Menu Close" at bounding box center [378, 234] width 37 height 37
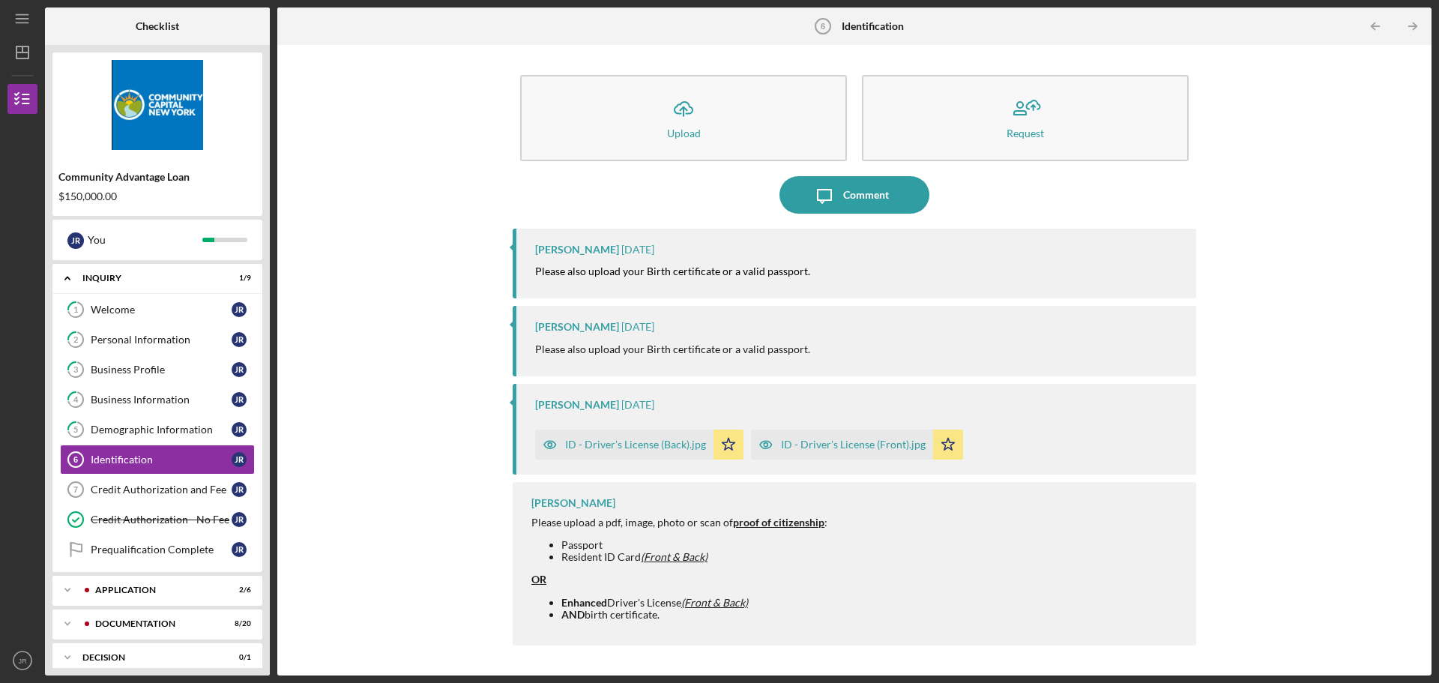
click at [831, 446] on div "ID - Driver's License (Front).jpg" at bounding box center [853, 445] width 145 height 12
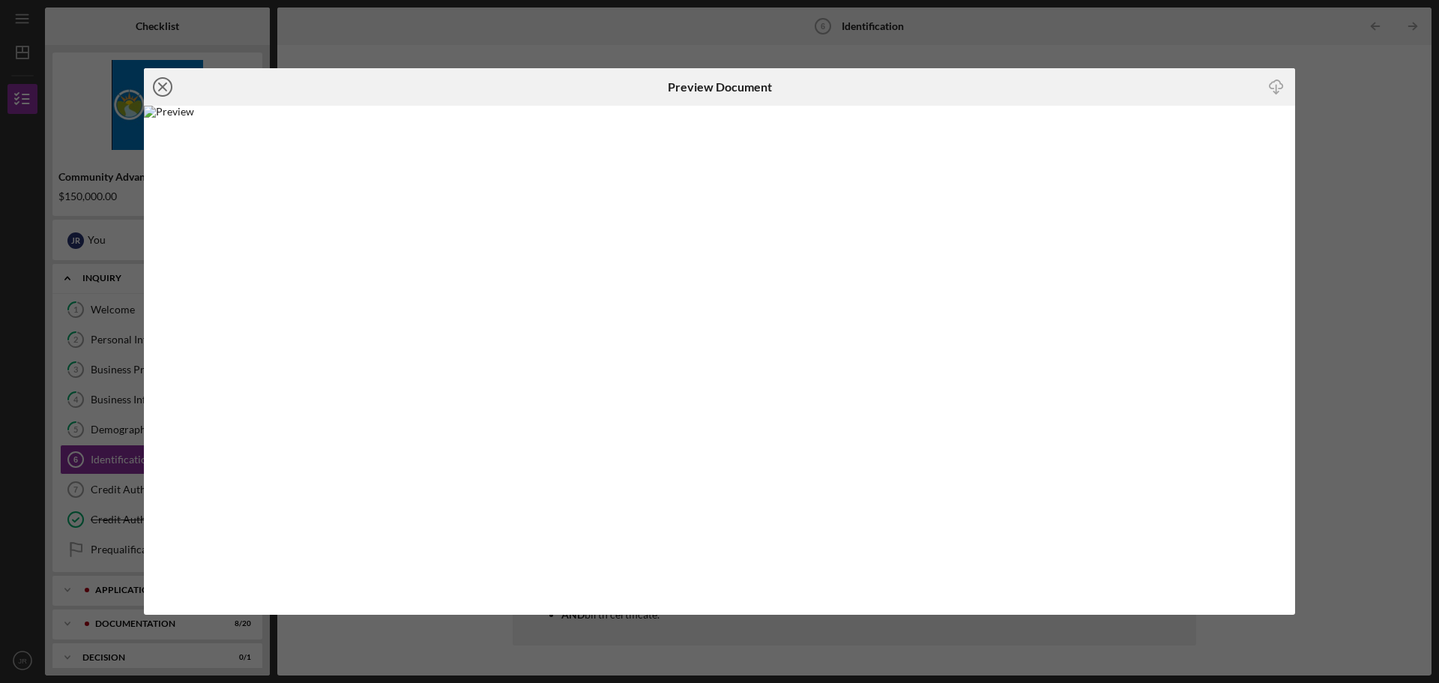
click at [163, 87] on line at bounding box center [162, 86] width 7 height 7
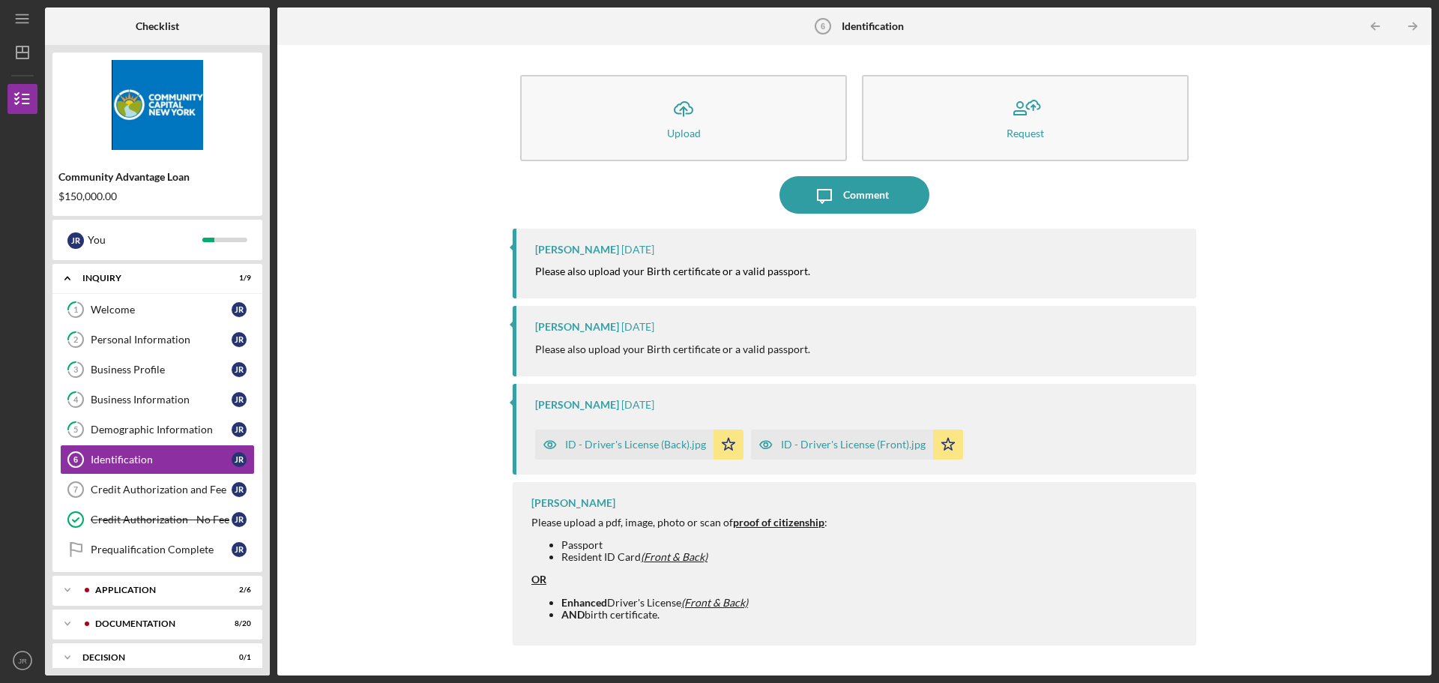
click at [643, 448] on div "ID - Driver's License (Back).jpg" at bounding box center [635, 445] width 141 height 12
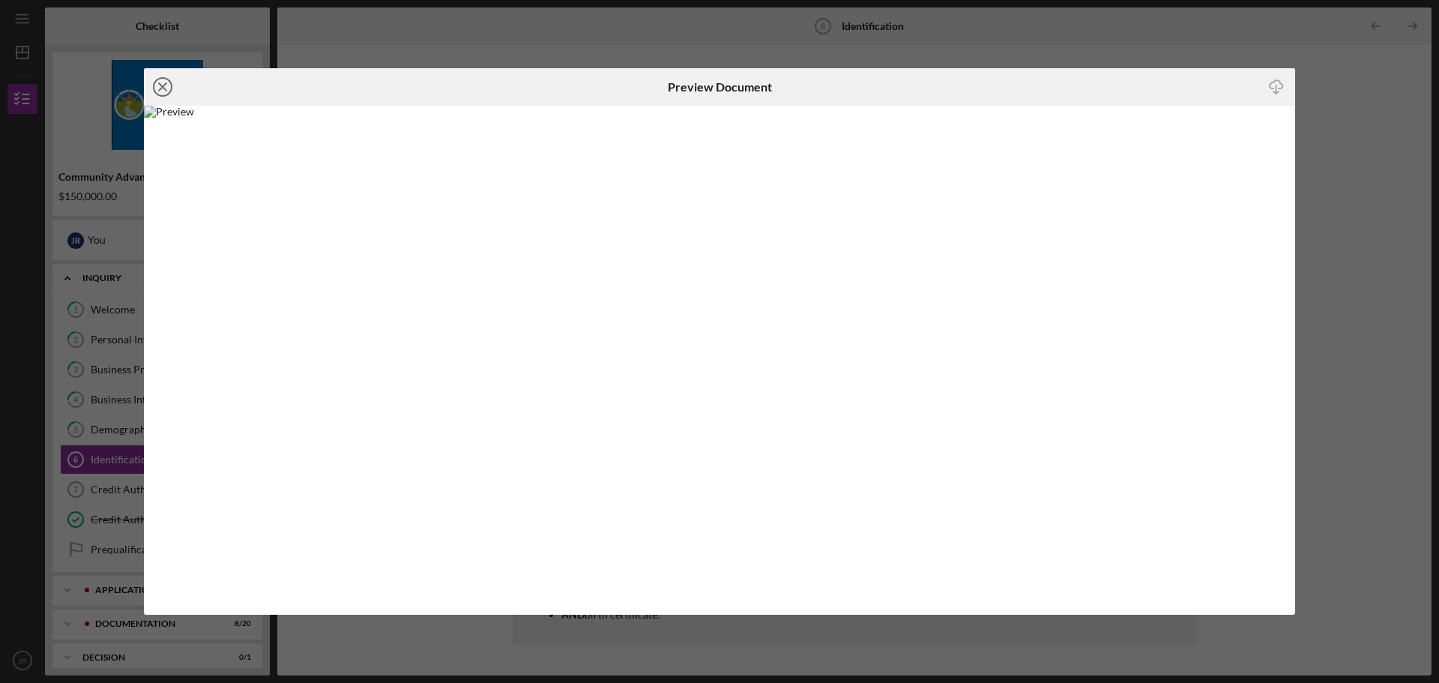
click at [161, 80] on icon "Icon/Close" at bounding box center [162, 86] width 37 height 37
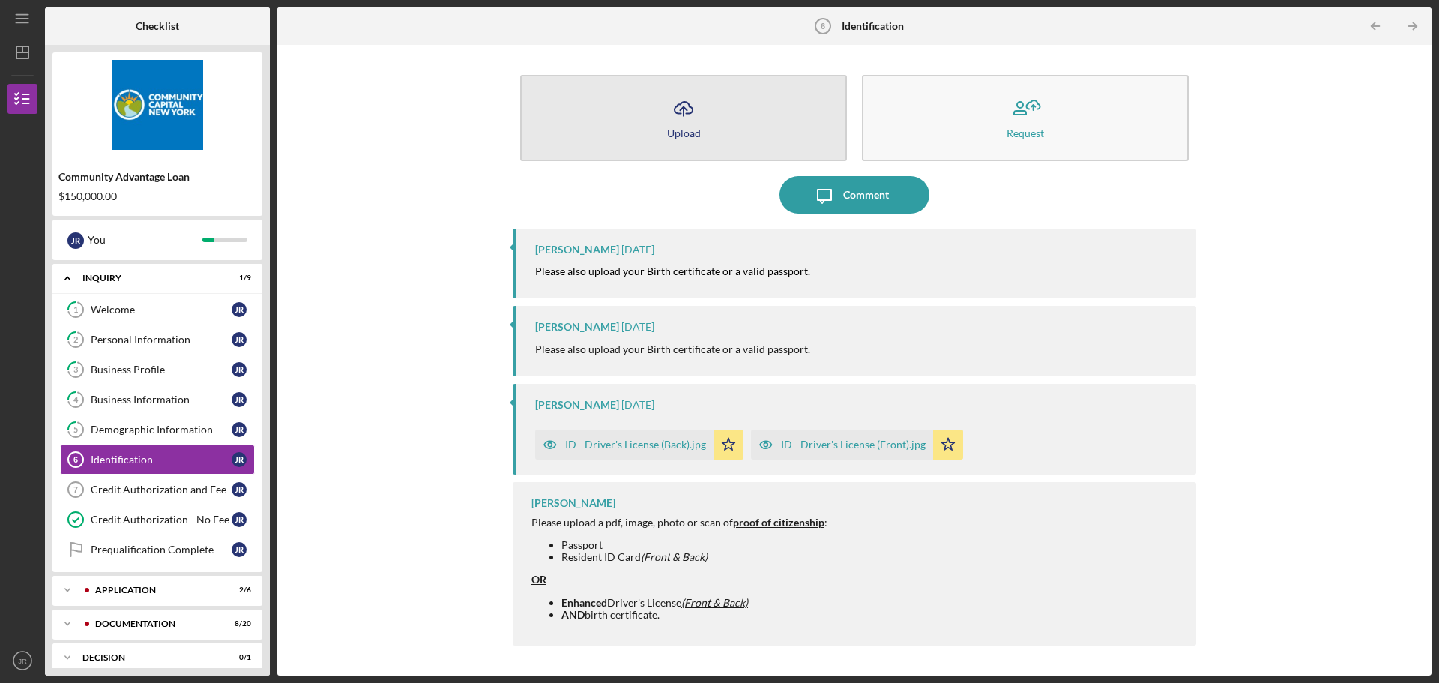
click at [666, 112] on icon "Icon/Upload" at bounding box center [683, 108] width 37 height 37
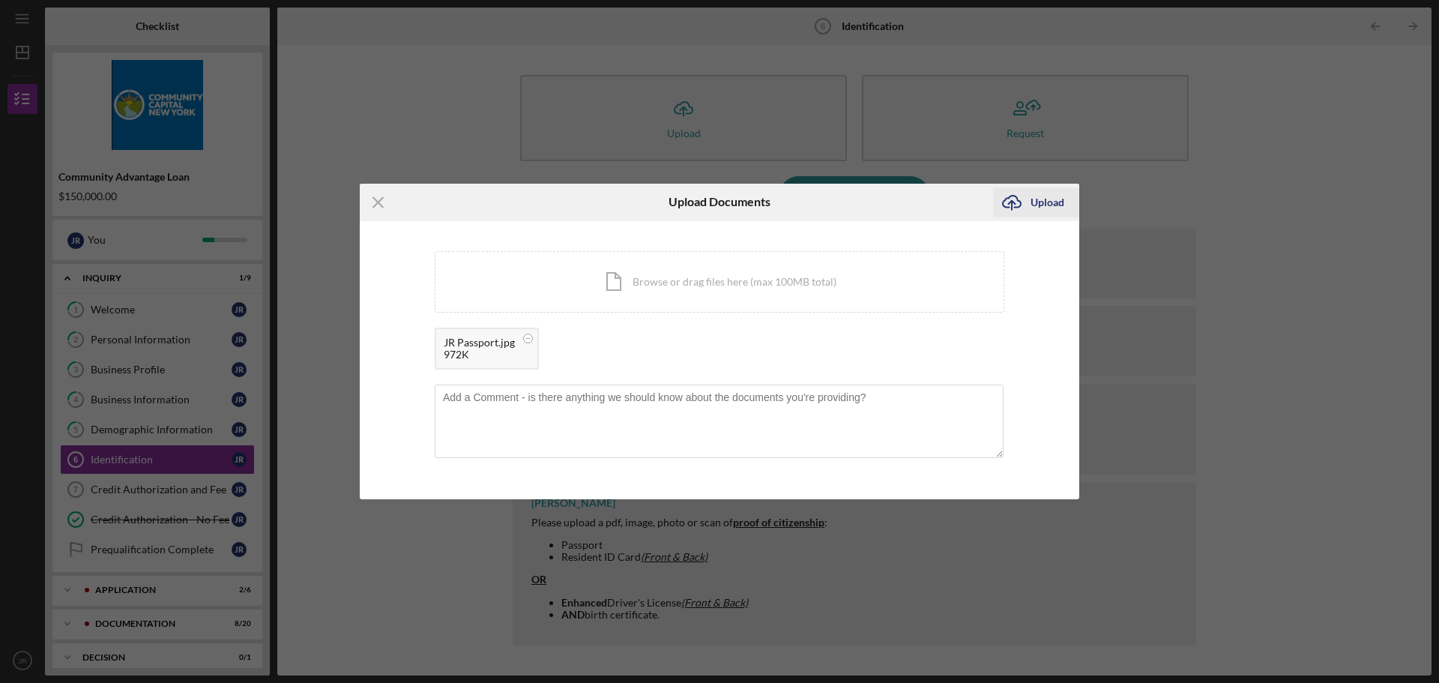
click at [1047, 197] on div "Upload" at bounding box center [1048, 202] width 34 height 30
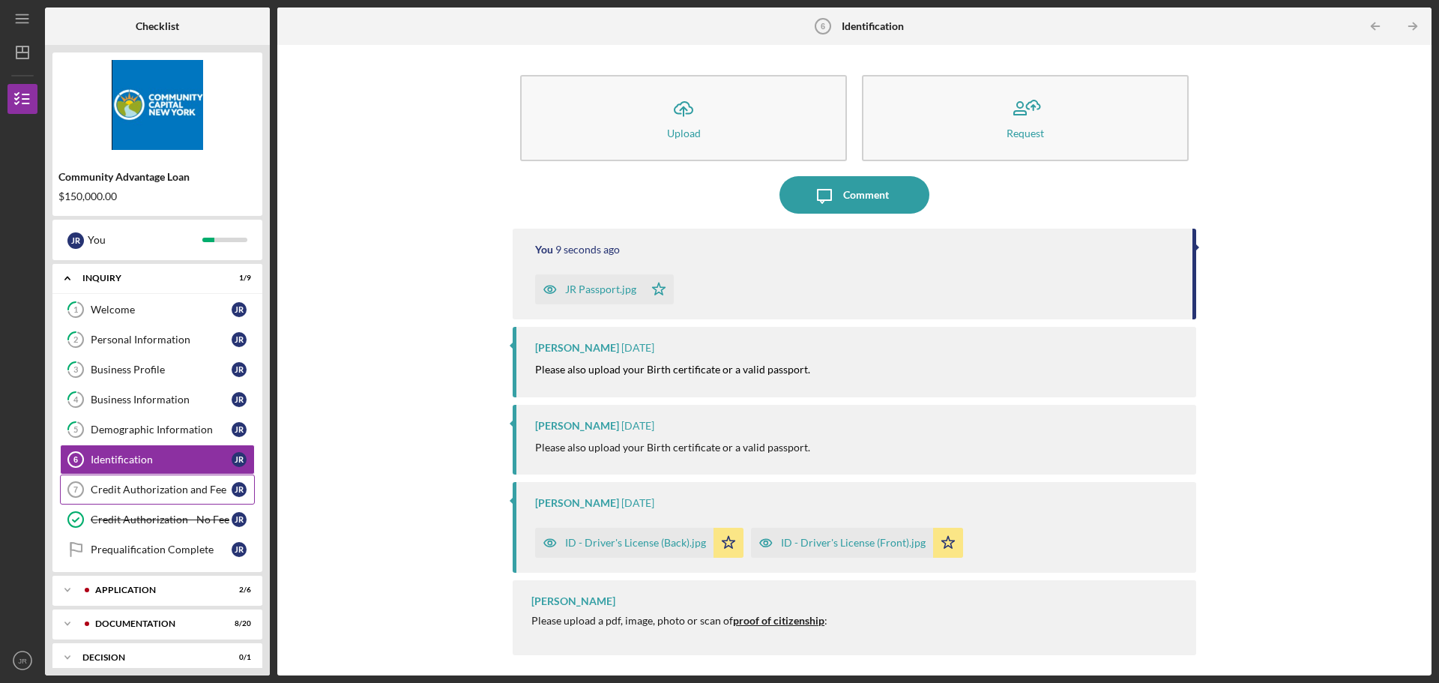
click at [165, 489] on div "Credit Authorization and Fee" at bounding box center [161, 490] width 141 height 12
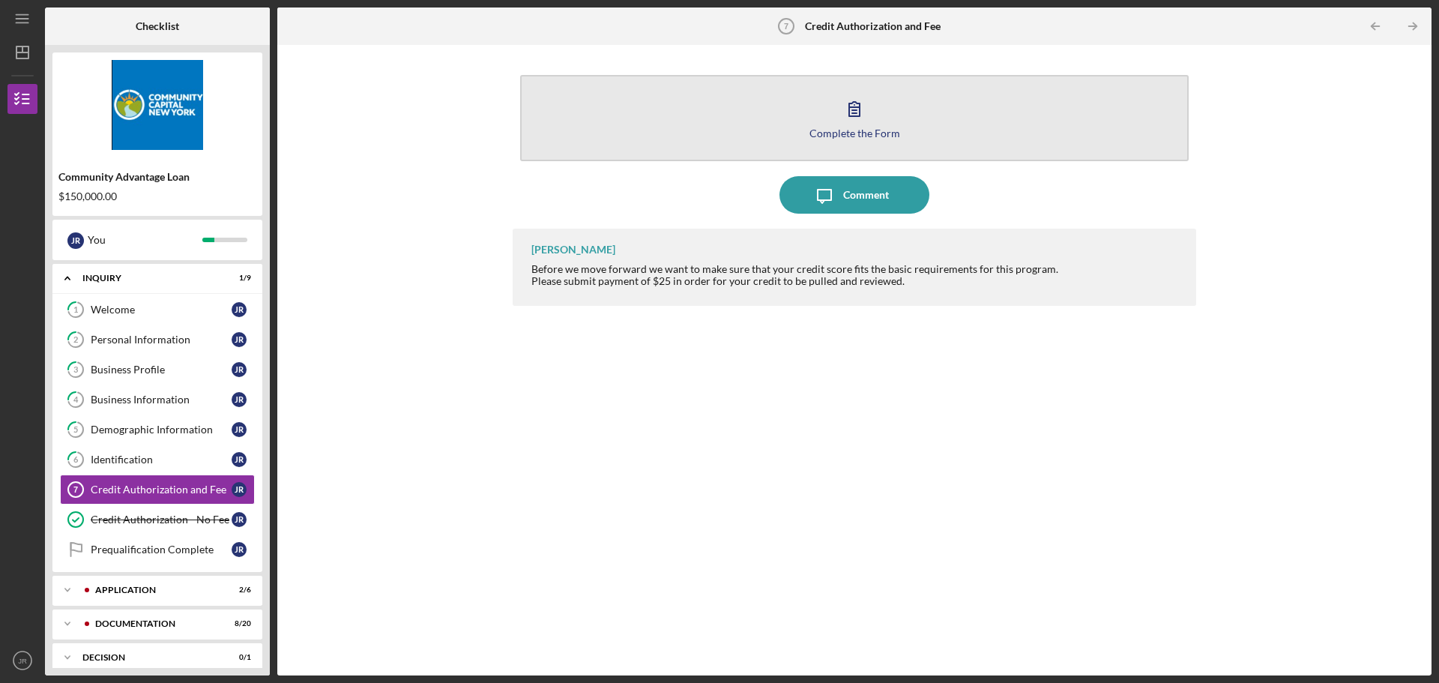
click at [877, 115] on button "Complete the Form Form" at bounding box center [854, 118] width 669 height 86
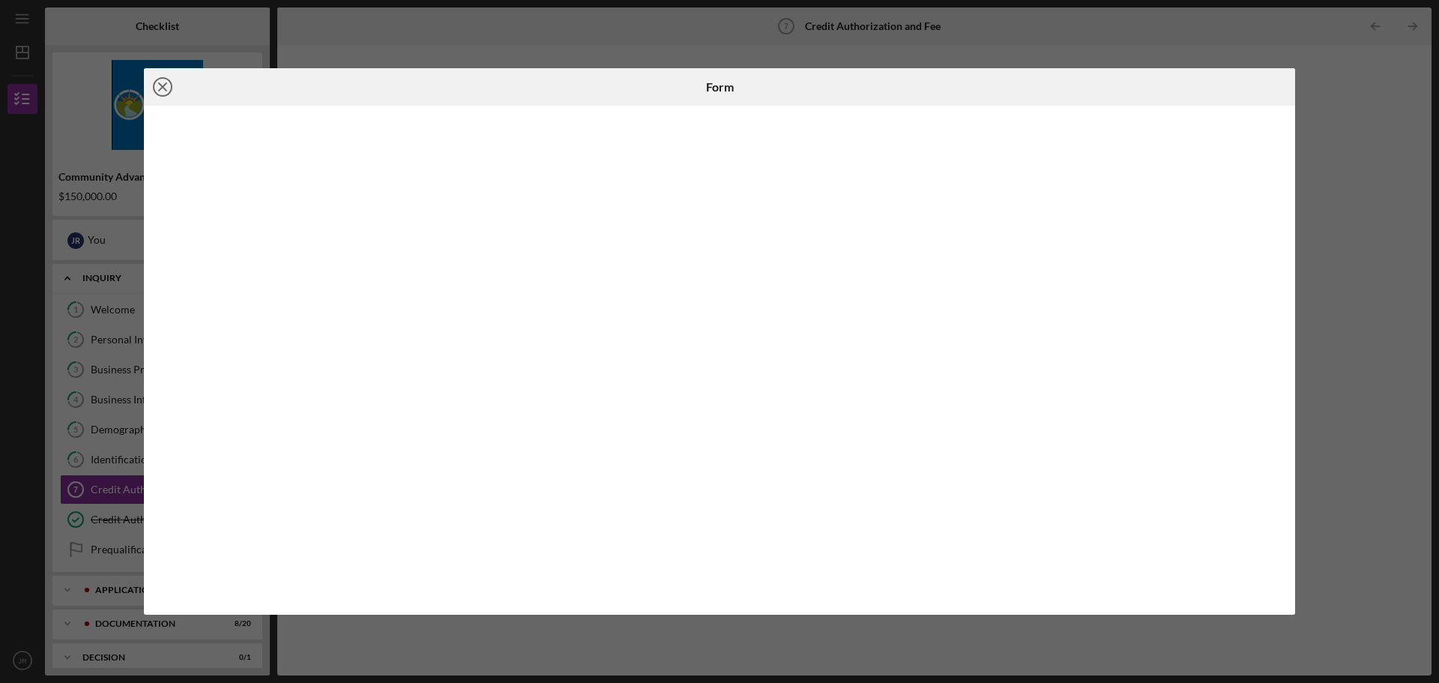
click at [168, 89] on icon "Icon/Close" at bounding box center [162, 86] width 37 height 37
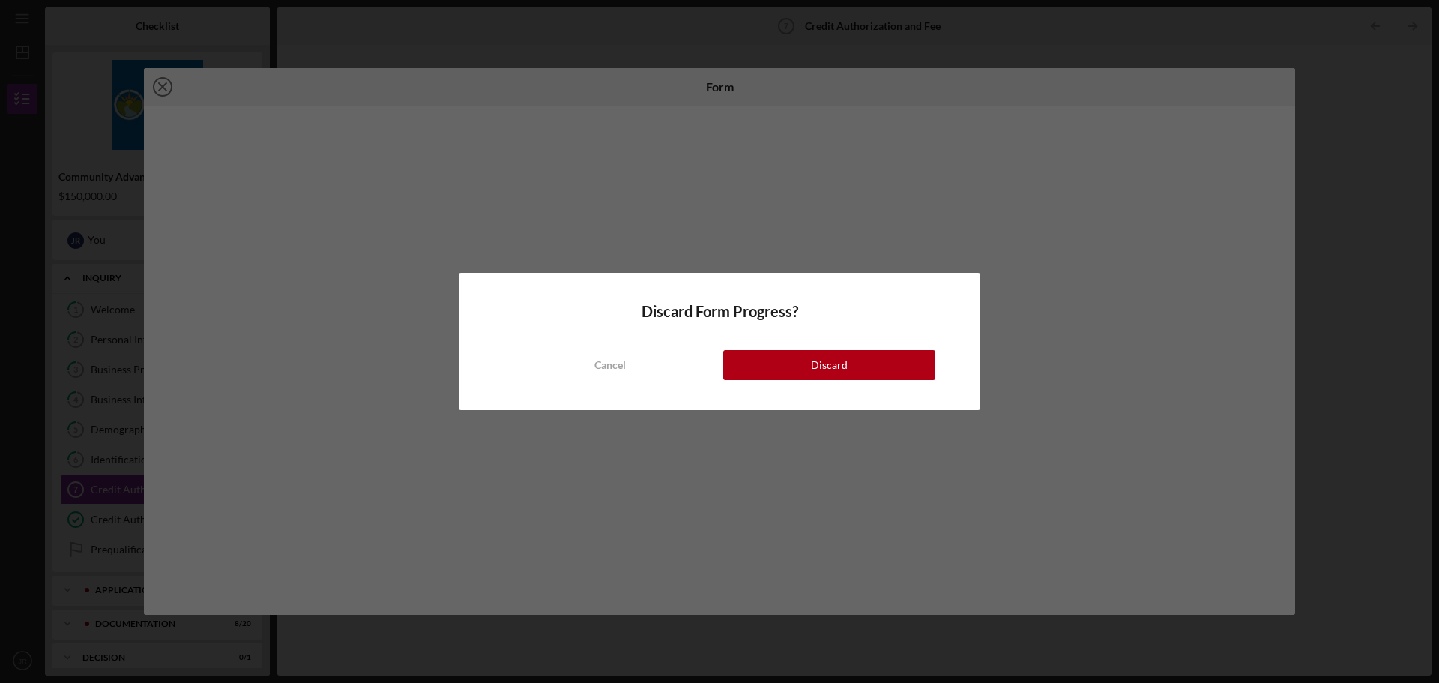
click at [168, 89] on div "Discard Form Progress? Cancel Discard" at bounding box center [719, 341] width 1439 height 683
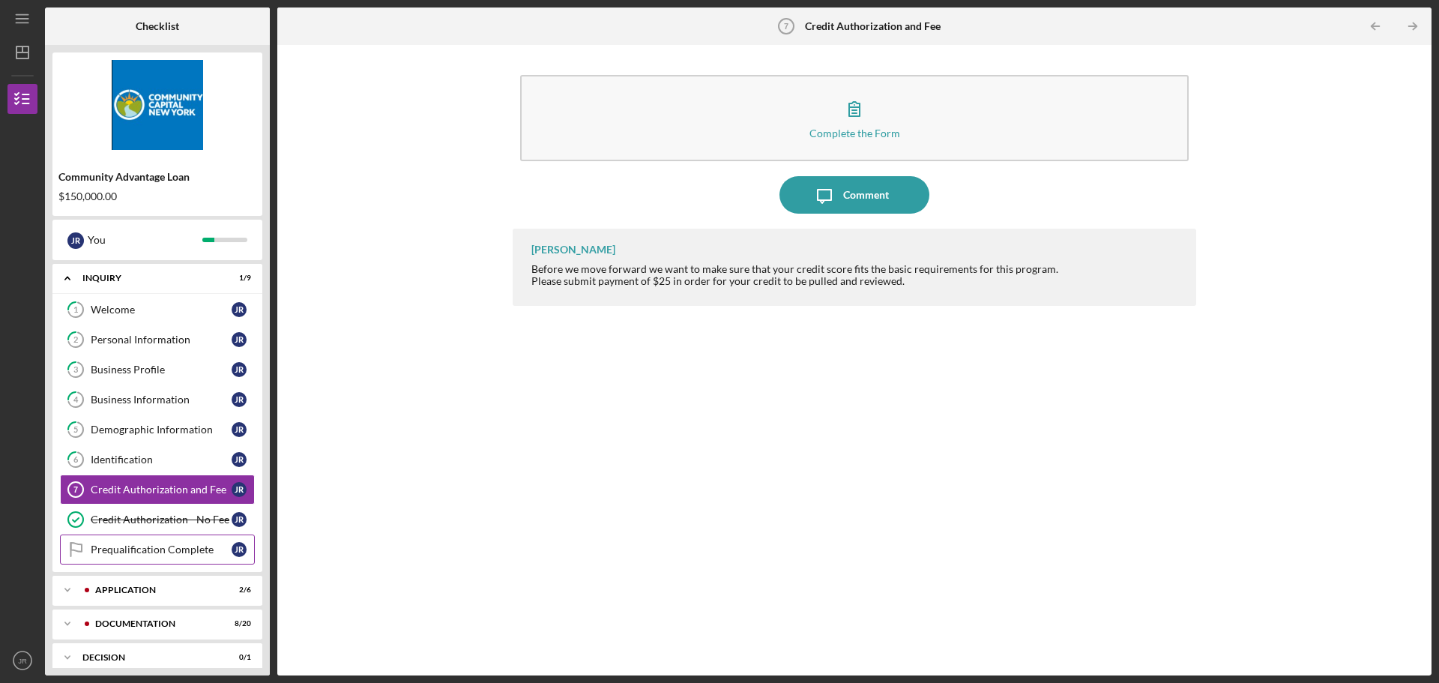
click at [170, 540] on link "Prequalification Complete Prequalification Complete J R" at bounding box center [157, 550] width 195 height 30
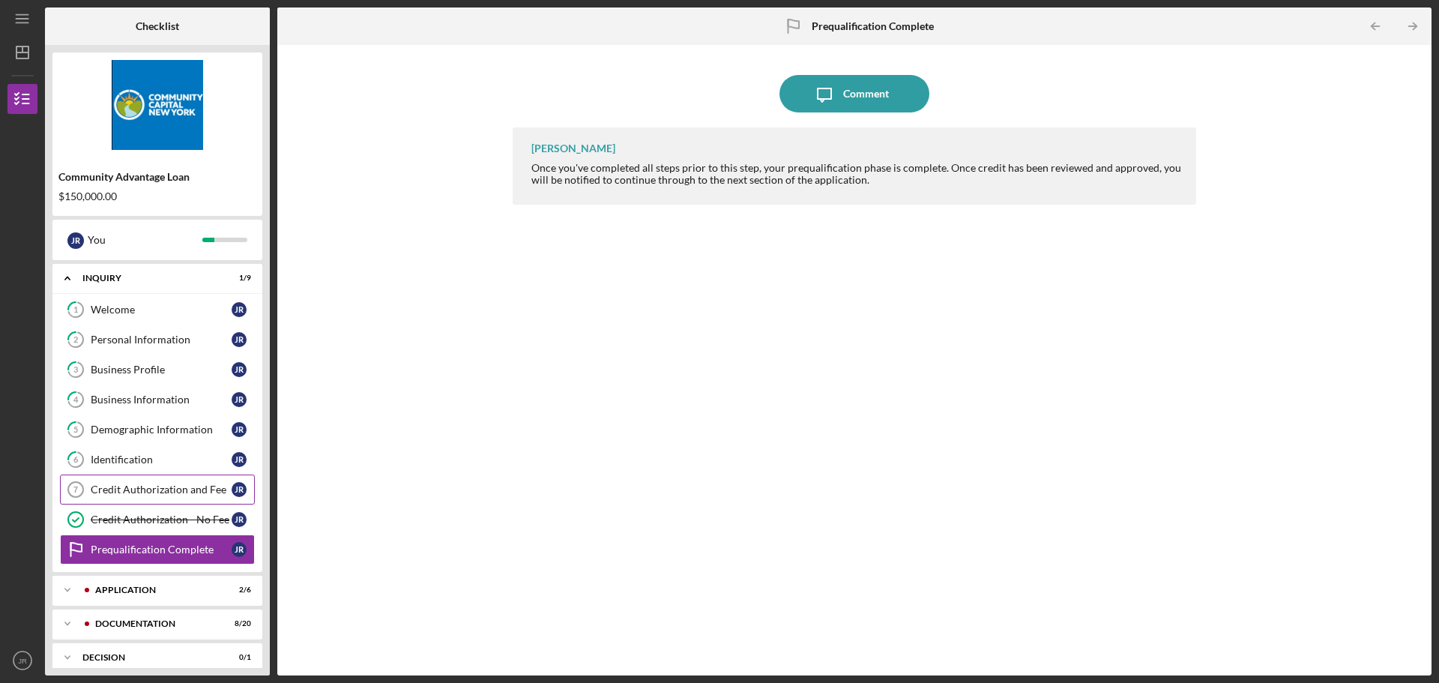
click at [152, 494] on div "Credit Authorization and Fee" at bounding box center [161, 490] width 141 height 12
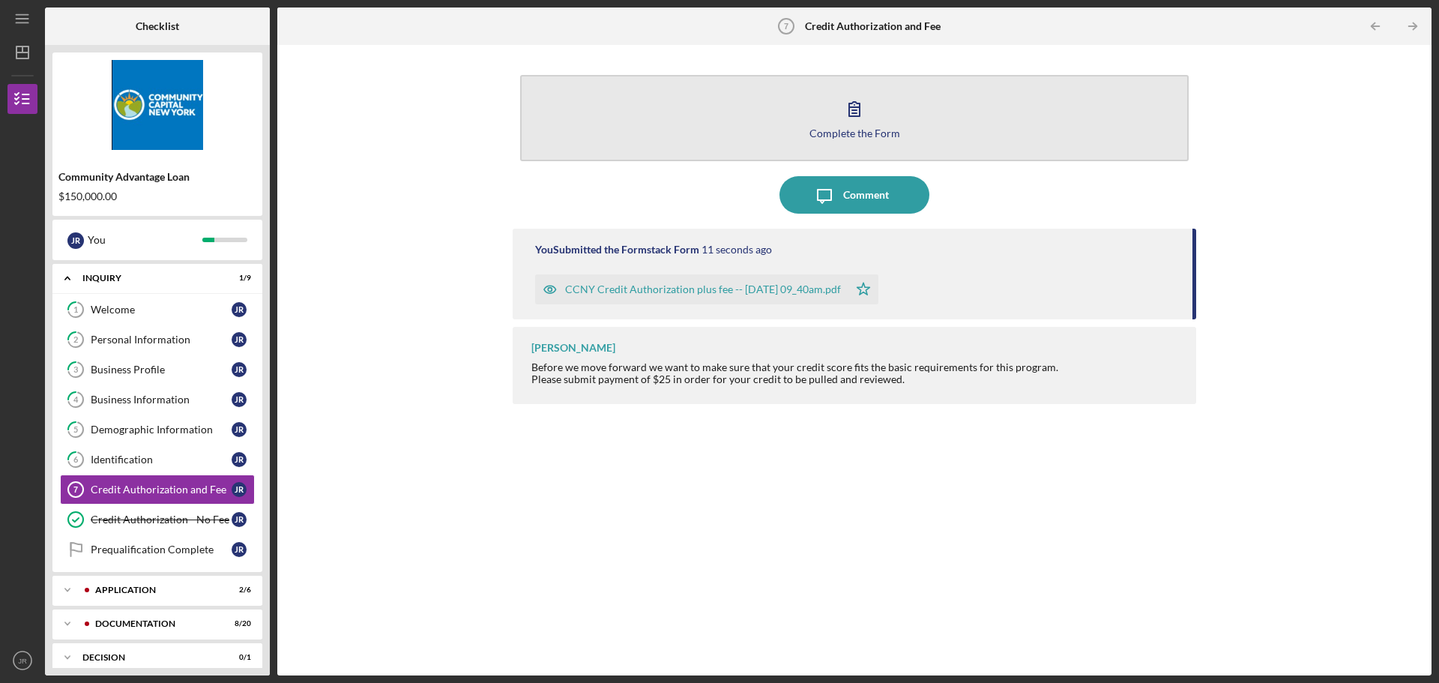
click at [900, 122] on button "Complete the Form Form" at bounding box center [854, 118] width 669 height 86
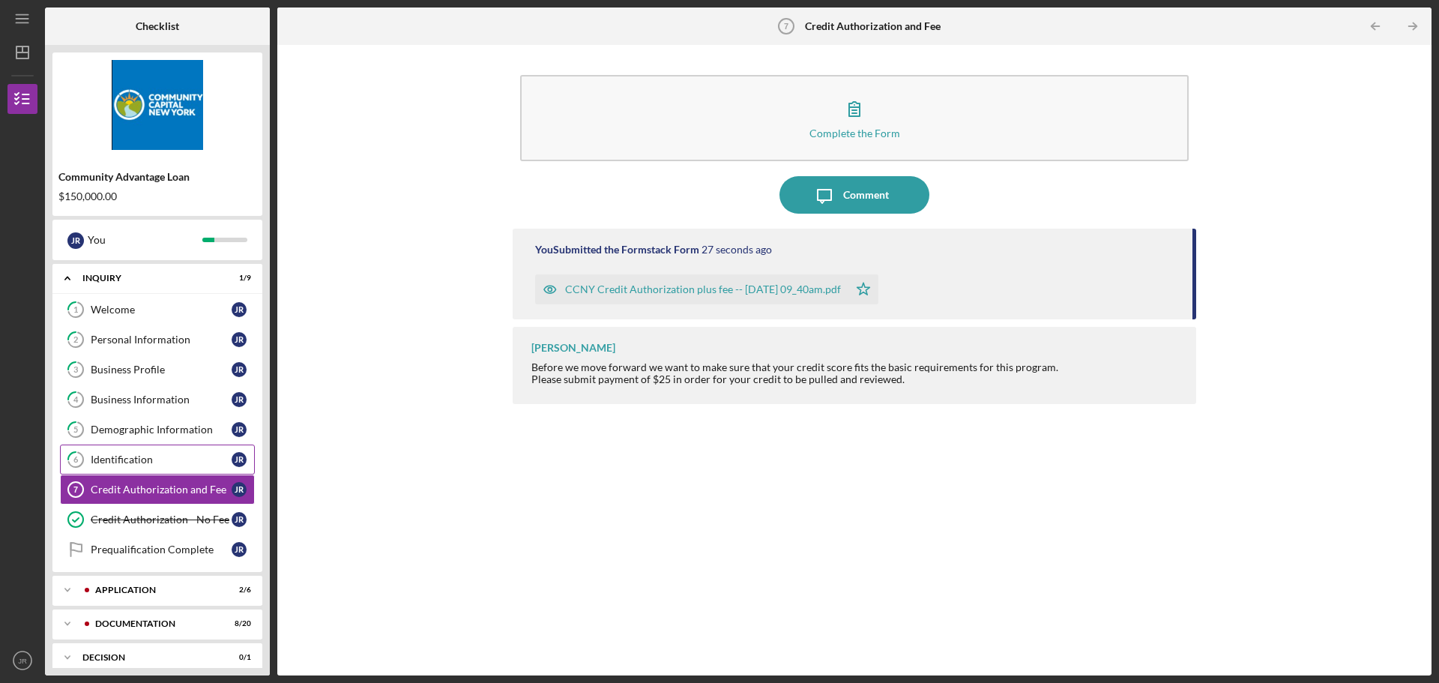
click at [152, 469] on link "6 Identification J R" at bounding box center [157, 460] width 195 height 30
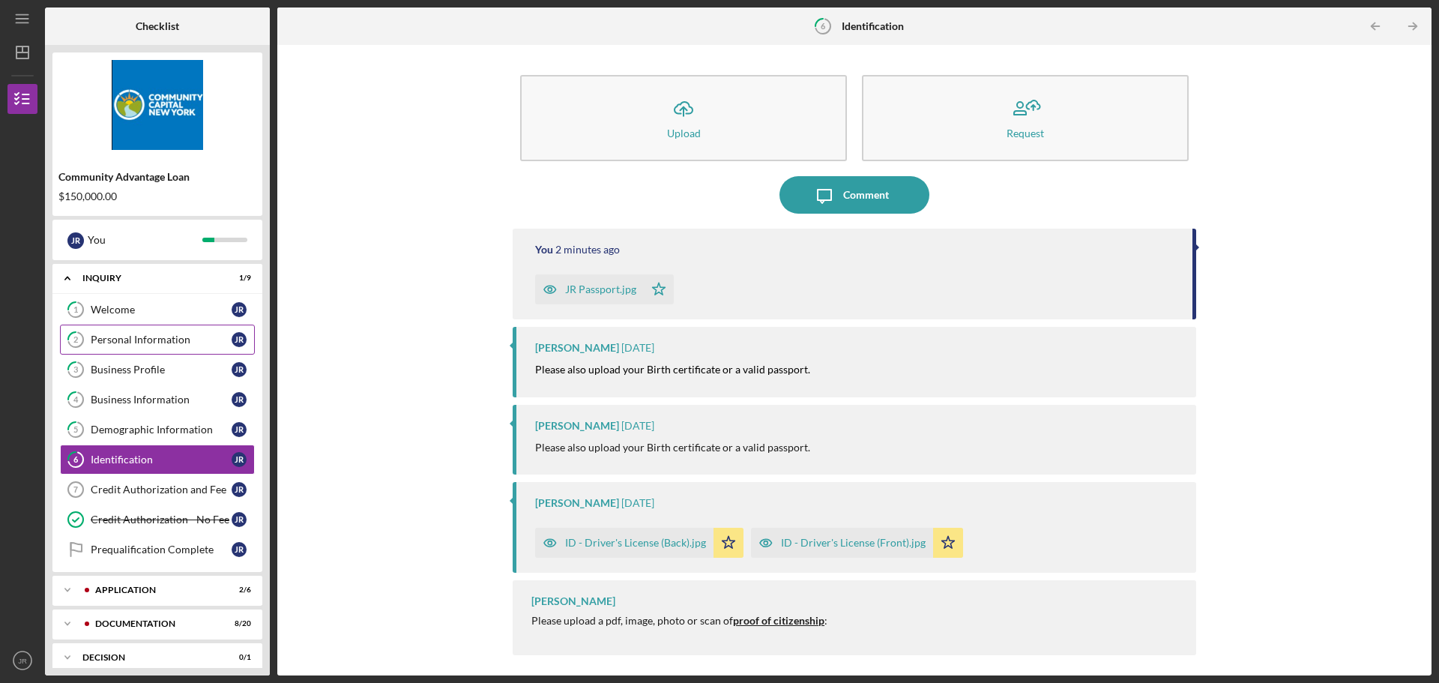
scroll to position [80, 0]
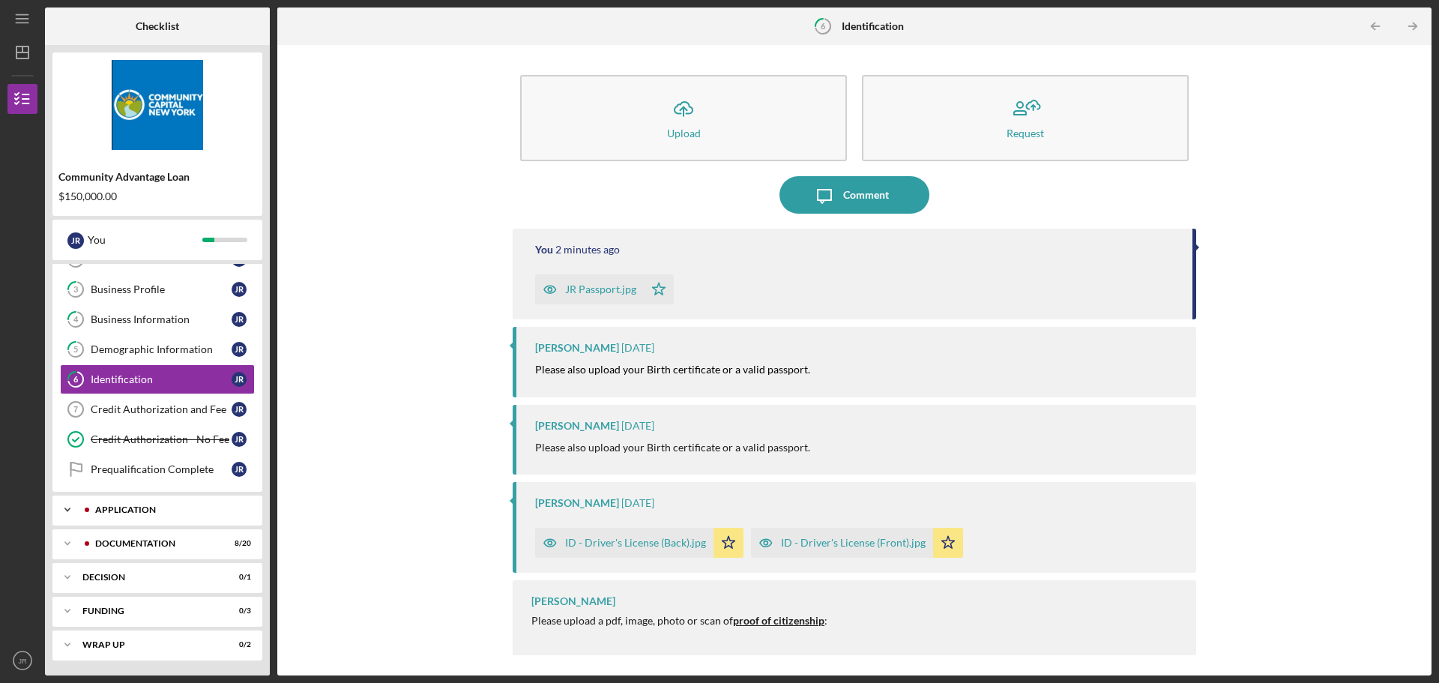
click at [160, 509] on div "Application" at bounding box center [169, 509] width 148 height 9
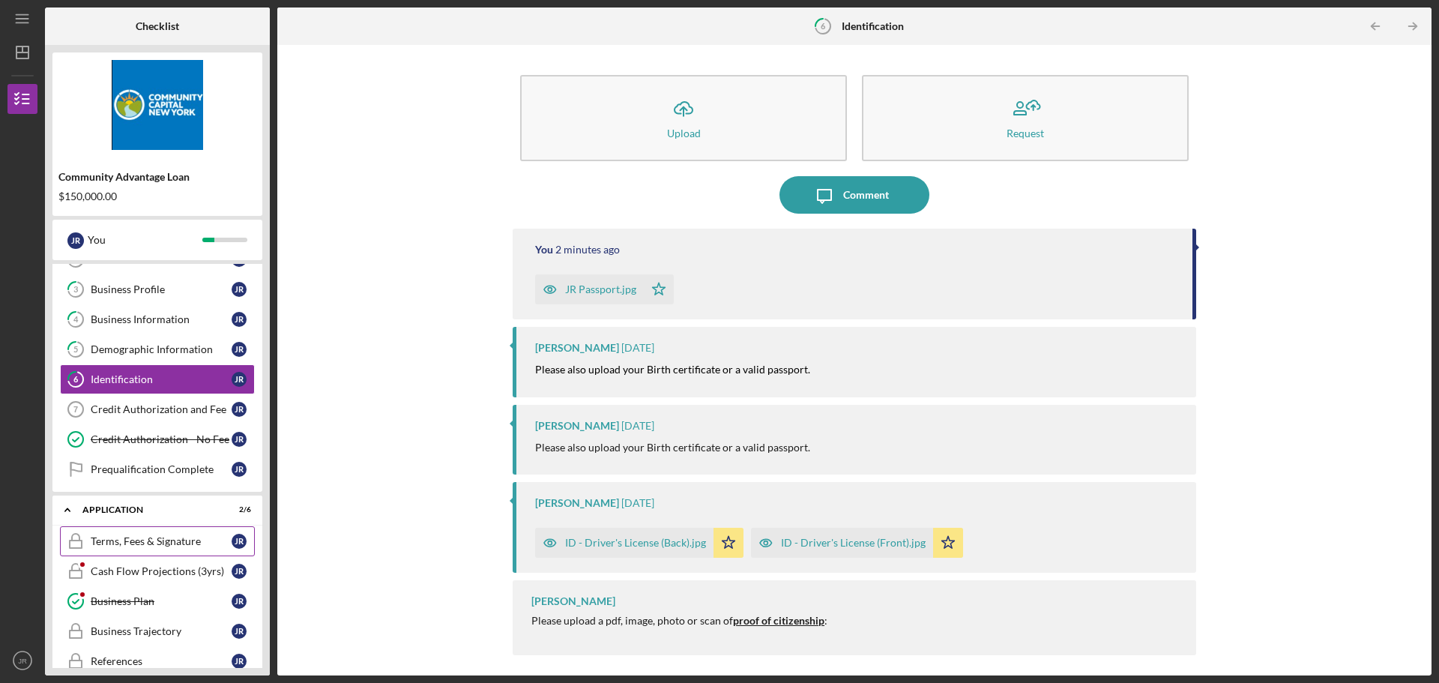
click at [148, 545] on div "Terms, Fees & Signature" at bounding box center [161, 541] width 141 height 12
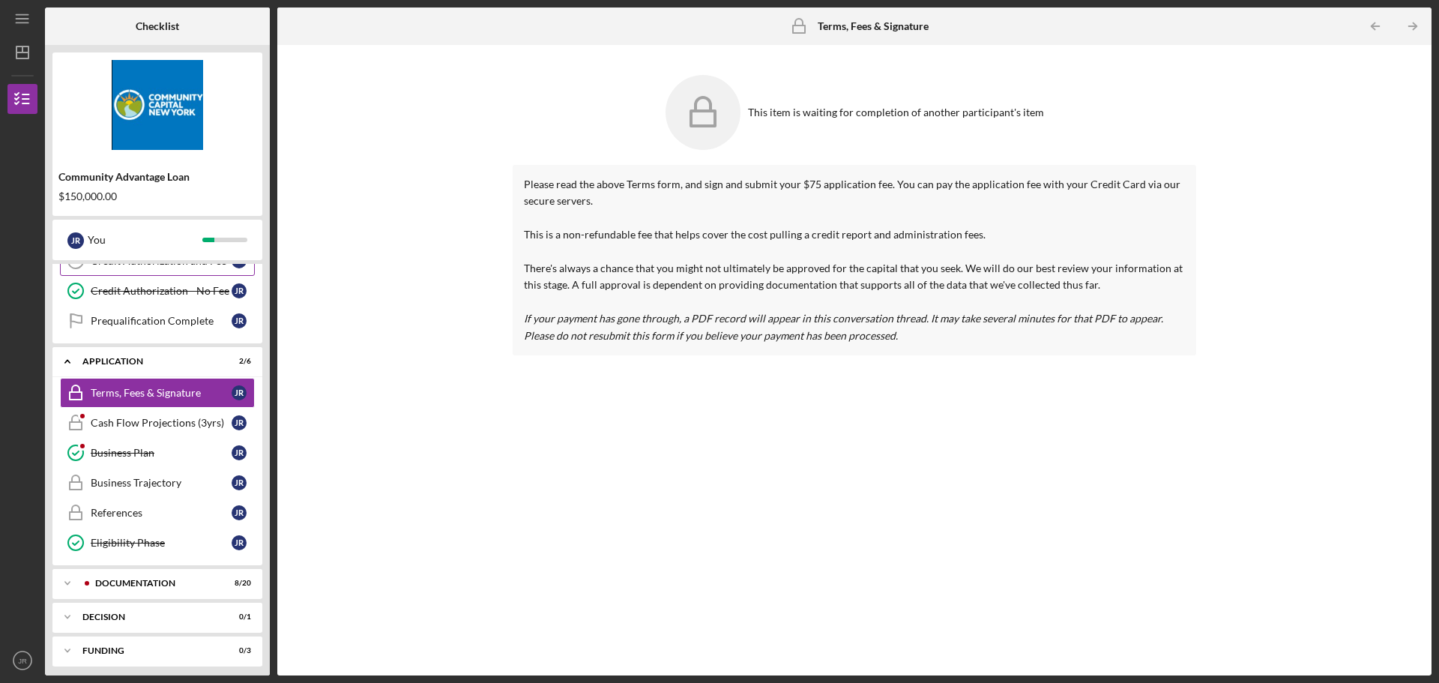
scroll to position [230, 0]
click at [155, 423] on div "Cash Flow Projections (3yrs)" at bounding box center [161, 421] width 141 height 12
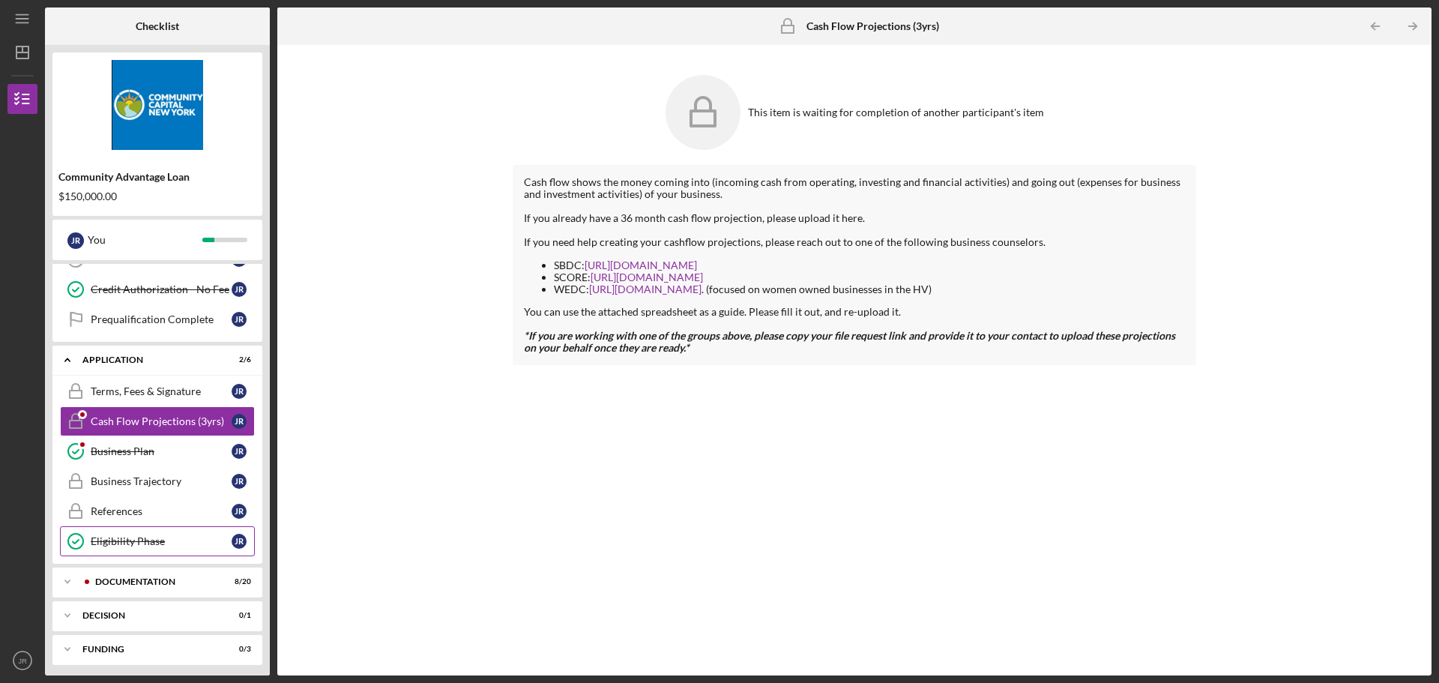
click at [174, 541] on div "Eligibility Phase" at bounding box center [161, 541] width 141 height 12
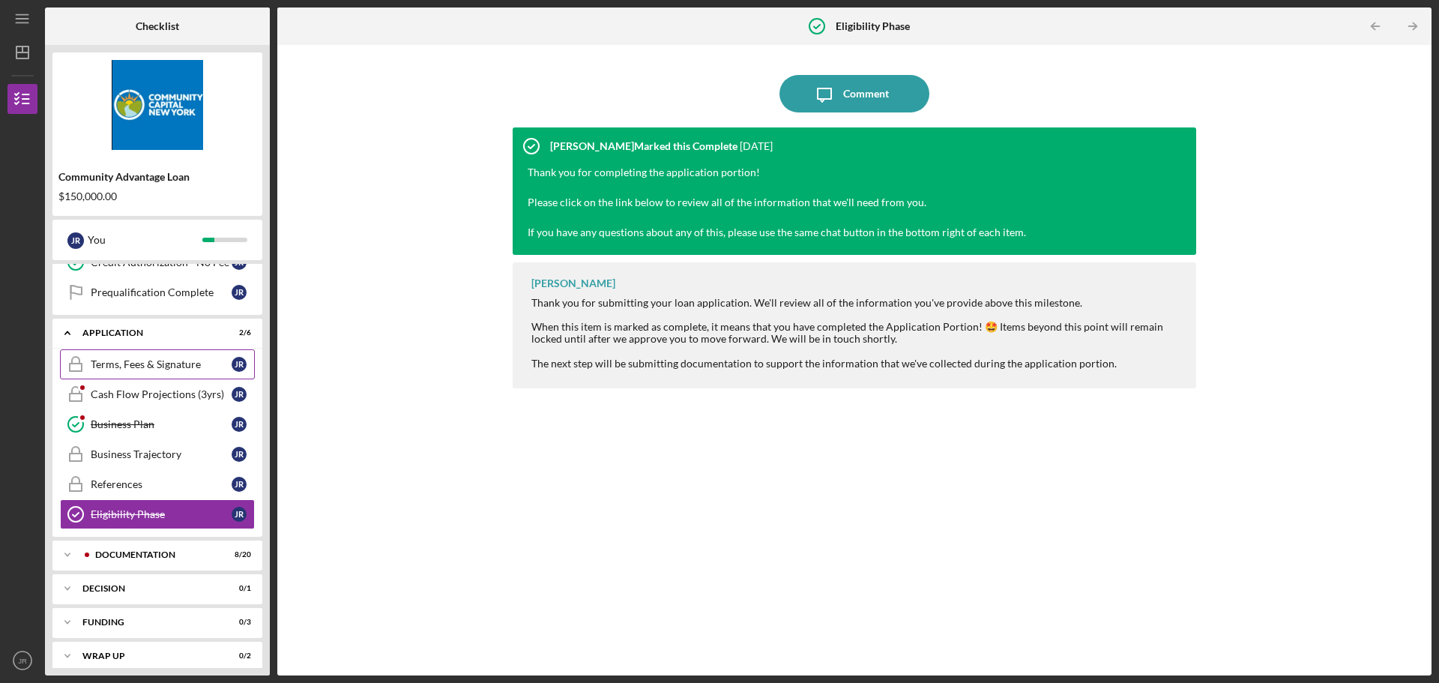
scroll to position [268, 0]
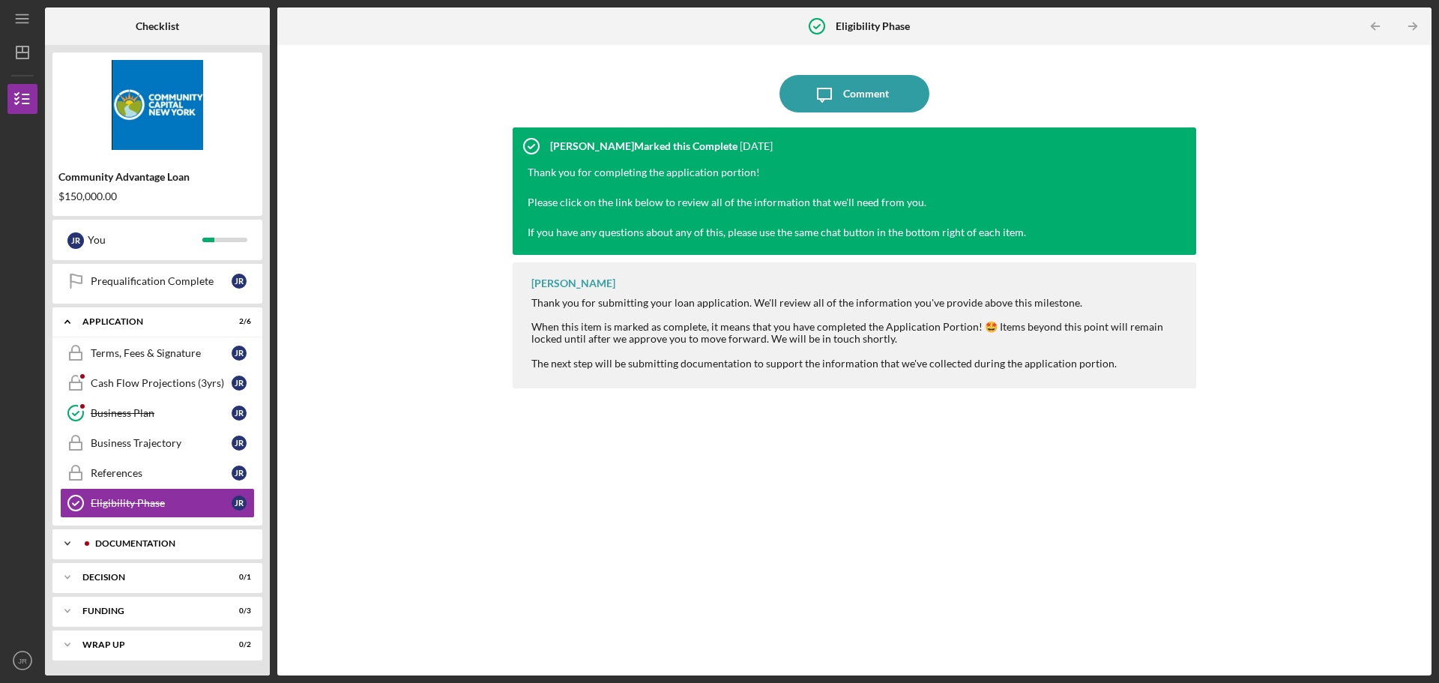
click at [186, 541] on div "Documentation" at bounding box center [169, 543] width 148 height 9
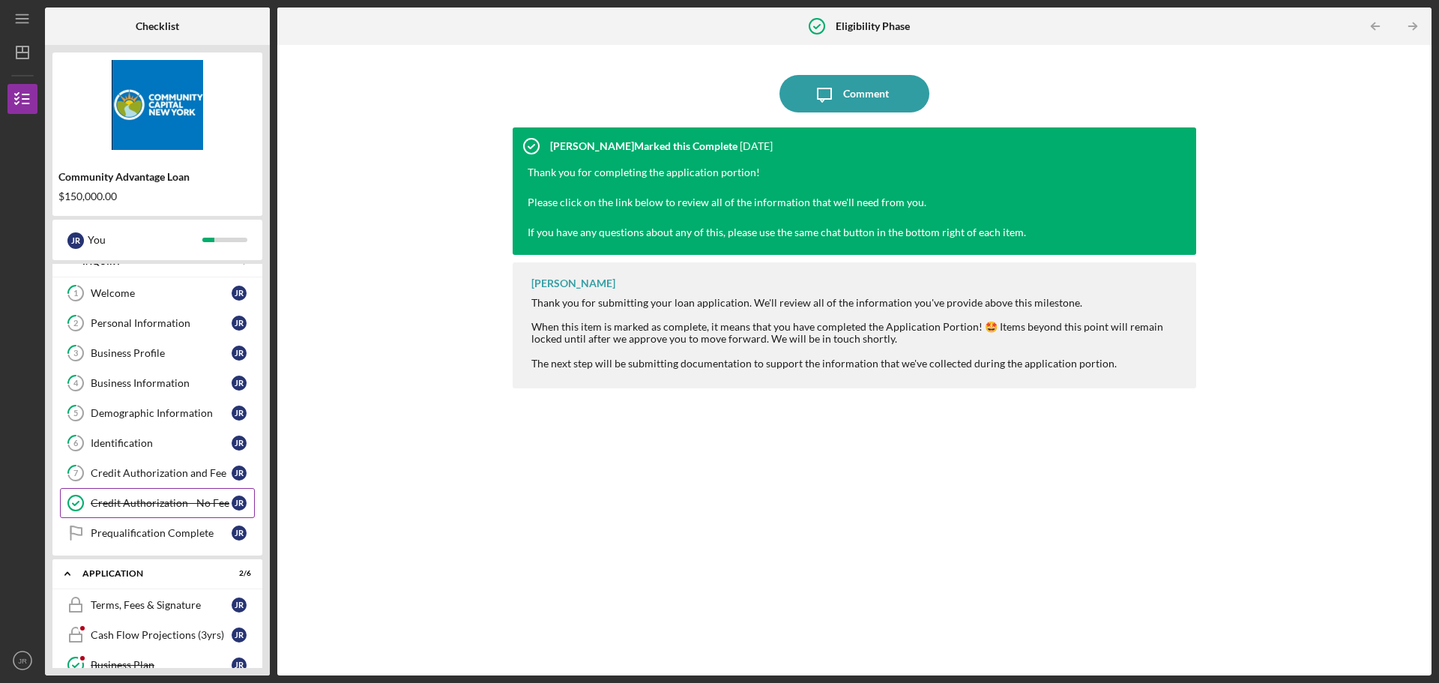
scroll to position [0, 0]
